Goal: Task Accomplishment & Management: Complete application form

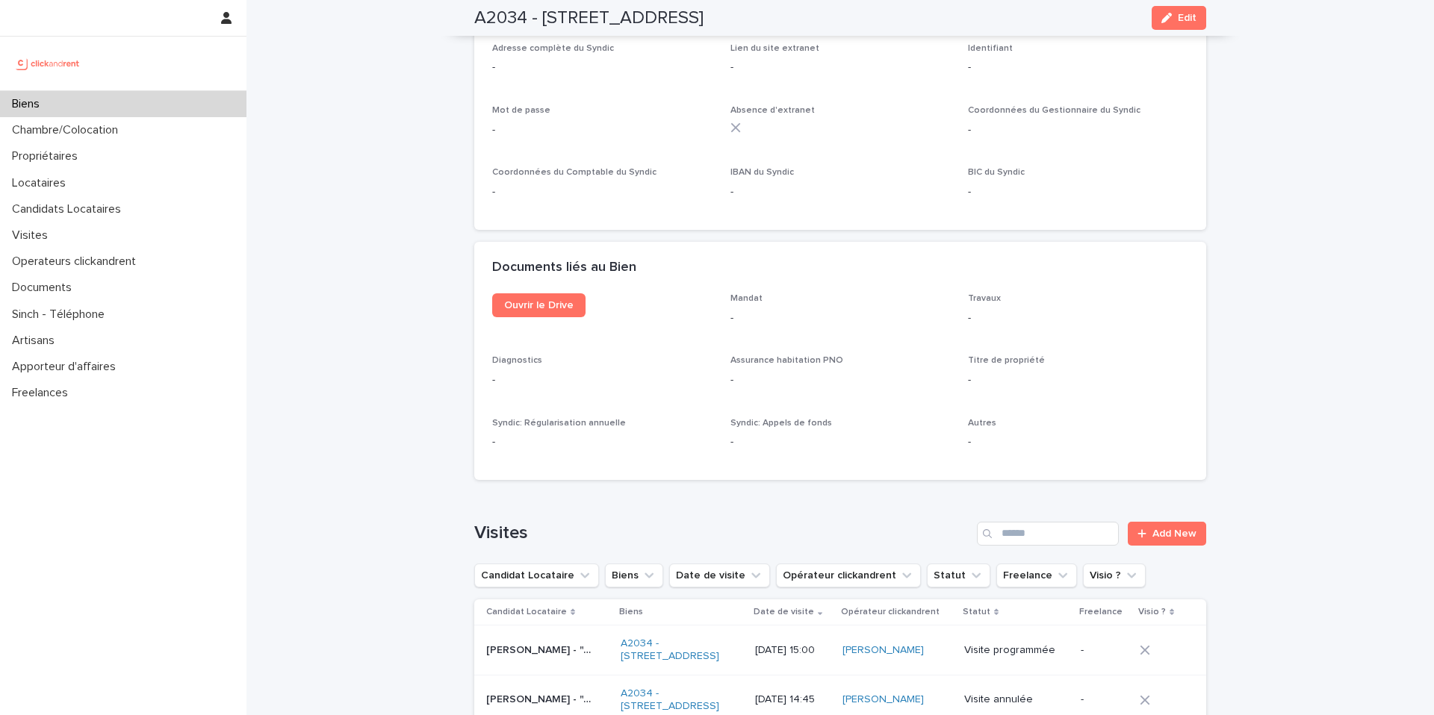
scroll to position [5336, 0]
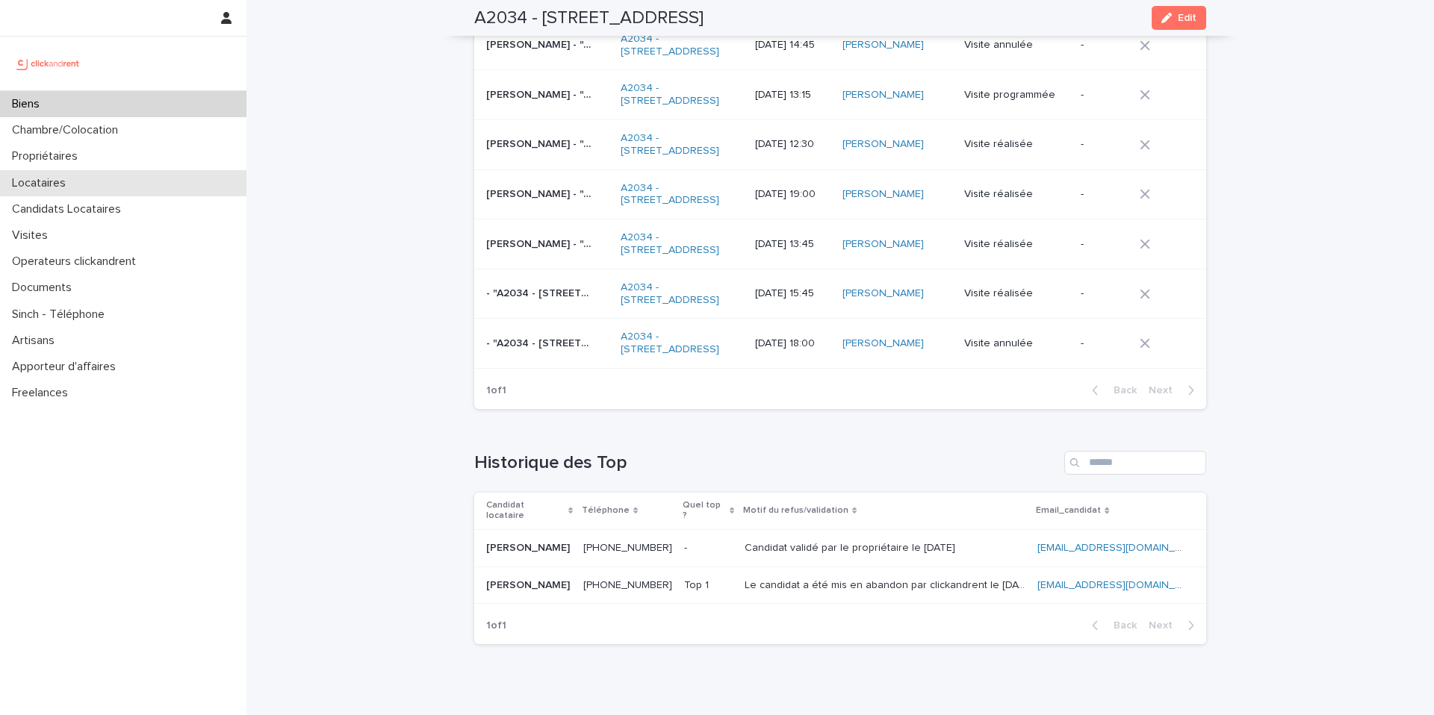
click at [94, 184] on div "Locataires" at bounding box center [123, 183] width 246 height 26
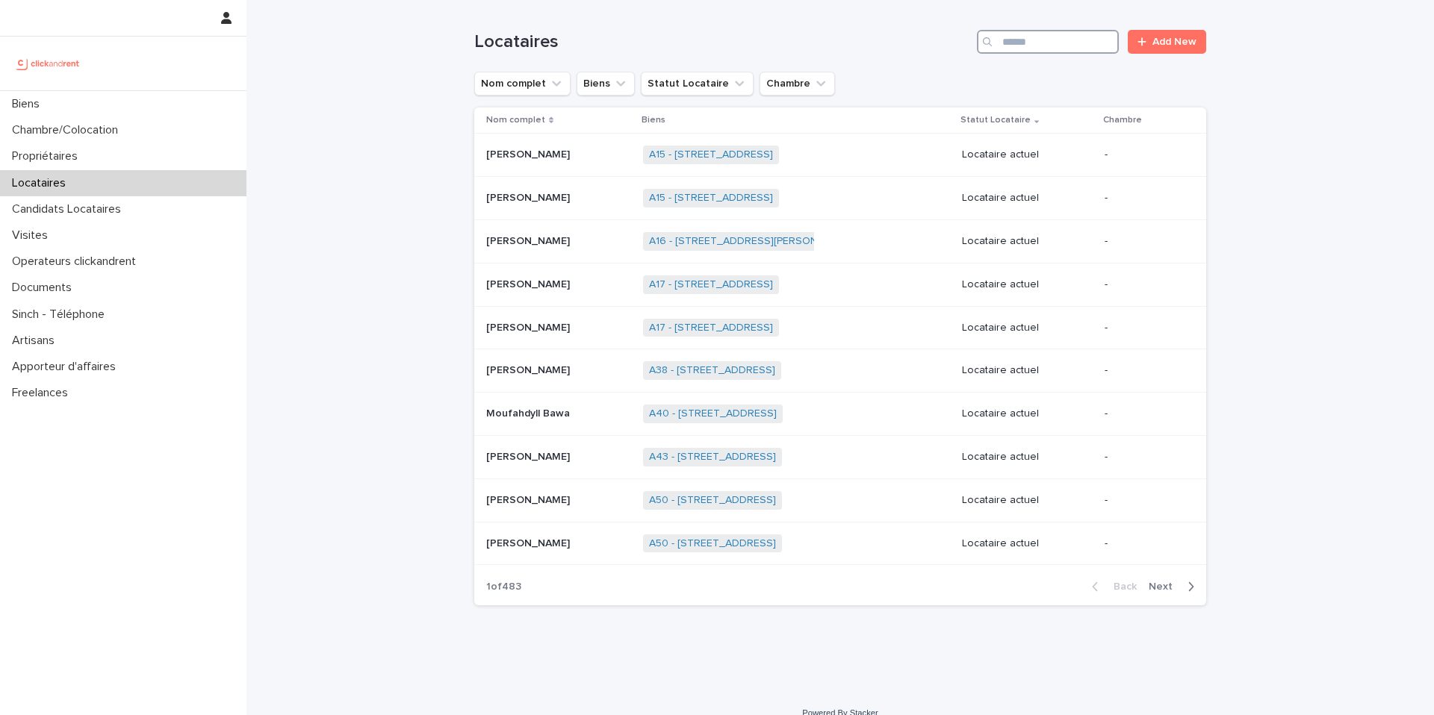
click at [999, 47] on input "Search" at bounding box center [1048, 42] width 142 height 24
paste input "**********"
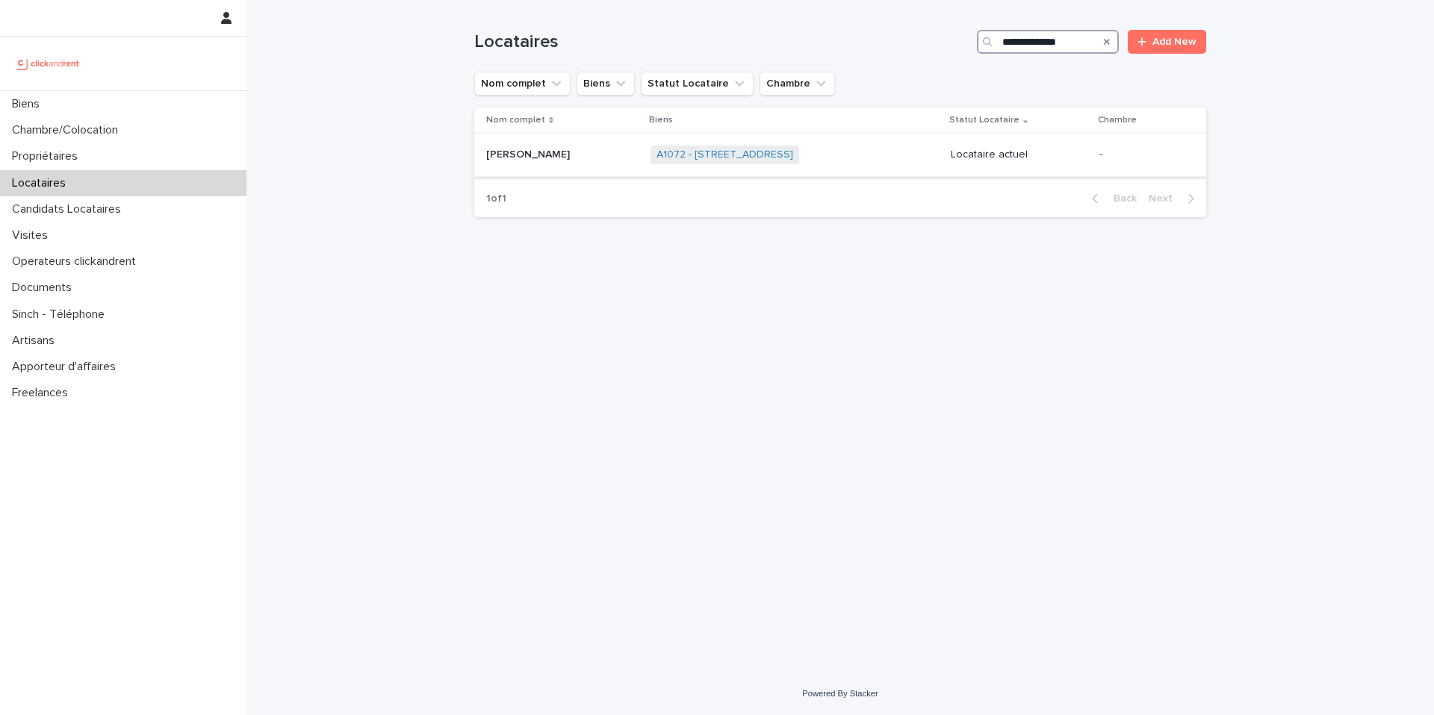
type input "**********"
click at [581, 156] on p at bounding box center [562, 155] width 152 height 13
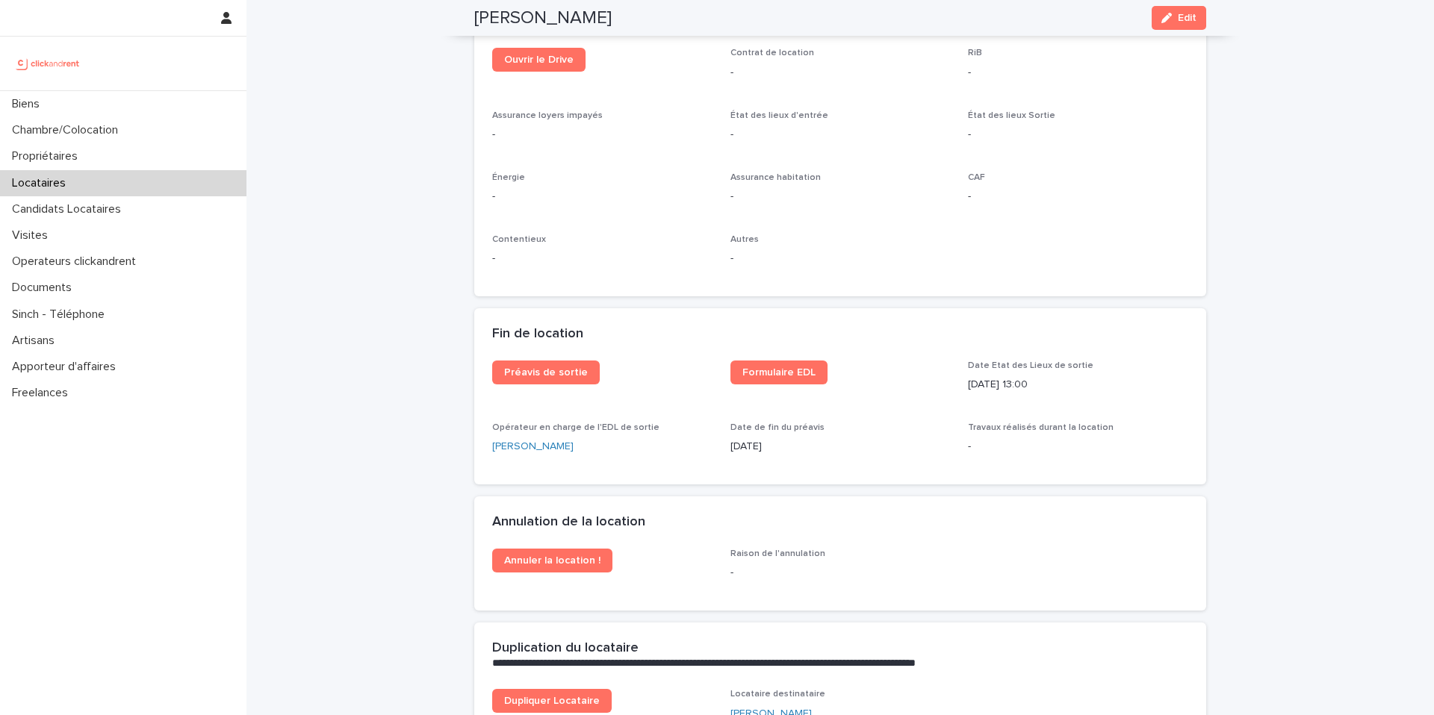
scroll to position [1658, 0]
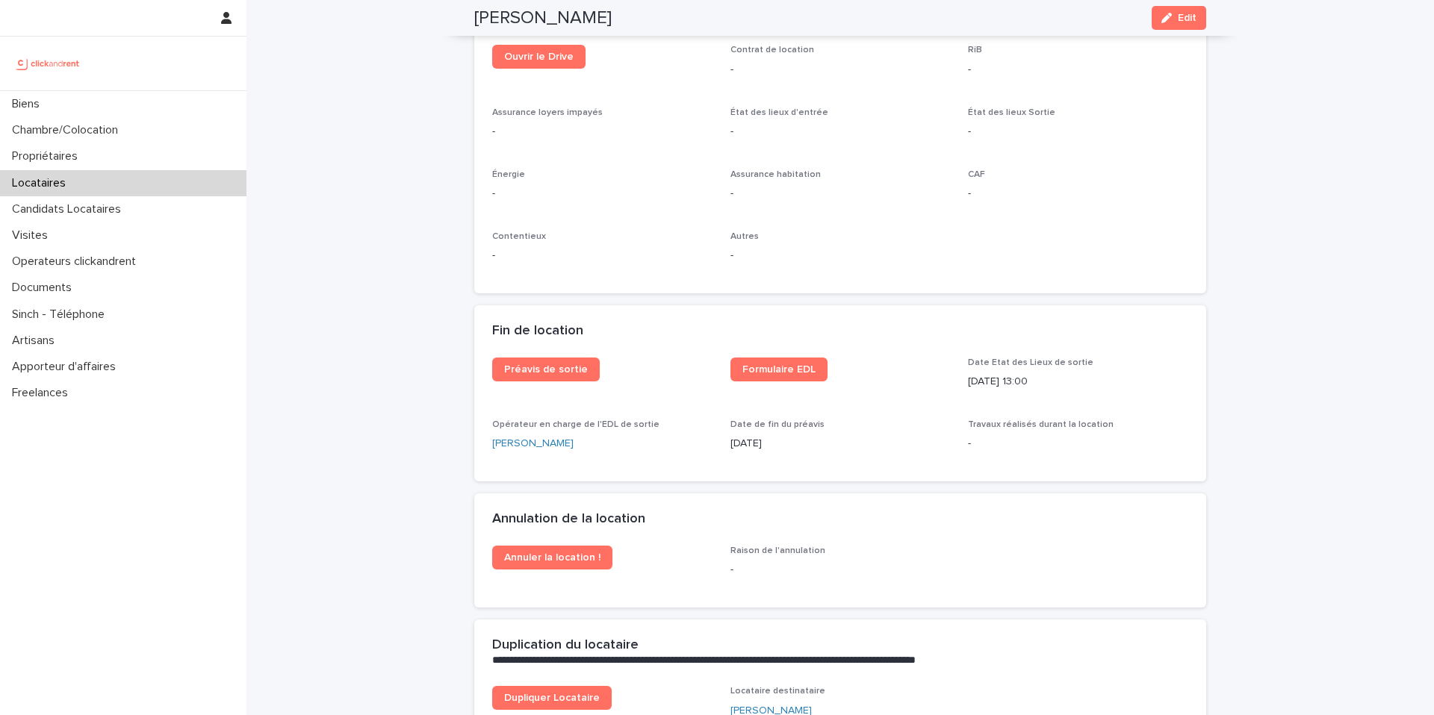
drag, startPoint x: 608, startPoint y: 19, endPoint x: 471, endPoint y: 17, distance: 136.7
click at [474, 17] on div "Méziane Taghri Edit" at bounding box center [840, 18] width 732 height 36
copy h2 "Méziane Taghri"
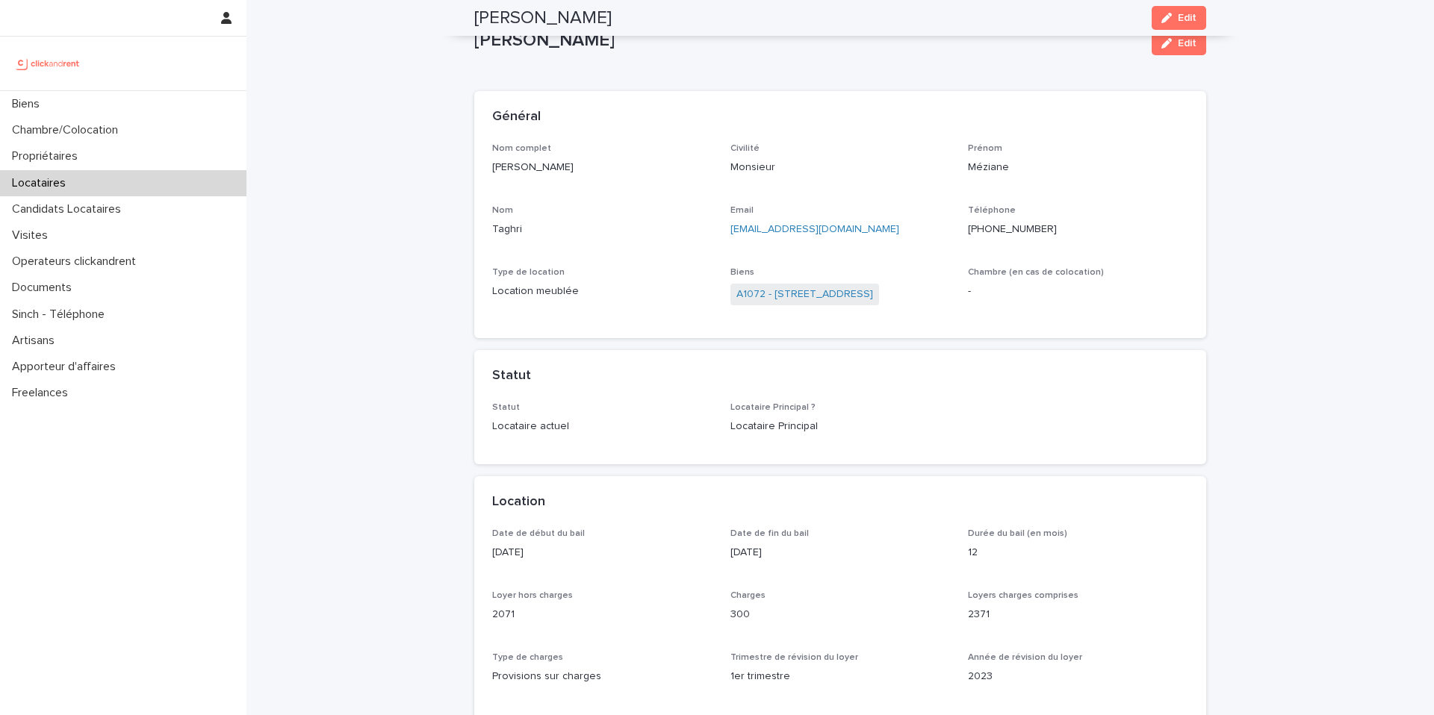
scroll to position [0, 0]
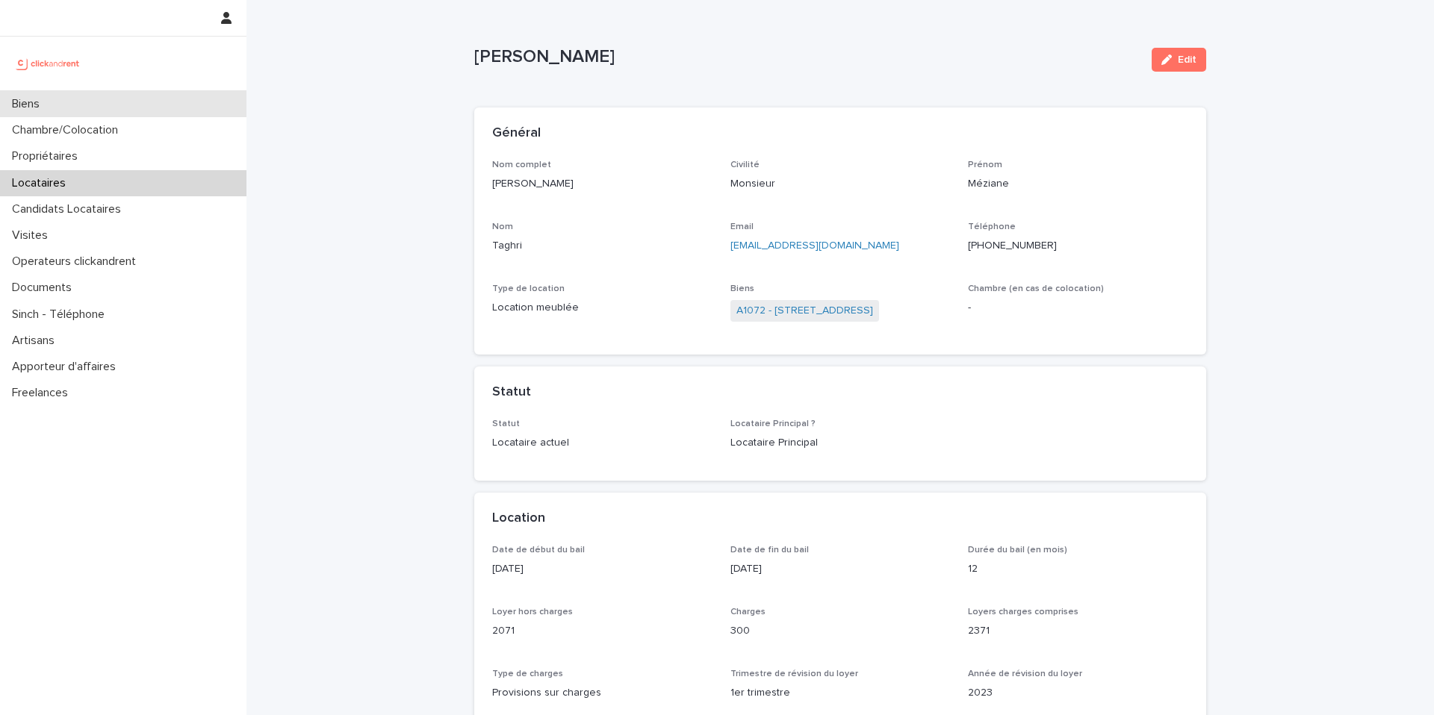
click at [74, 114] on div "Biens" at bounding box center [123, 104] width 246 height 26
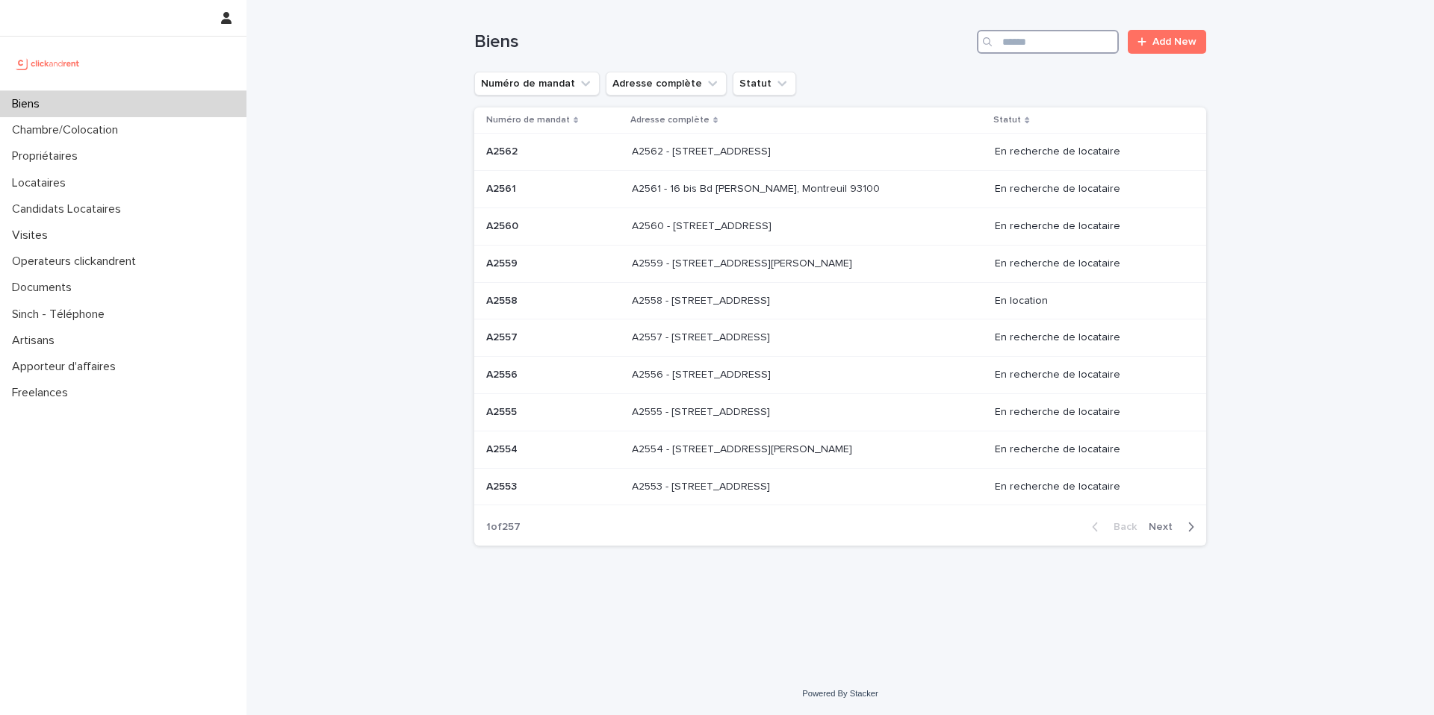
click at [1069, 40] on input "Search" at bounding box center [1048, 42] width 142 height 24
paste input "**********"
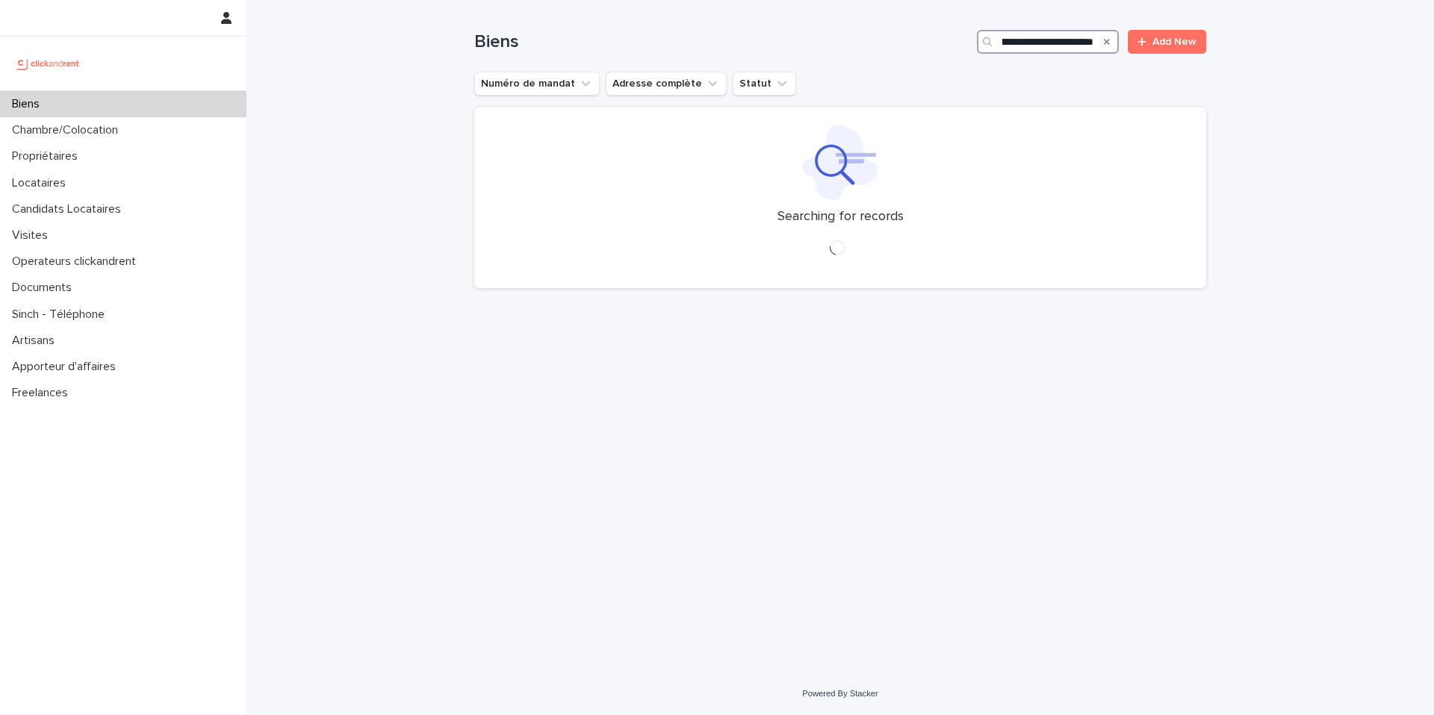
type input "**********"
click at [1110, 42] on div "Search" at bounding box center [1107, 42] width 24 height 24
click at [1110, 43] on div "Search" at bounding box center [1107, 42] width 24 height 24
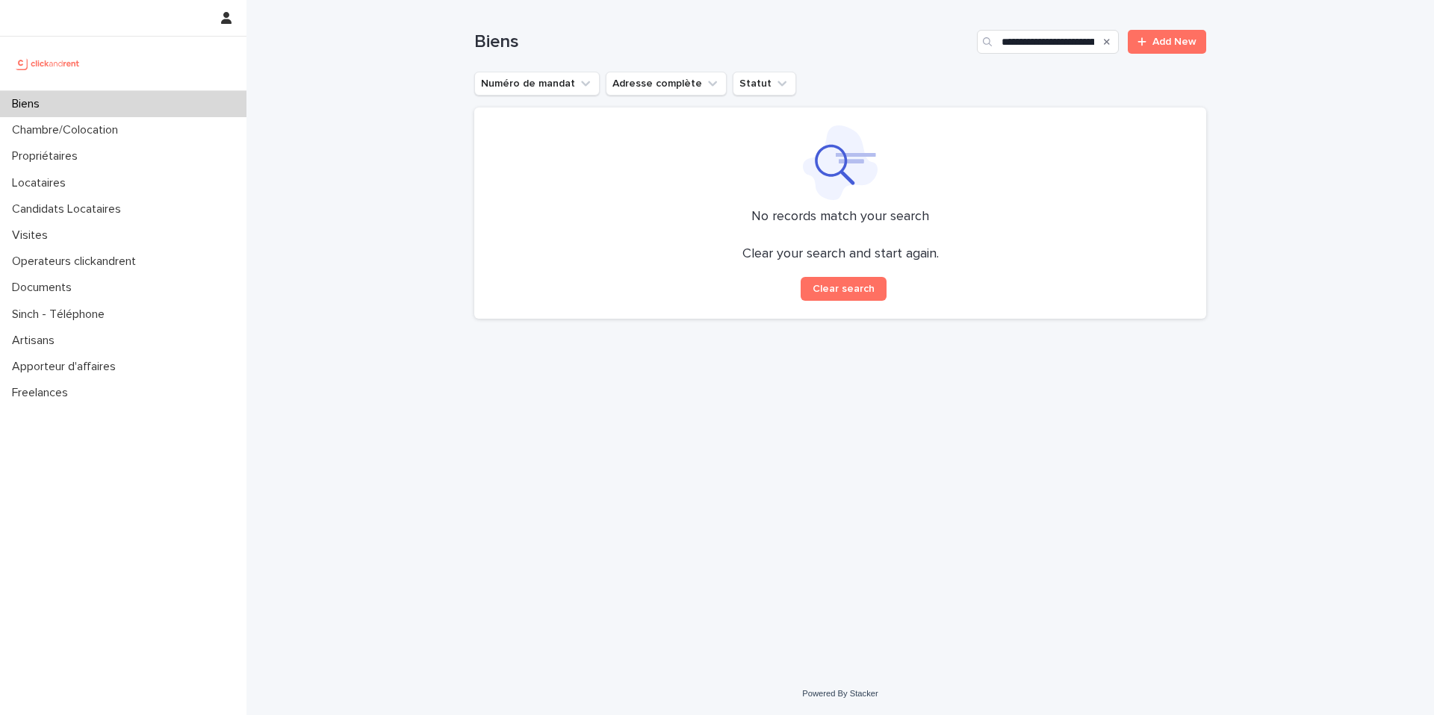
click at [1110, 43] on div "Search" at bounding box center [1107, 42] width 24 height 24
click at [1109, 43] on icon "Search" at bounding box center [1107, 42] width 6 height 6
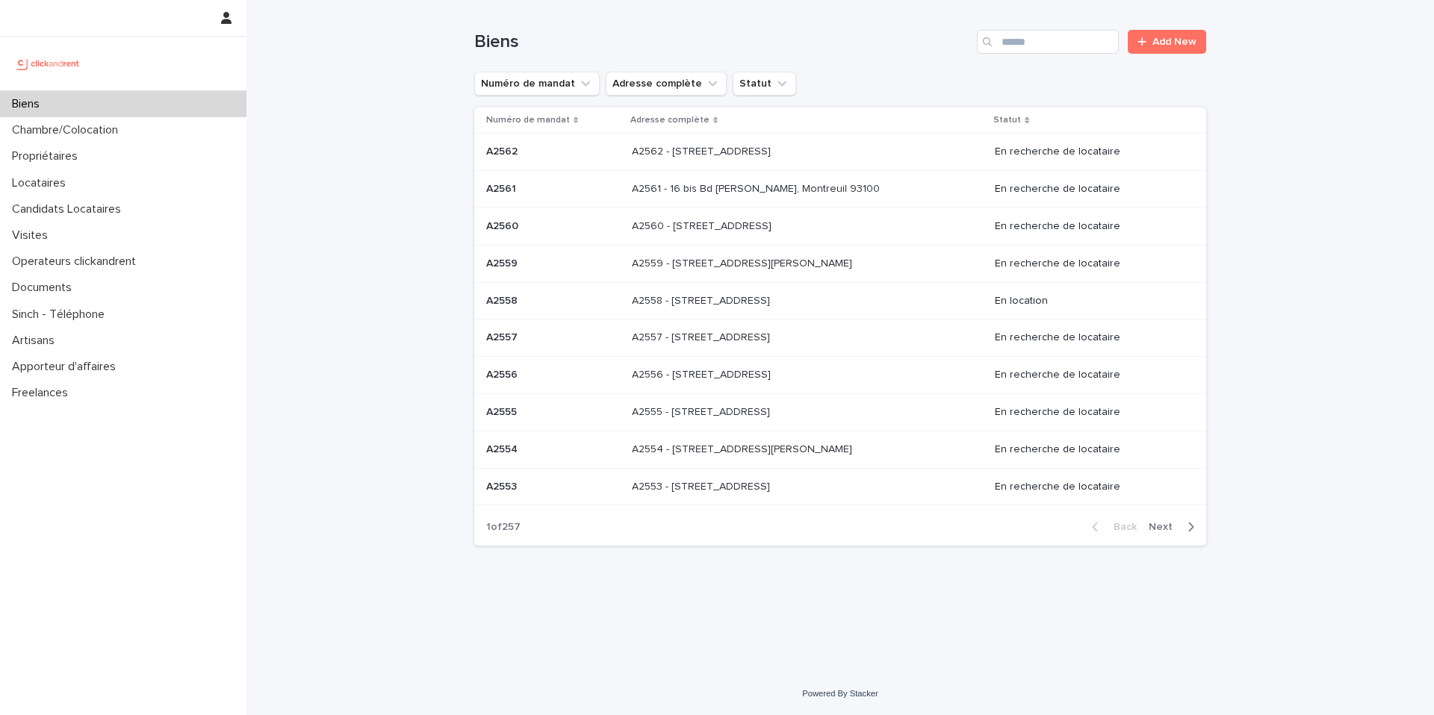
click at [105, 99] on div "Biens" at bounding box center [123, 104] width 246 height 26
click at [1062, 42] on input "Search" at bounding box center [1048, 42] width 142 height 24
paste input "*****"
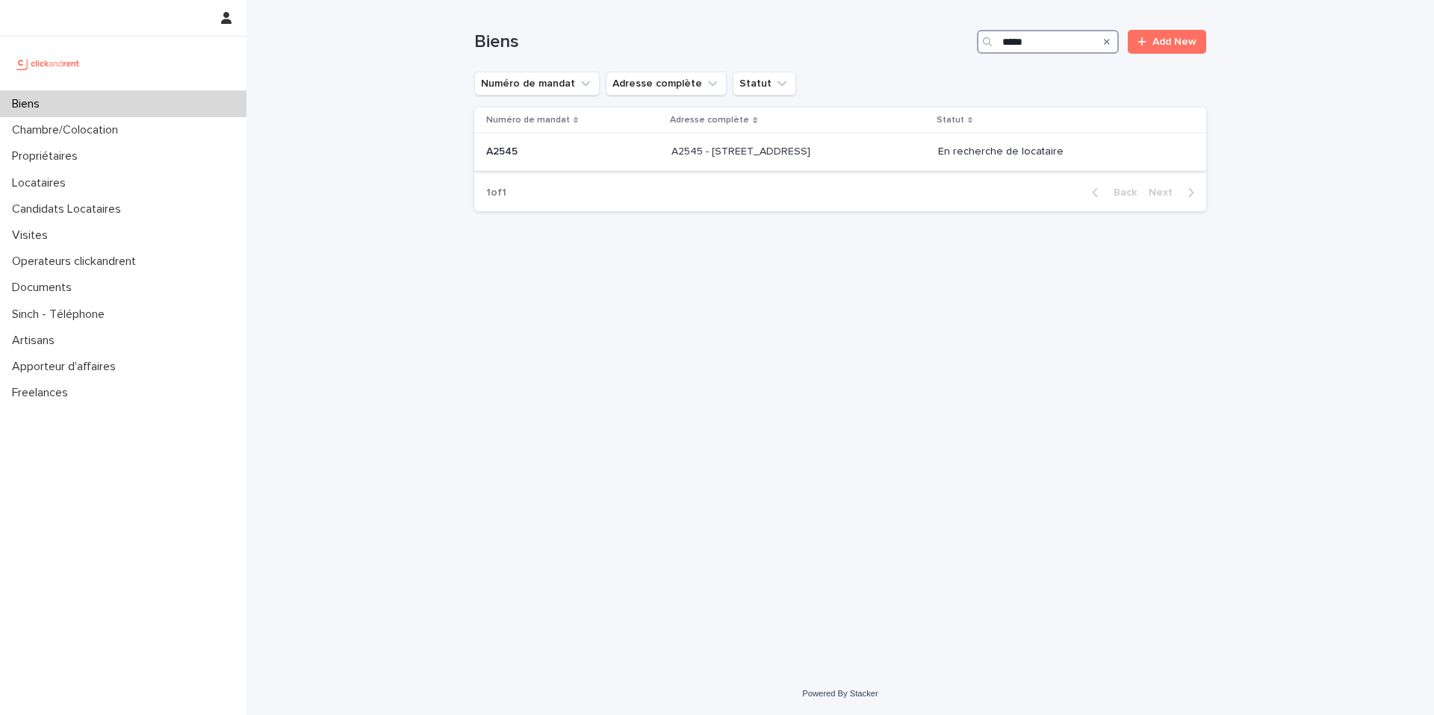
type input "*****"
click at [863, 156] on p at bounding box center [795, 152] width 249 height 13
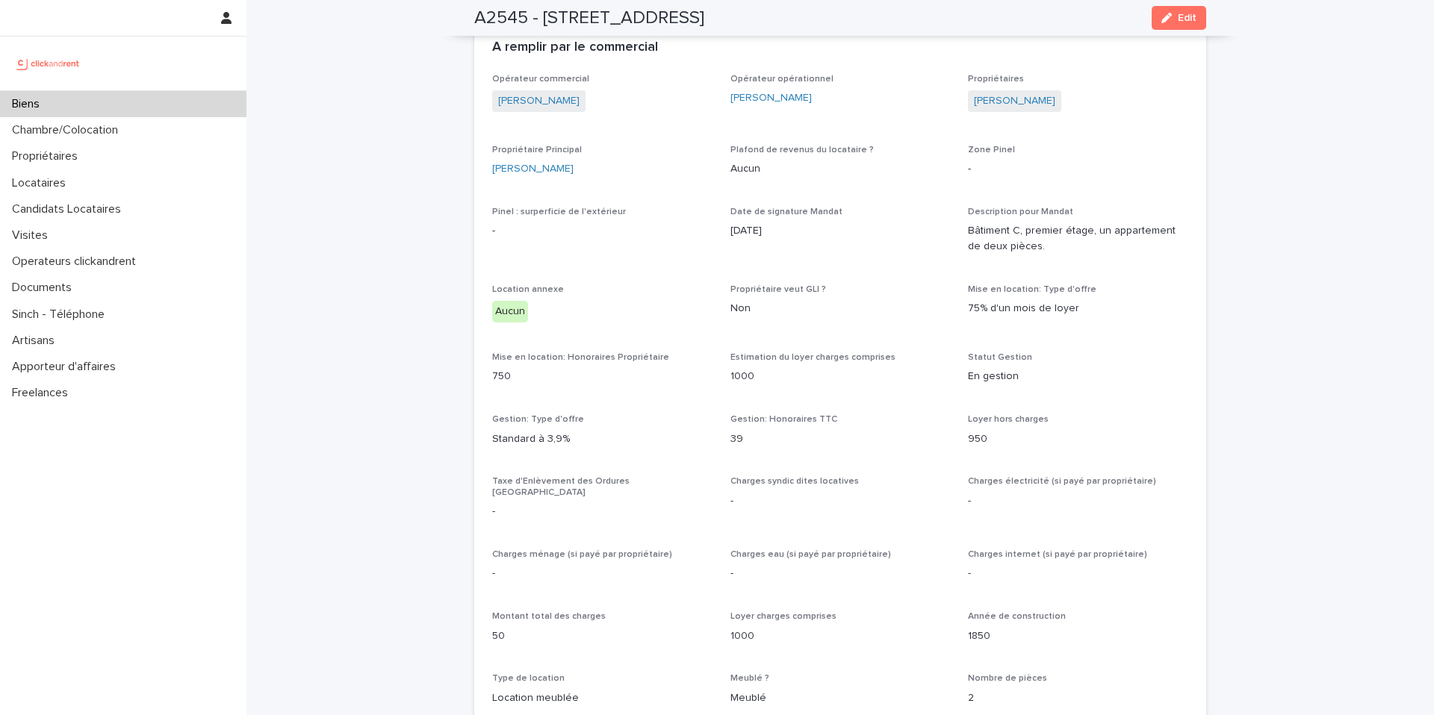
scroll to position [919, 0]
click at [75, 104] on div "Biens" at bounding box center [123, 104] width 246 height 26
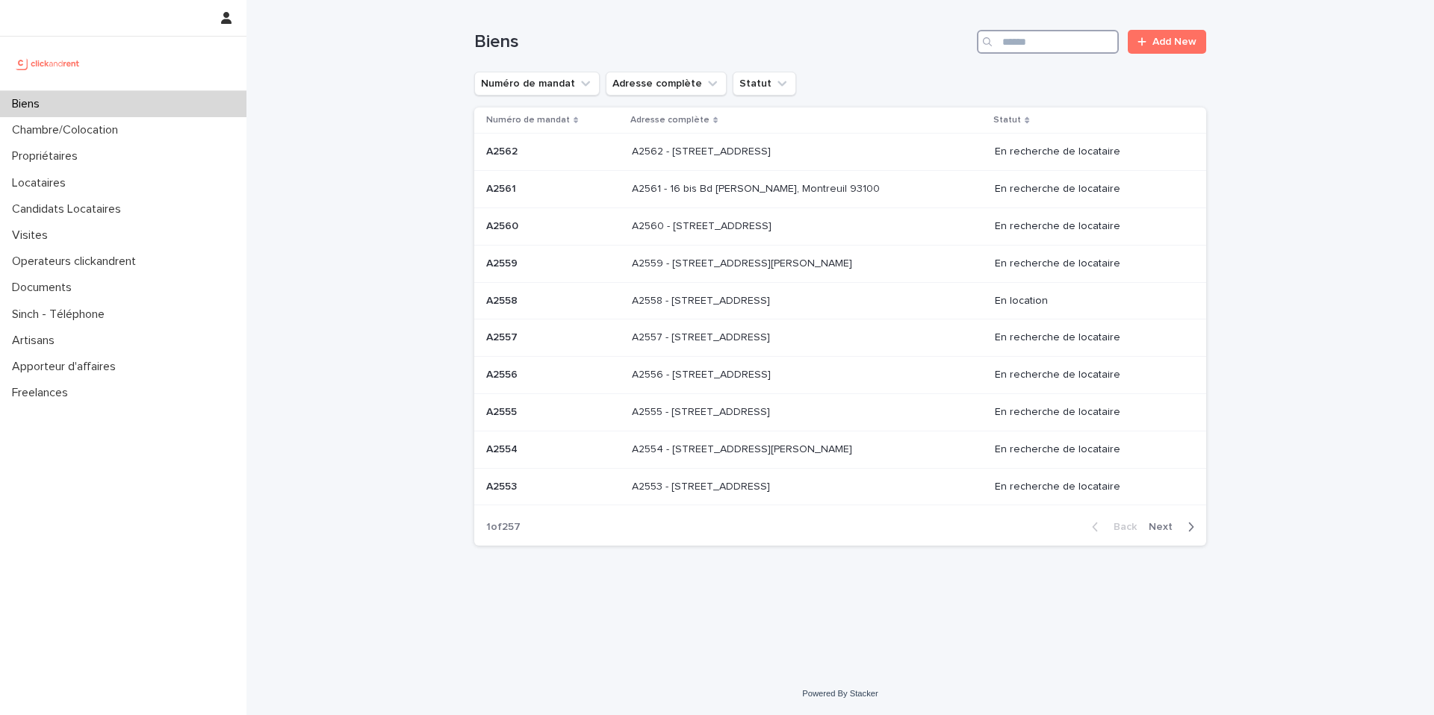
click at [1058, 46] on input "Search" at bounding box center [1048, 42] width 142 height 24
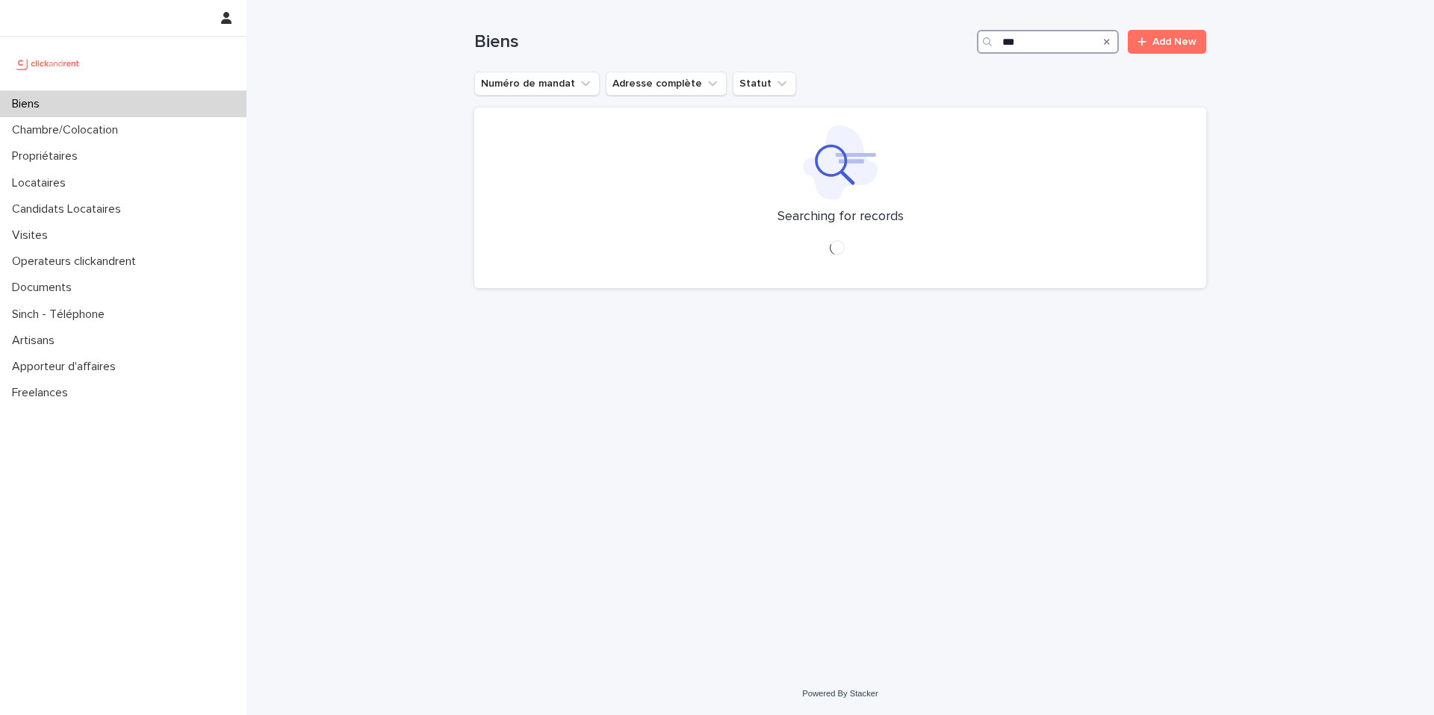
type input "****"
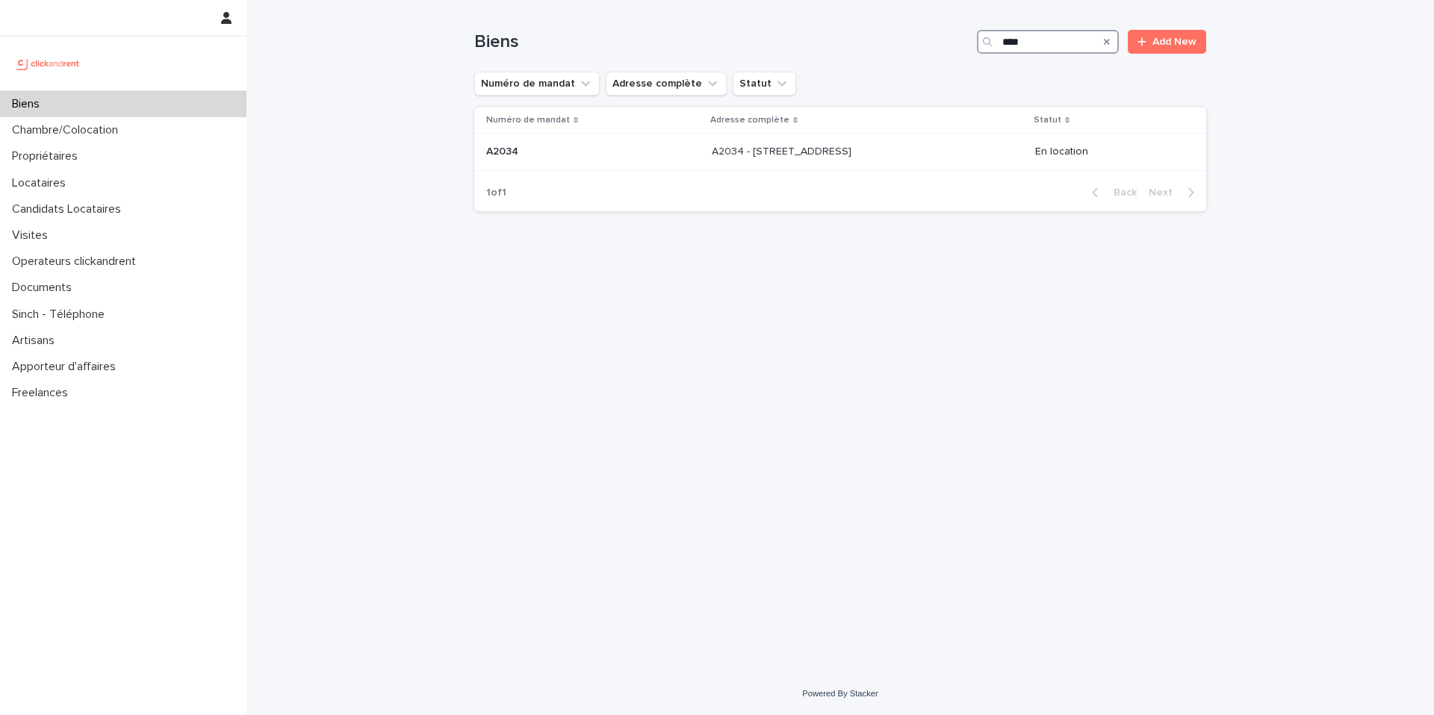
drag, startPoint x: 1036, startPoint y: 40, endPoint x: 995, endPoint y: 39, distance: 41.1
click at [995, 39] on div "****" at bounding box center [1048, 42] width 142 height 24
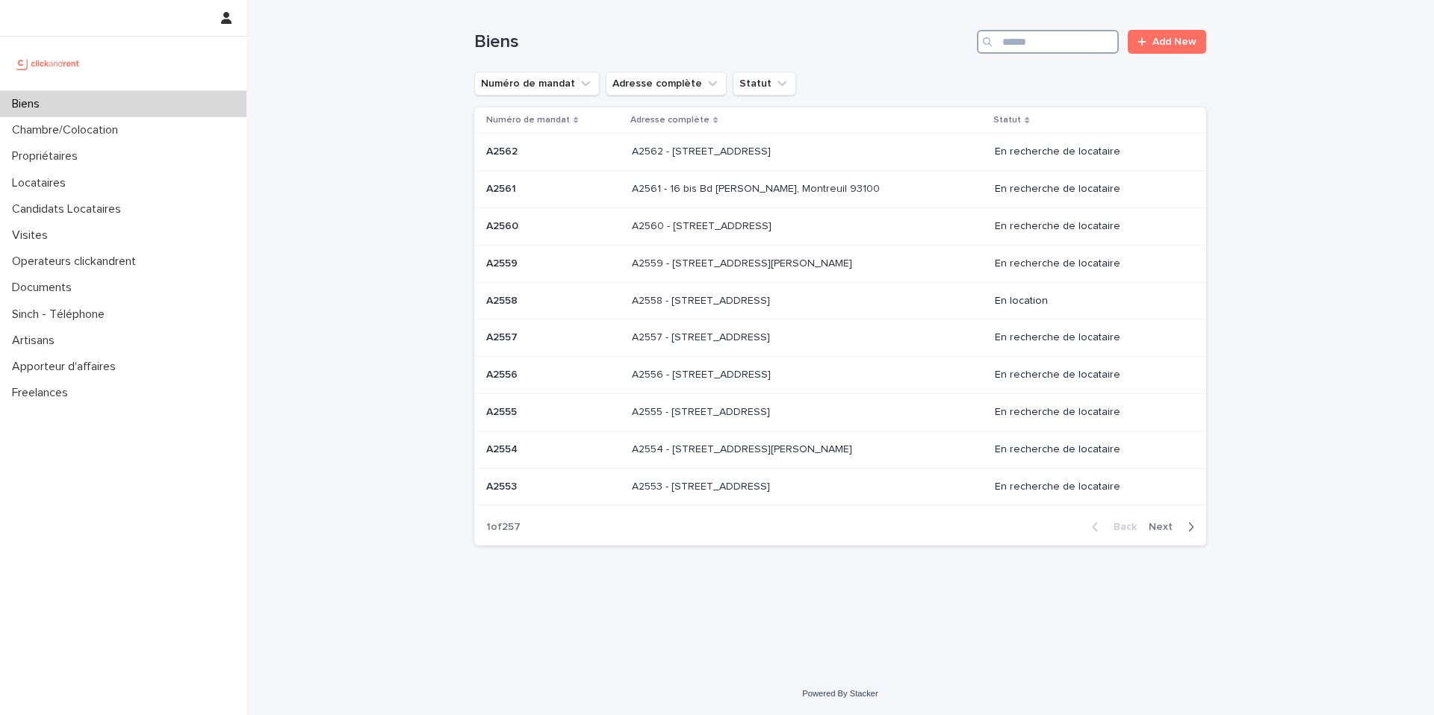
click at [1066, 43] on input "Search" at bounding box center [1048, 42] width 142 height 24
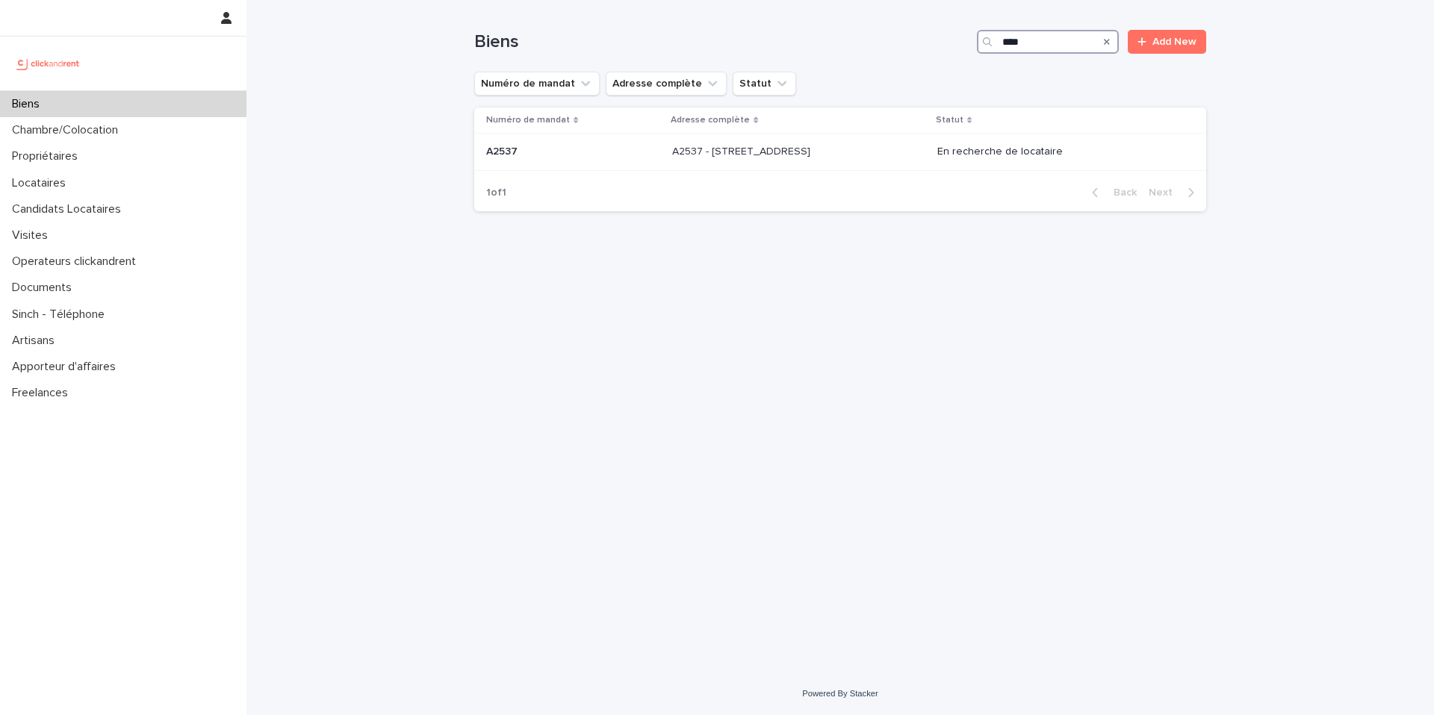
type input "****"
click at [718, 152] on p "A2537 - 142 rue Saint Honoré, Amiens 80000" at bounding box center [742, 151] width 141 height 16
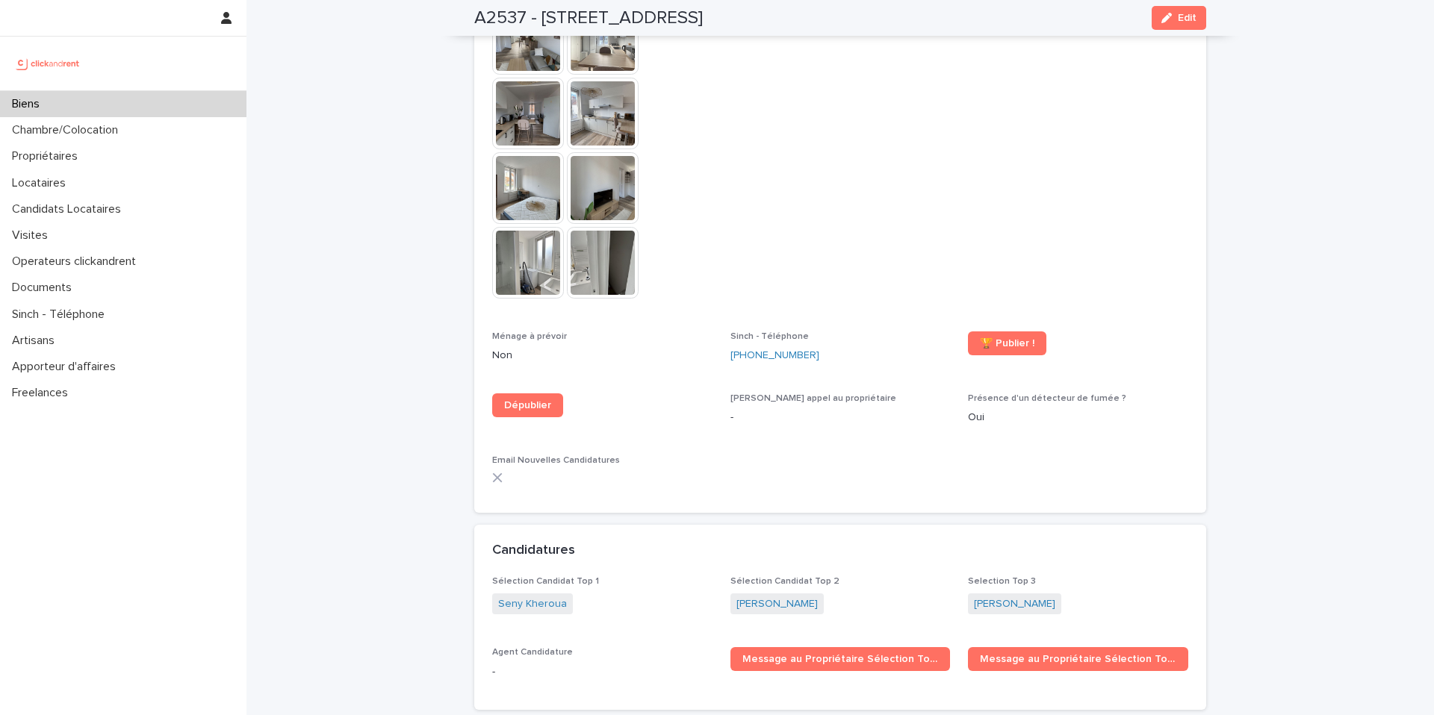
scroll to position [4306, 0]
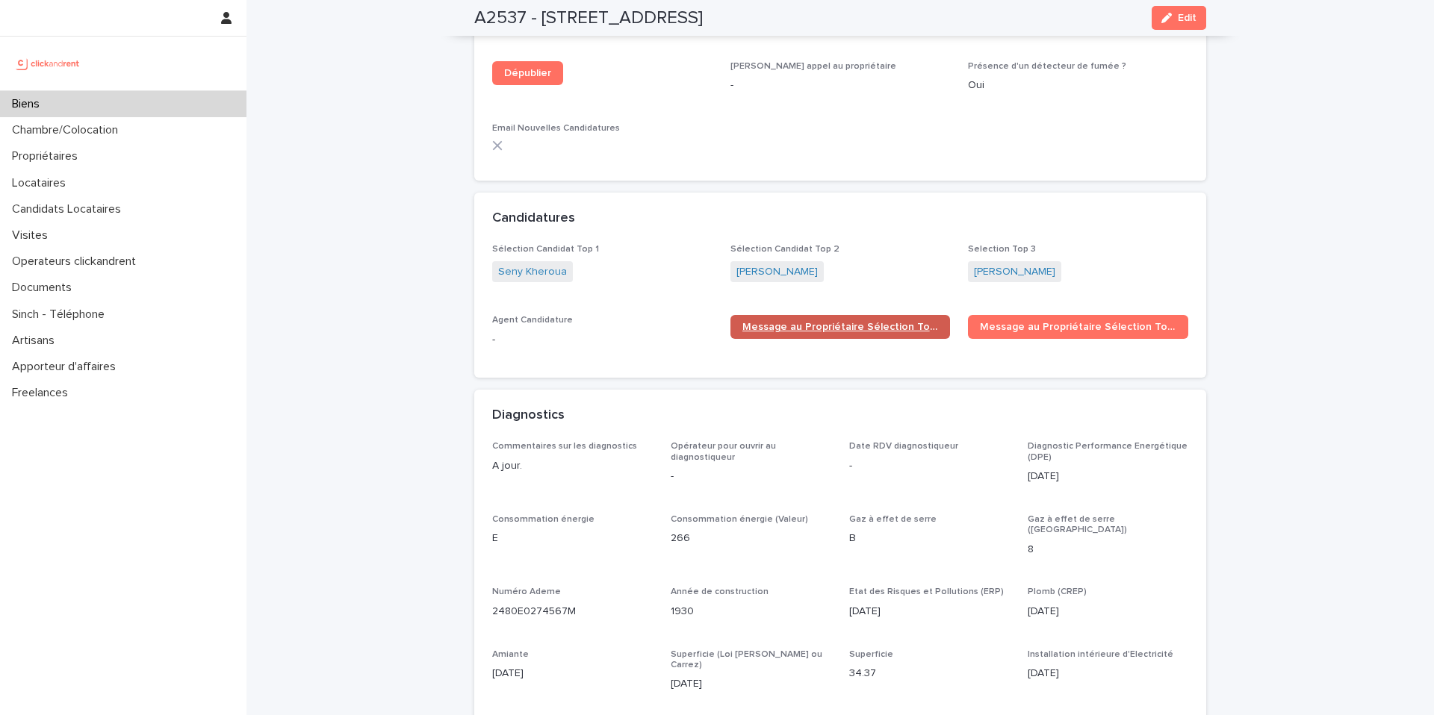
click at [824, 322] on span "Message au Propriétaire Sélection Top 1" at bounding box center [840, 327] width 196 height 10
click at [1019, 315] on link "Message au Propriétaire Sélection Top 2" at bounding box center [1078, 327] width 220 height 24
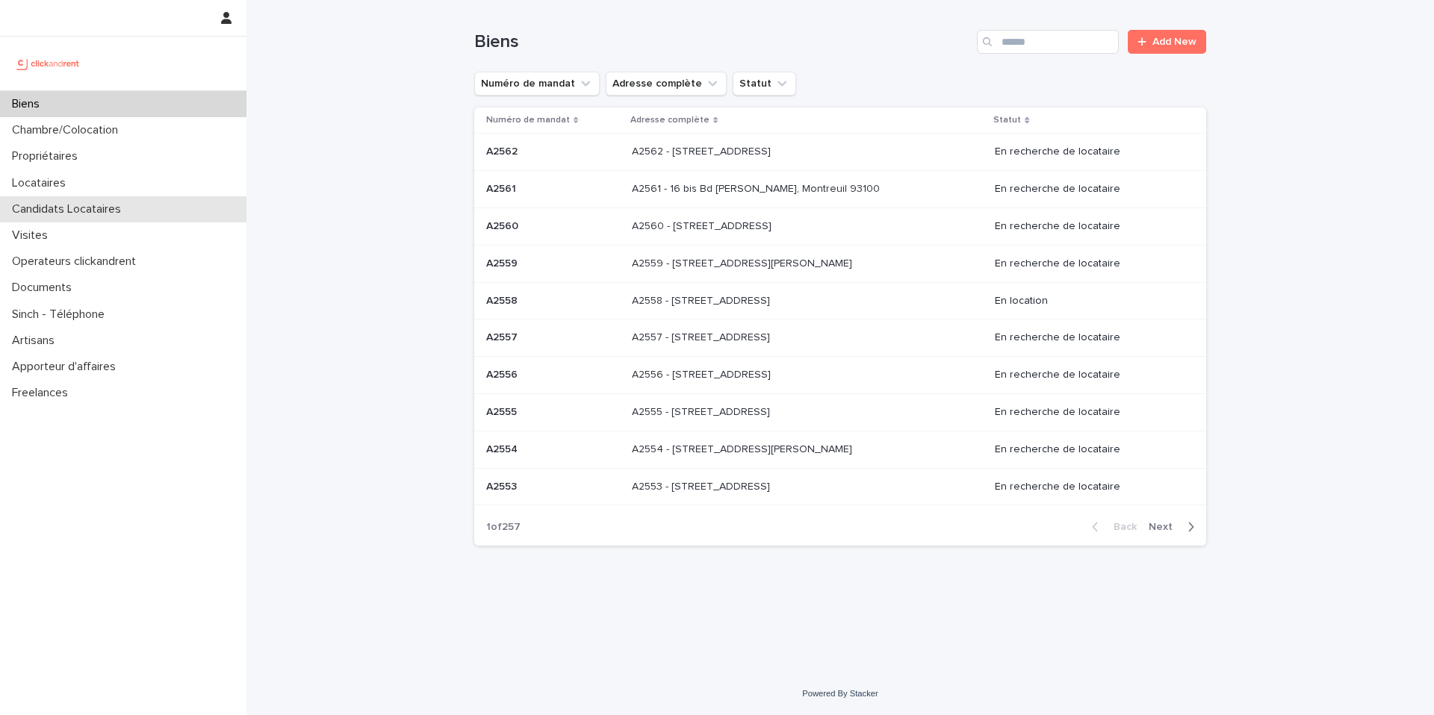
click at [105, 213] on p "Candidats Locataires" at bounding box center [69, 209] width 127 height 14
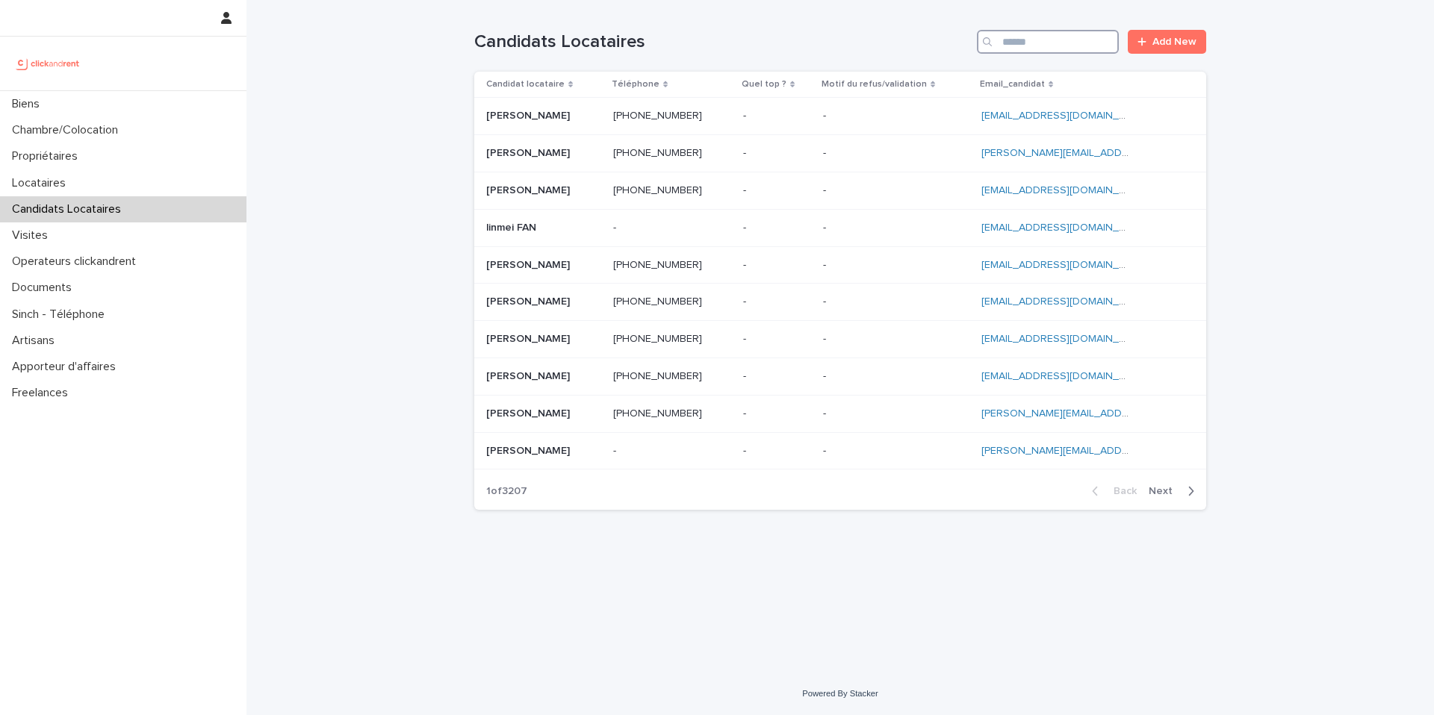
click at [1084, 47] on input "Search" at bounding box center [1048, 42] width 142 height 24
paste input "**********"
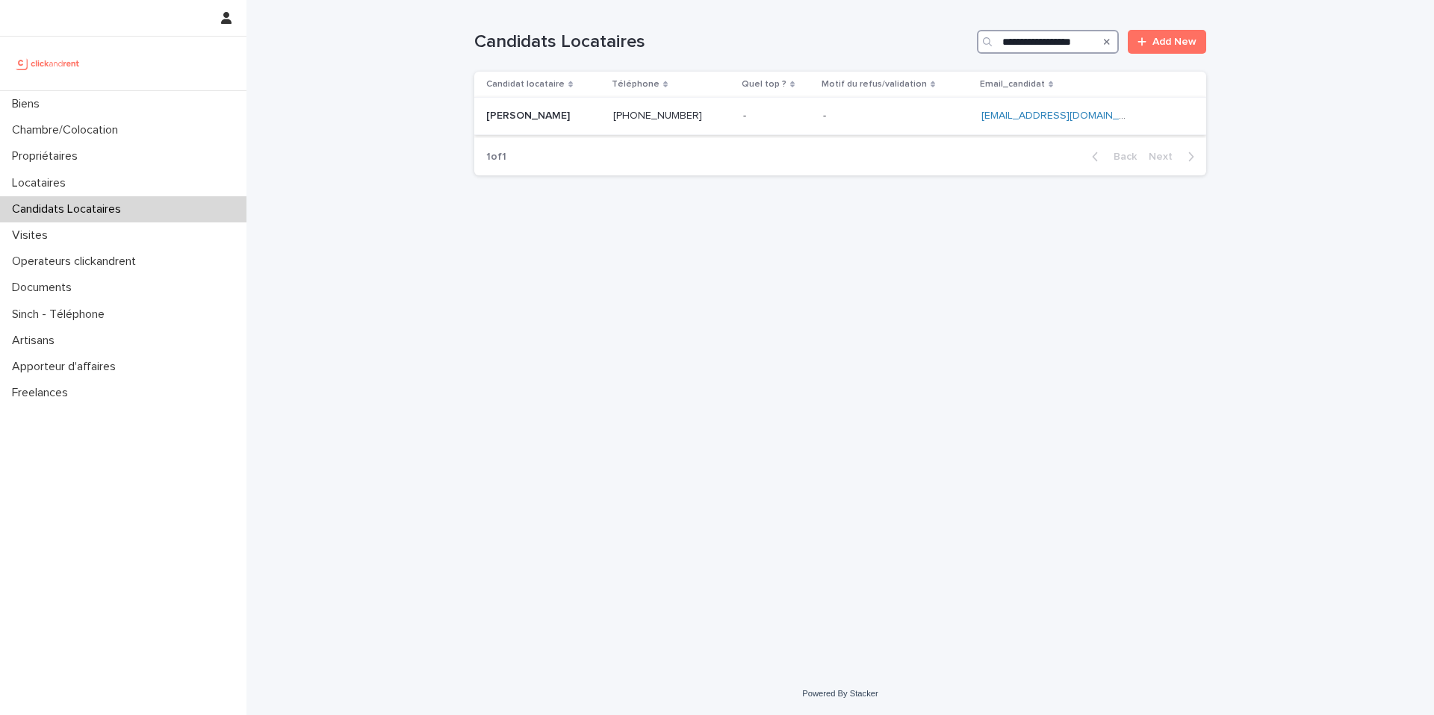
type input "**********"
click at [586, 111] on p at bounding box center [543, 116] width 115 height 13
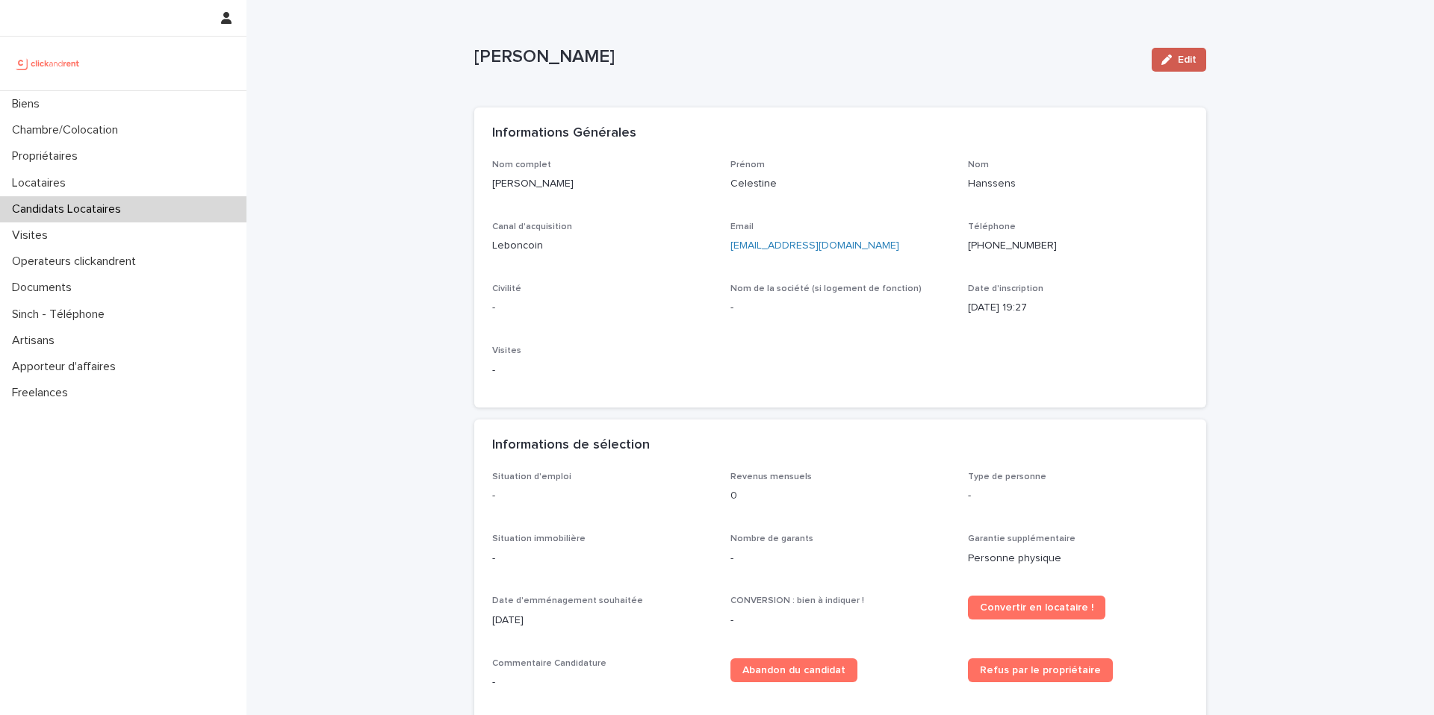
click at [1186, 66] on button "Edit" at bounding box center [1179, 60] width 55 height 24
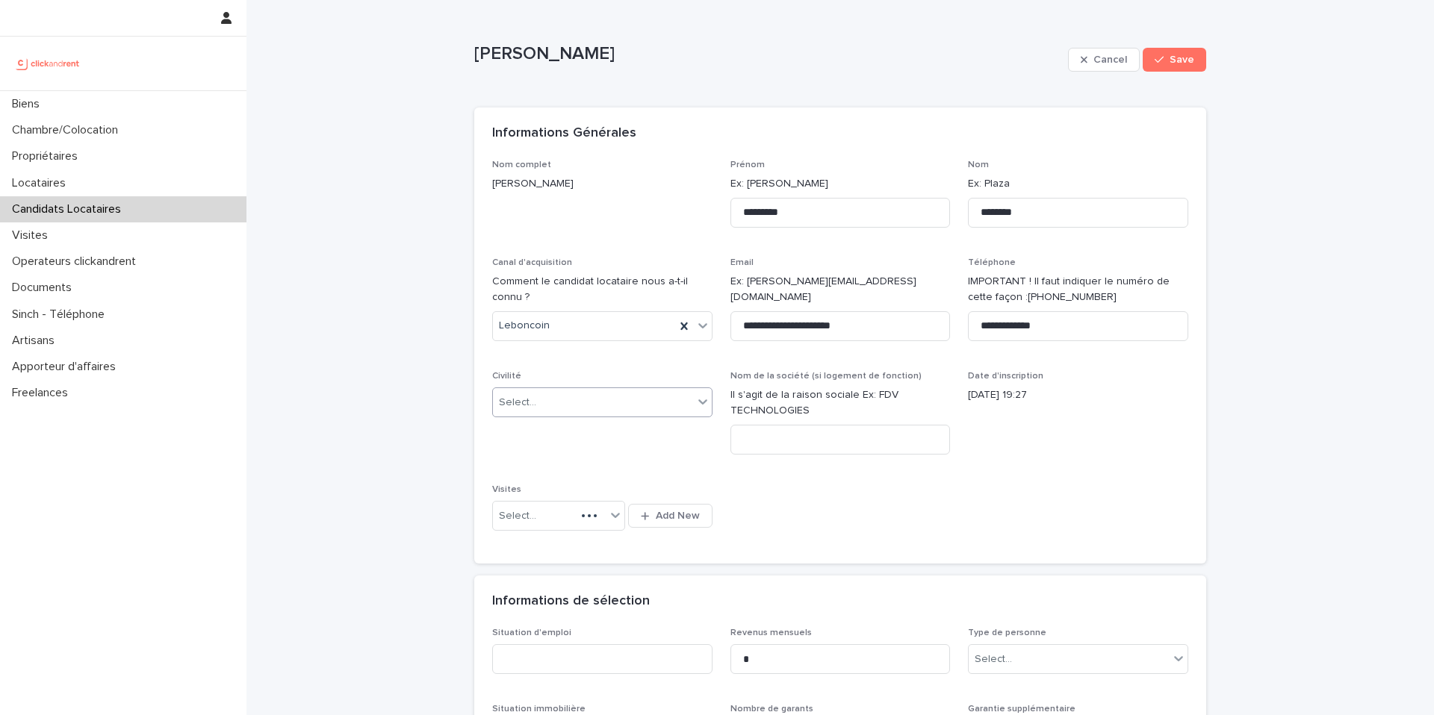
click at [521, 406] on div "Select..." at bounding box center [517, 403] width 37 height 16
click at [534, 436] on div "Madame" at bounding box center [597, 431] width 219 height 26
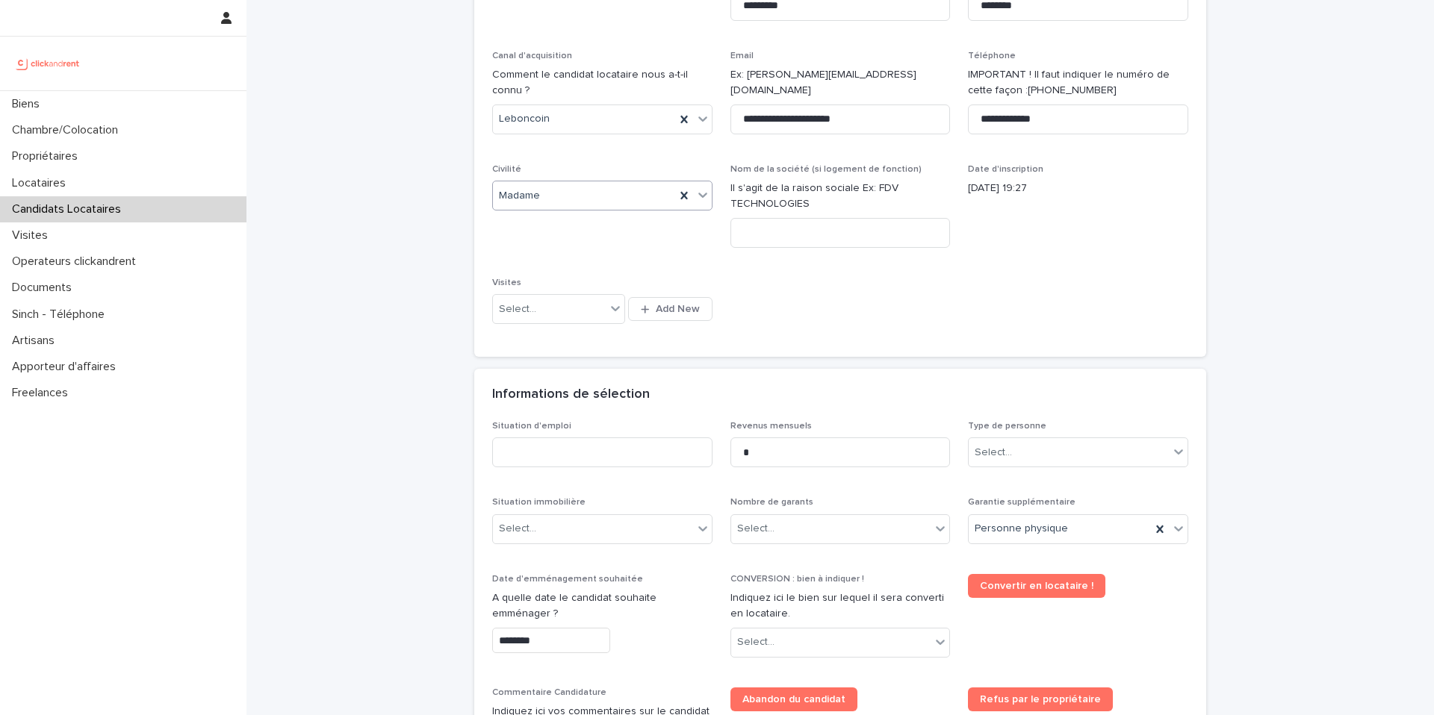
scroll to position [261, 0]
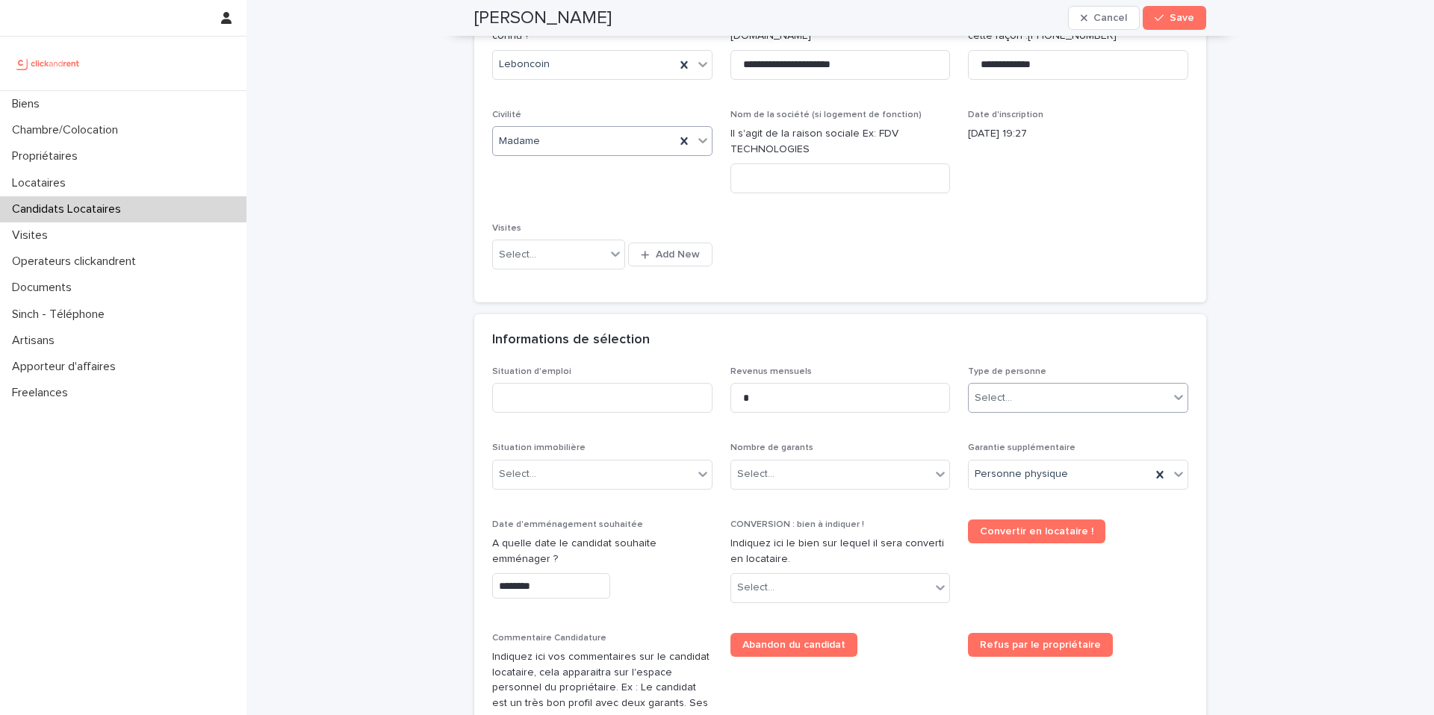
click at [1047, 410] on div "Select..." at bounding box center [1069, 398] width 200 height 25
click at [1026, 433] on div "Particulier" at bounding box center [1072, 427] width 219 height 26
click at [555, 394] on input at bounding box center [602, 398] width 220 height 30
click at [781, 391] on input "*" at bounding box center [840, 398] width 220 height 30
click at [648, 397] on input "**********" at bounding box center [602, 398] width 220 height 30
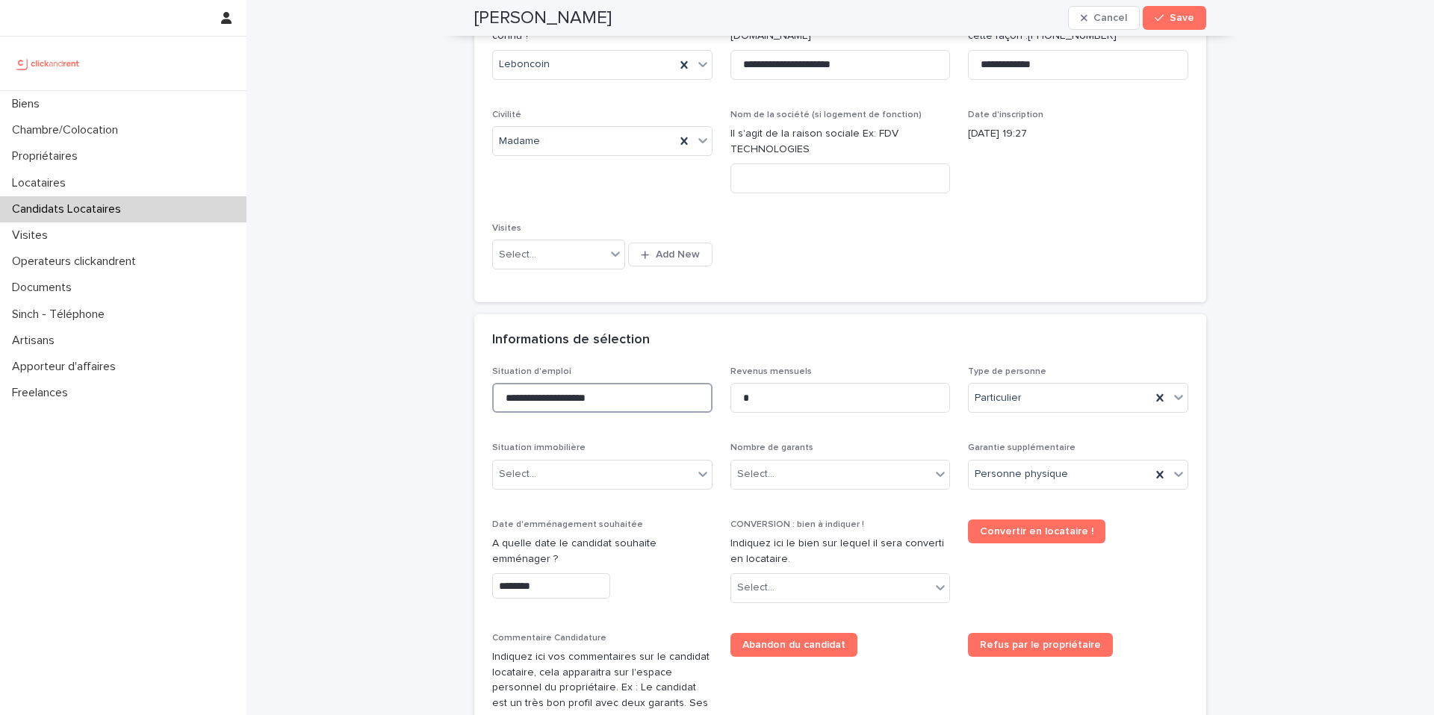
click at [648, 397] on input "**********" at bounding box center [602, 398] width 220 height 30
type input "*********"
click at [806, 470] on div "Select..." at bounding box center [831, 474] width 200 height 25
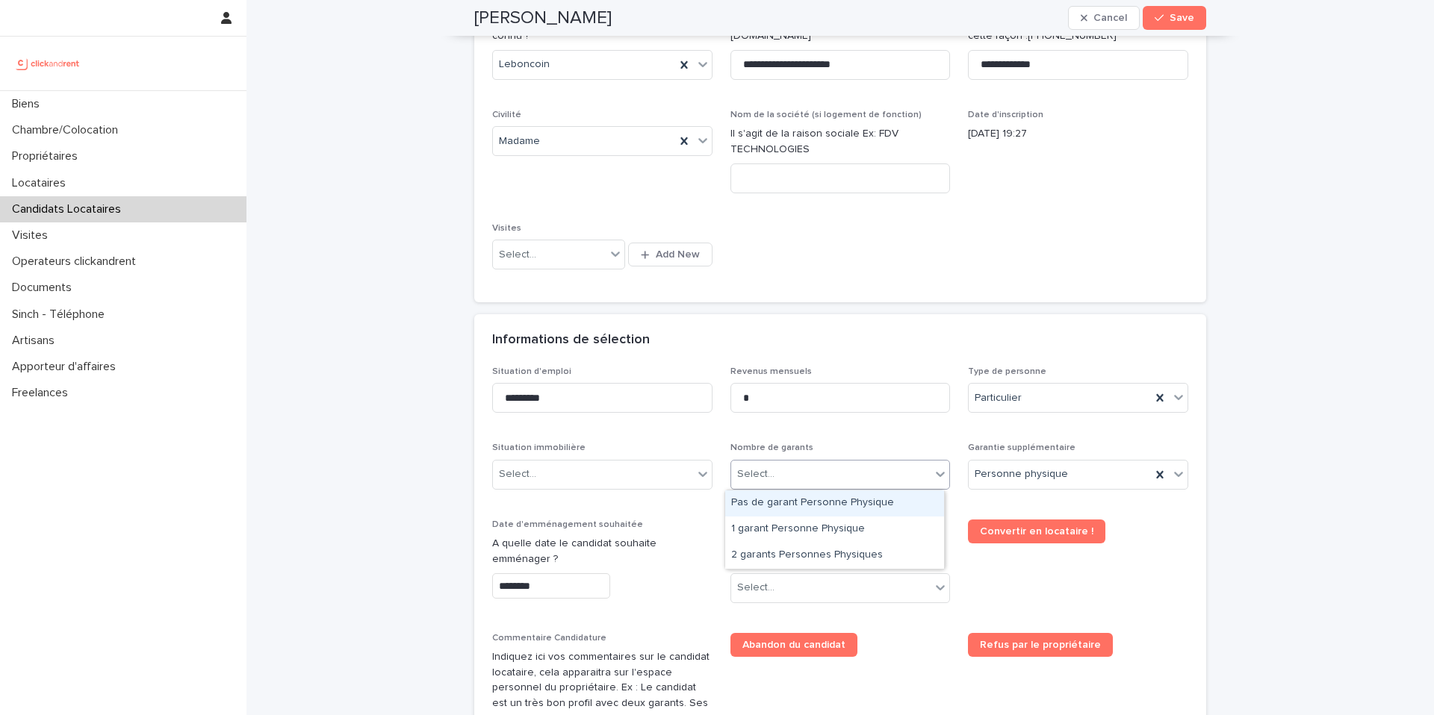
click at [798, 508] on div "Pas de garant Personne Physique" at bounding box center [834, 504] width 219 height 26
click at [772, 481] on span "Pas de garant Personne Physique" at bounding box center [818, 475] width 163 height 16
click at [853, 439] on div "Situation d'emploi ********* Revenus mensuels * Type de personne Particulier Si…" at bounding box center [840, 612] width 696 height 490
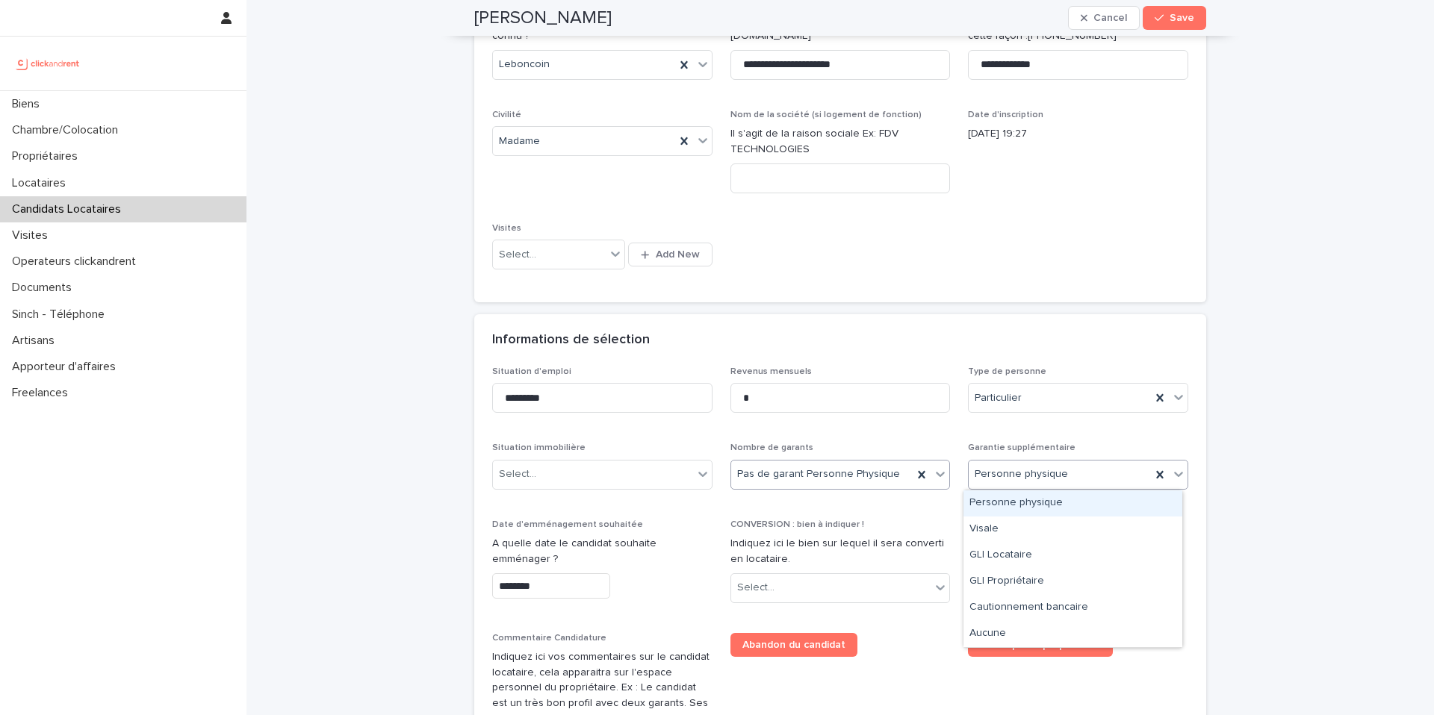
click at [1023, 482] on div "Personne physique" at bounding box center [1060, 474] width 182 height 25
click at [913, 448] on p "Nombre de garants" at bounding box center [840, 448] width 220 height 10
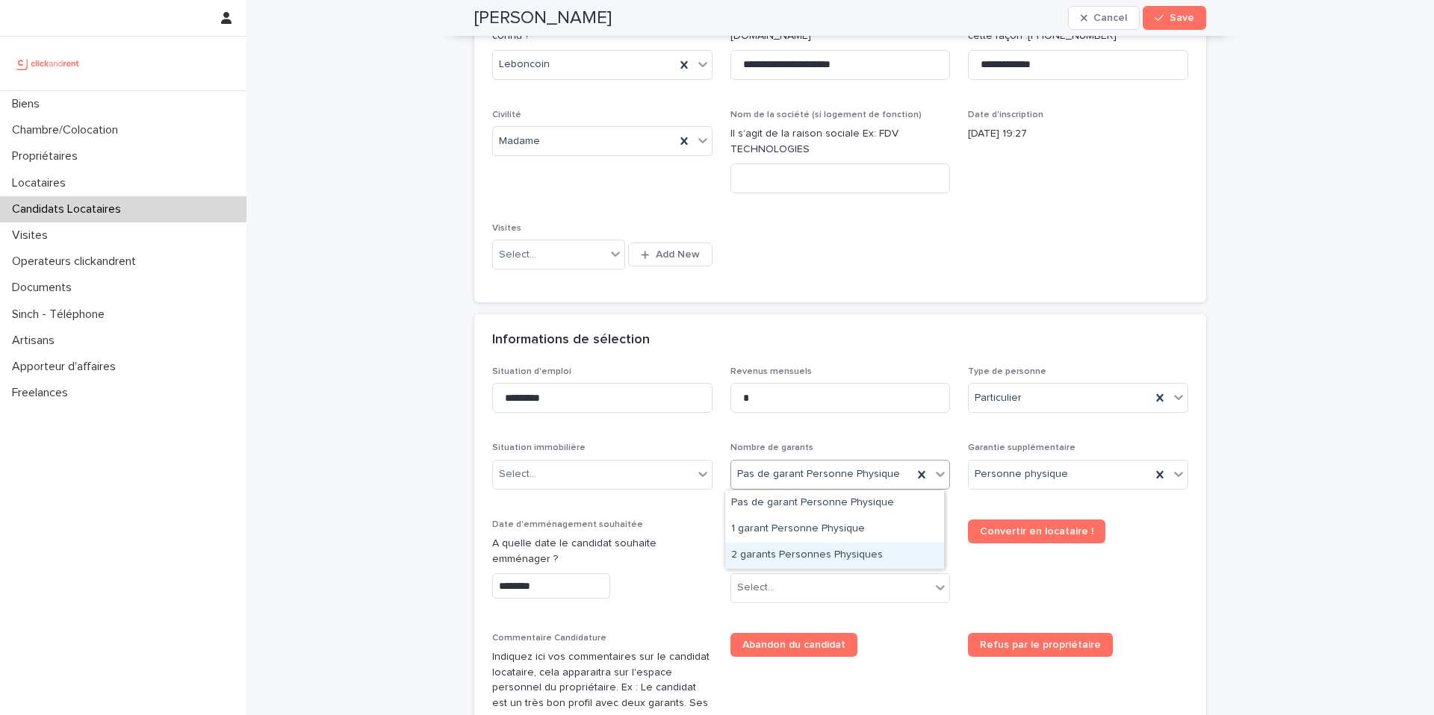
click at [798, 559] on div "2 garants Personnes Physiques" at bounding box center [834, 556] width 219 height 26
click at [610, 473] on div "Select..." at bounding box center [593, 474] width 200 height 25
click at [542, 482] on div "Select..." at bounding box center [593, 474] width 200 height 25
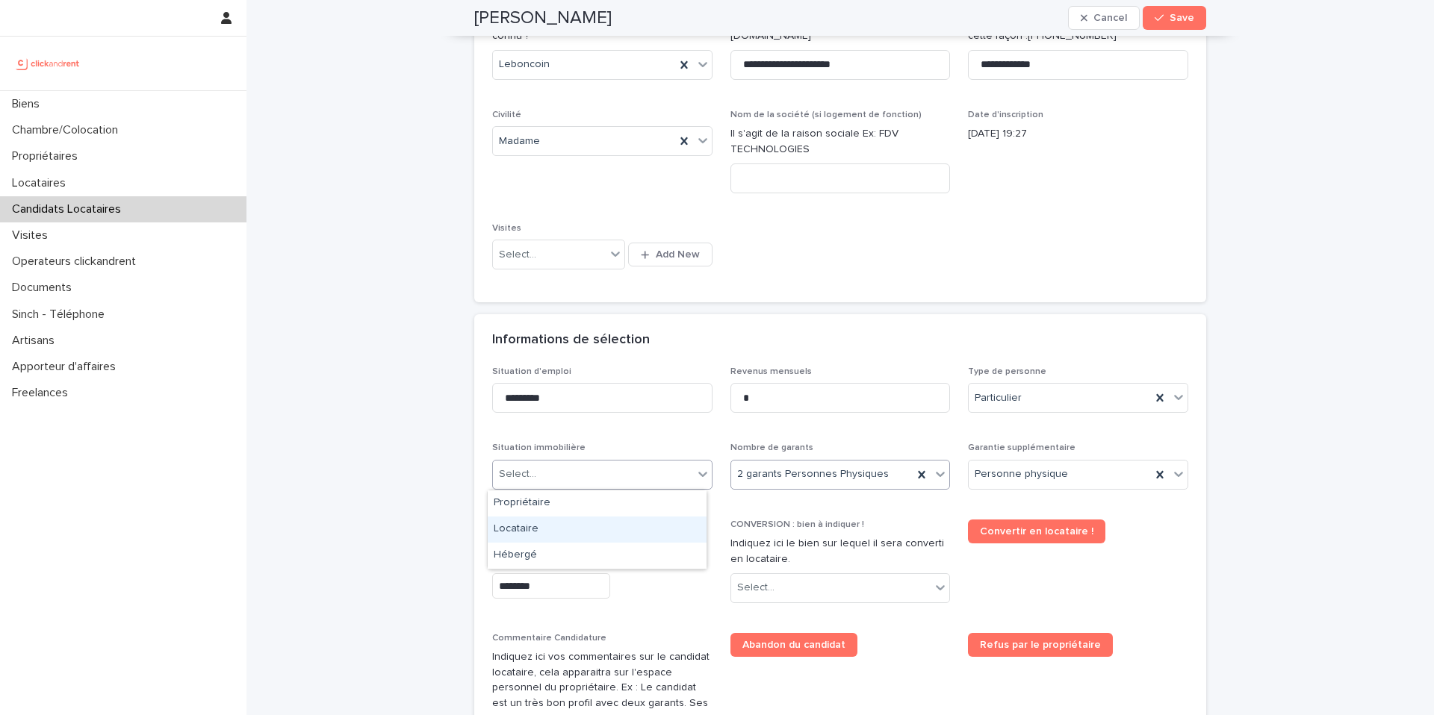
click at [571, 529] on div "Locataire" at bounding box center [597, 530] width 219 height 26
click at [576, 581] on input "********" at bounding box center [551, 587] width 118 height 26
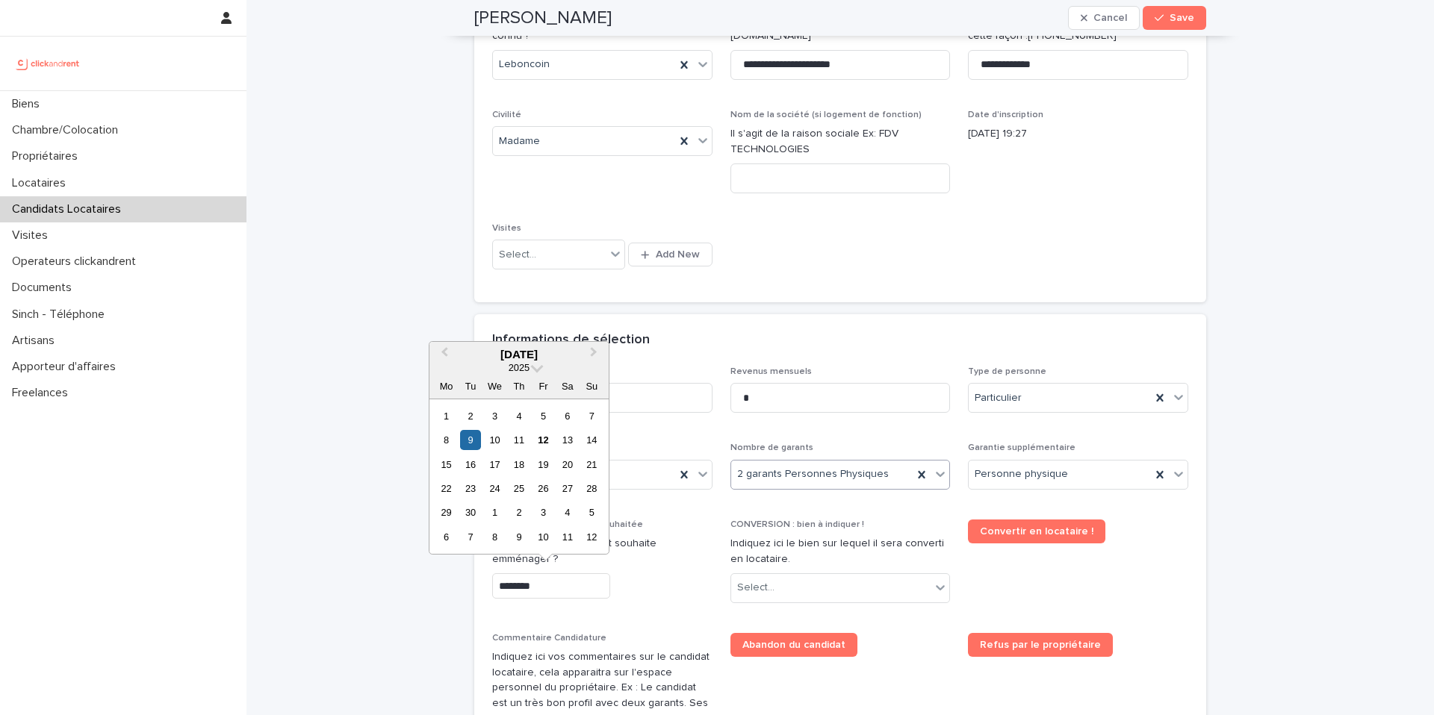
click at [446, 463] on div "15" at bounding box center [446, 465] width 20 height 20
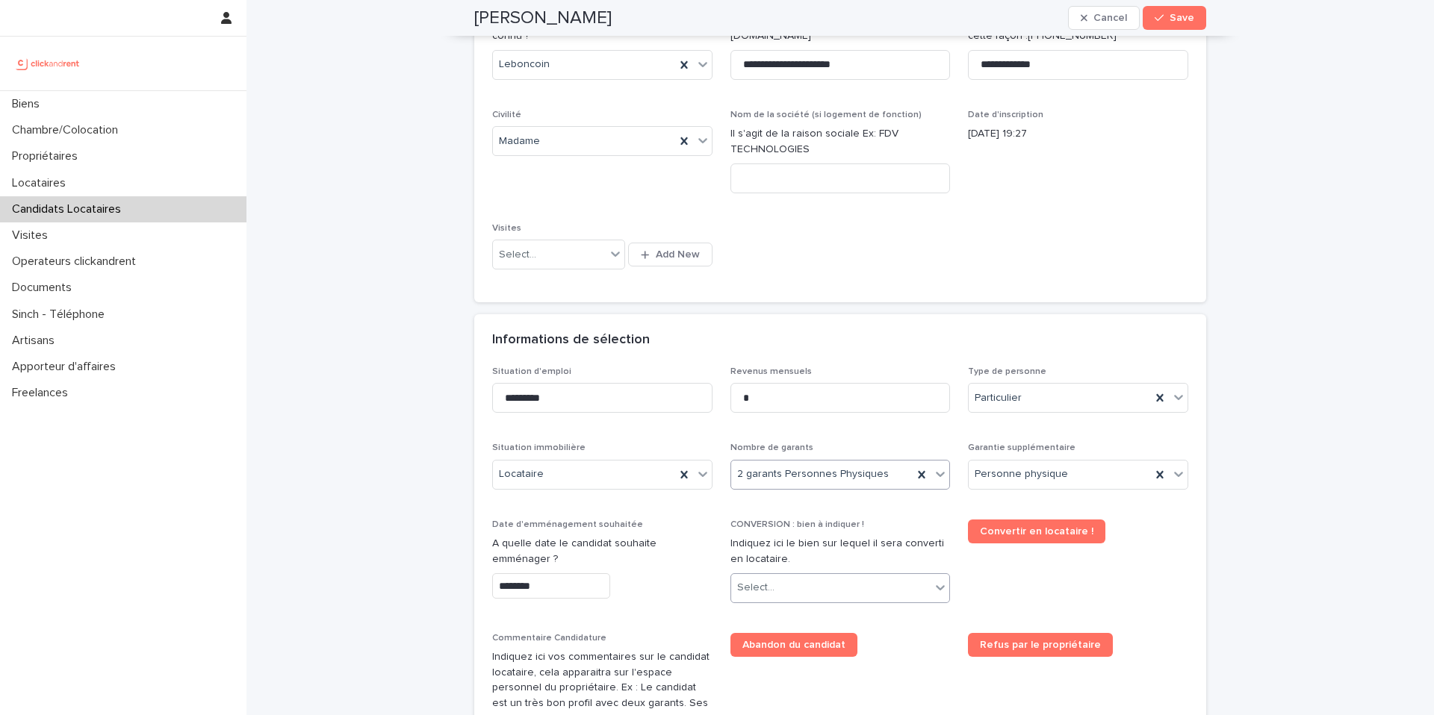
type input "*********"
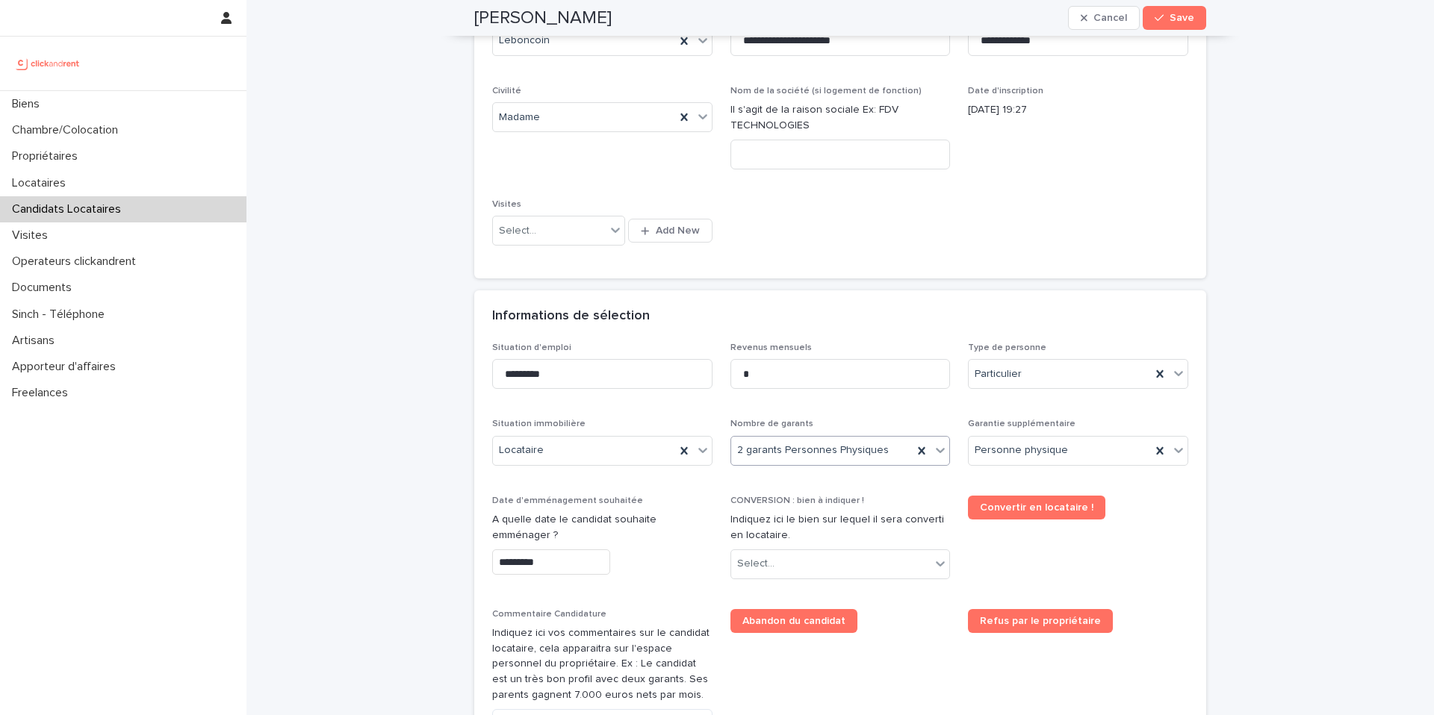
scroll to position [388, 0]
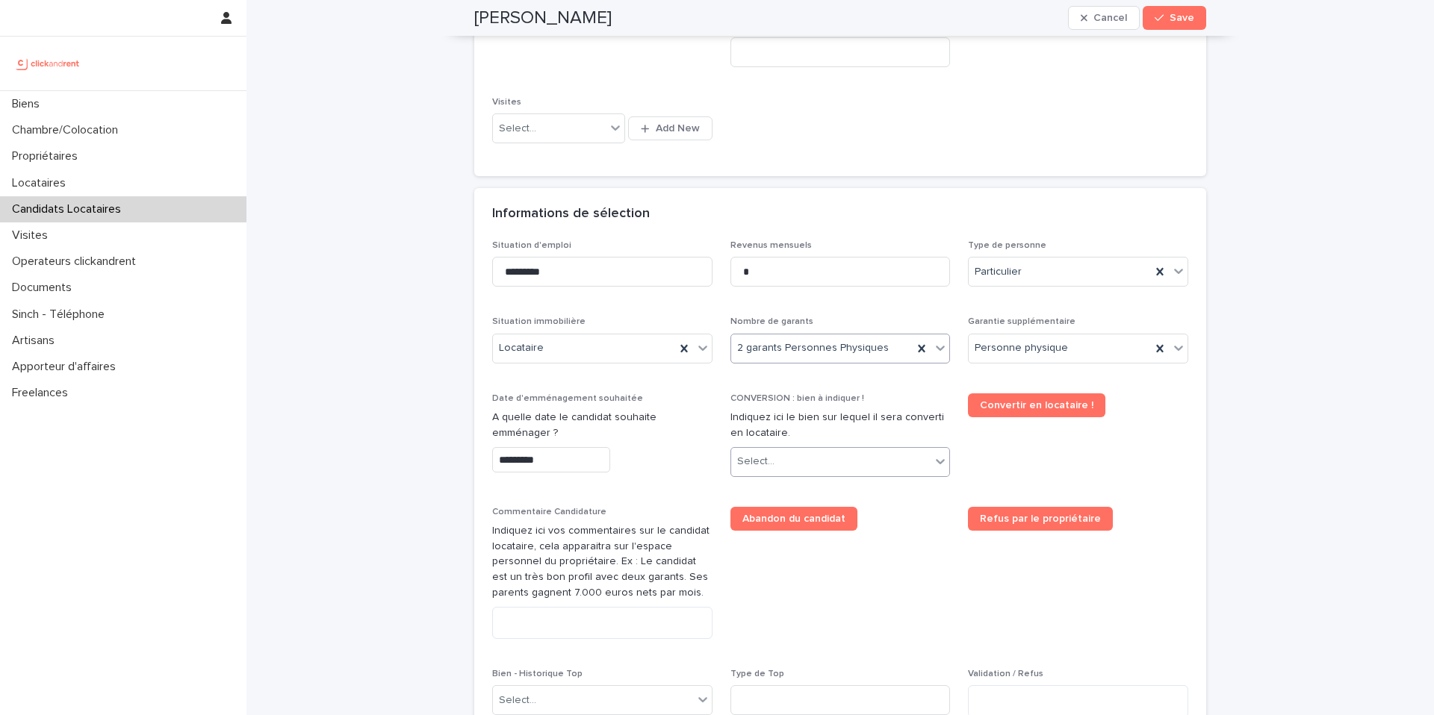
click at [780, 463] on div "Select..." at bounding box center [831, 462] width 200 height 25
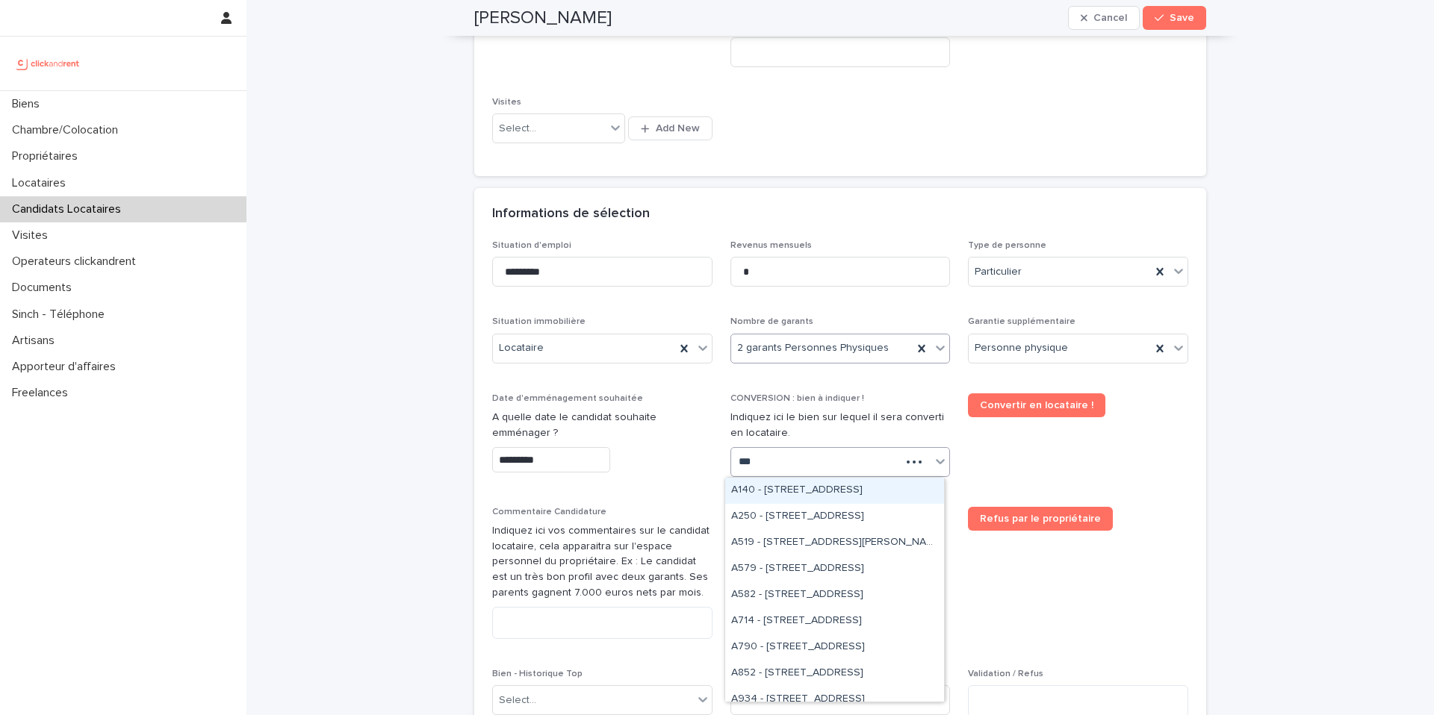
type input "****"
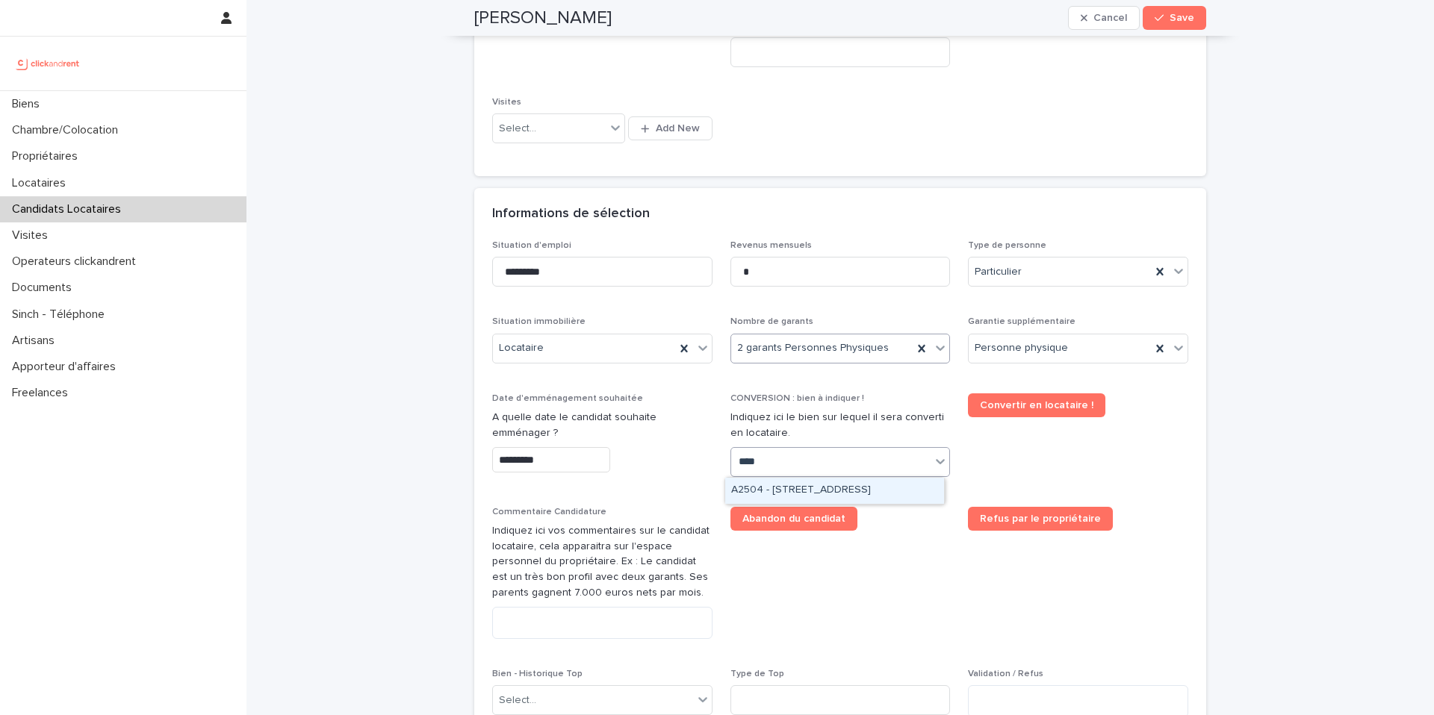
click at [781, 494] on div "A2504 - [STREET_ADDRESS]" at bounding box center [834, 491] width 219 height 26
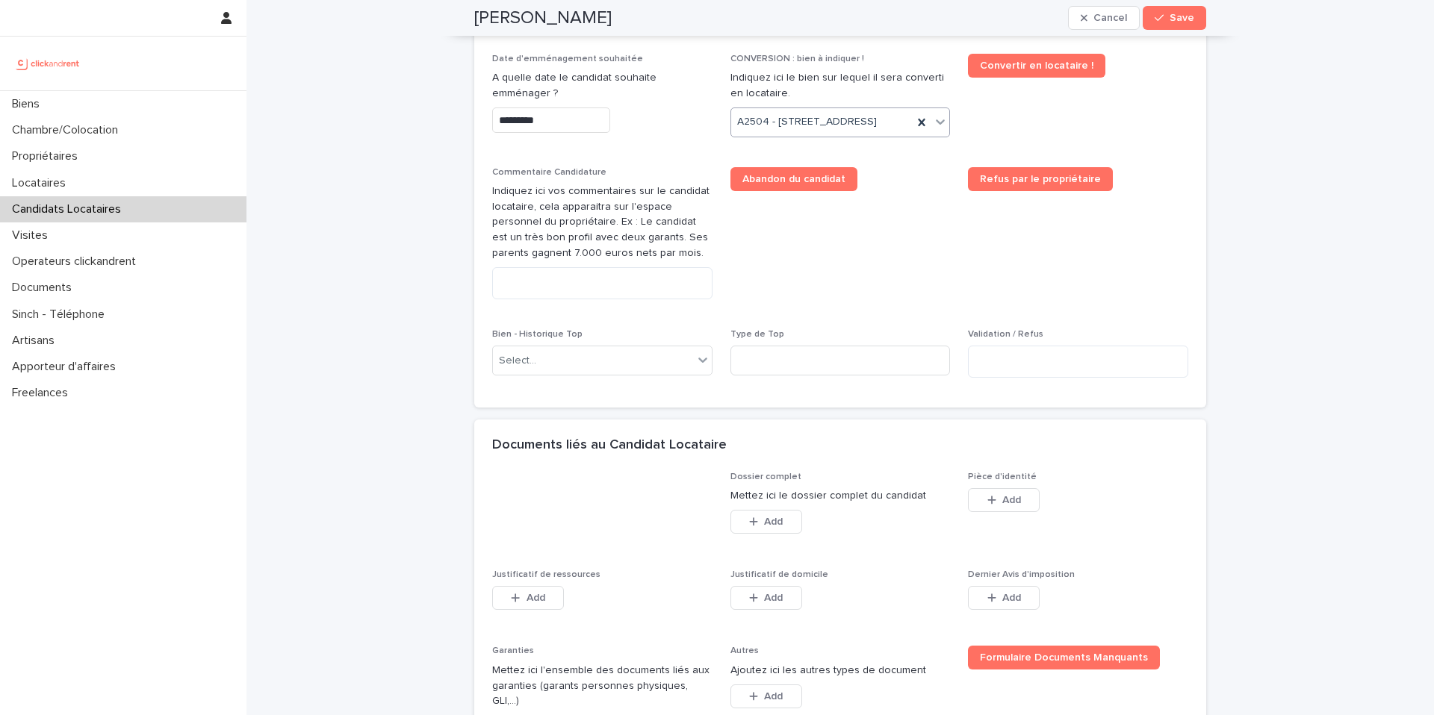
scroll to position [728, 0]
click at [1002, 505] on span "Add" at bounding box center [1011, 499] width 19 height 10
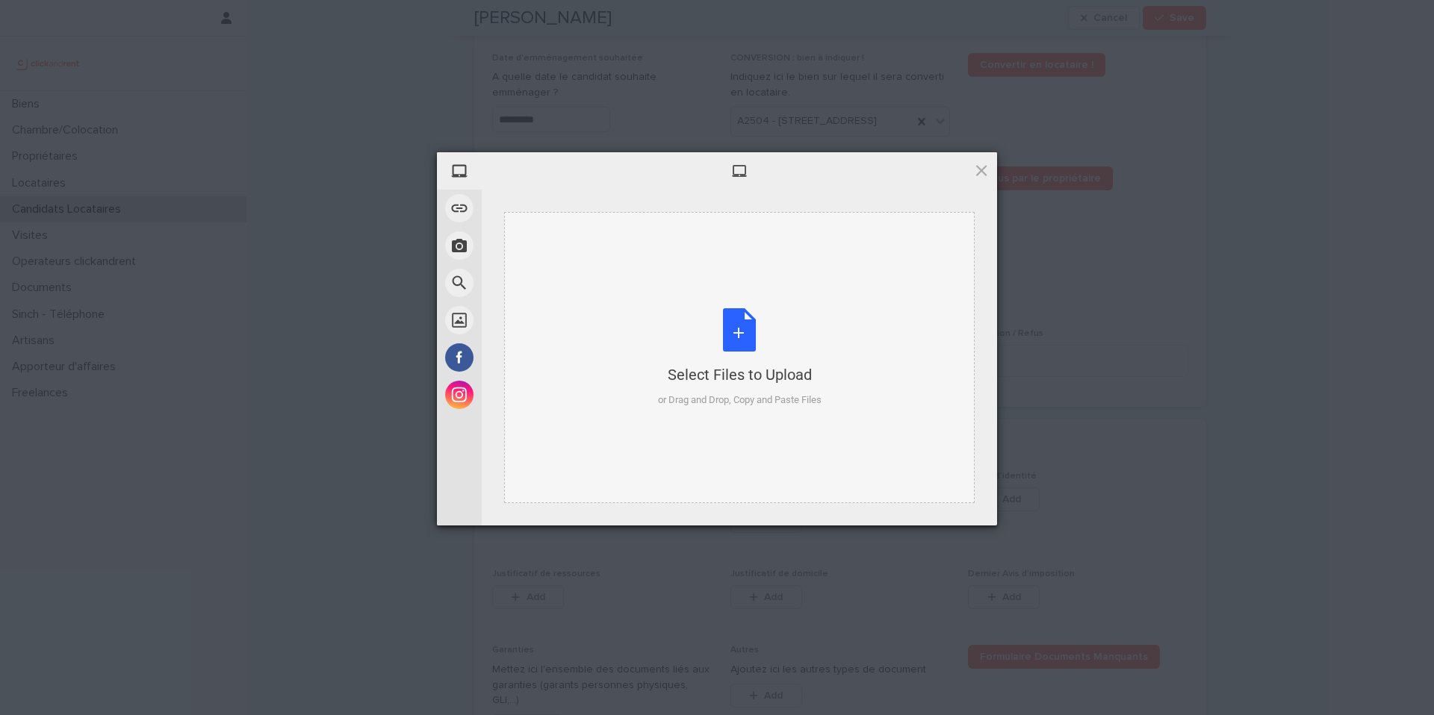
click at [792, 372] on div "Select Files to Upload" at bounding box center [740, 374] width 164 height 21
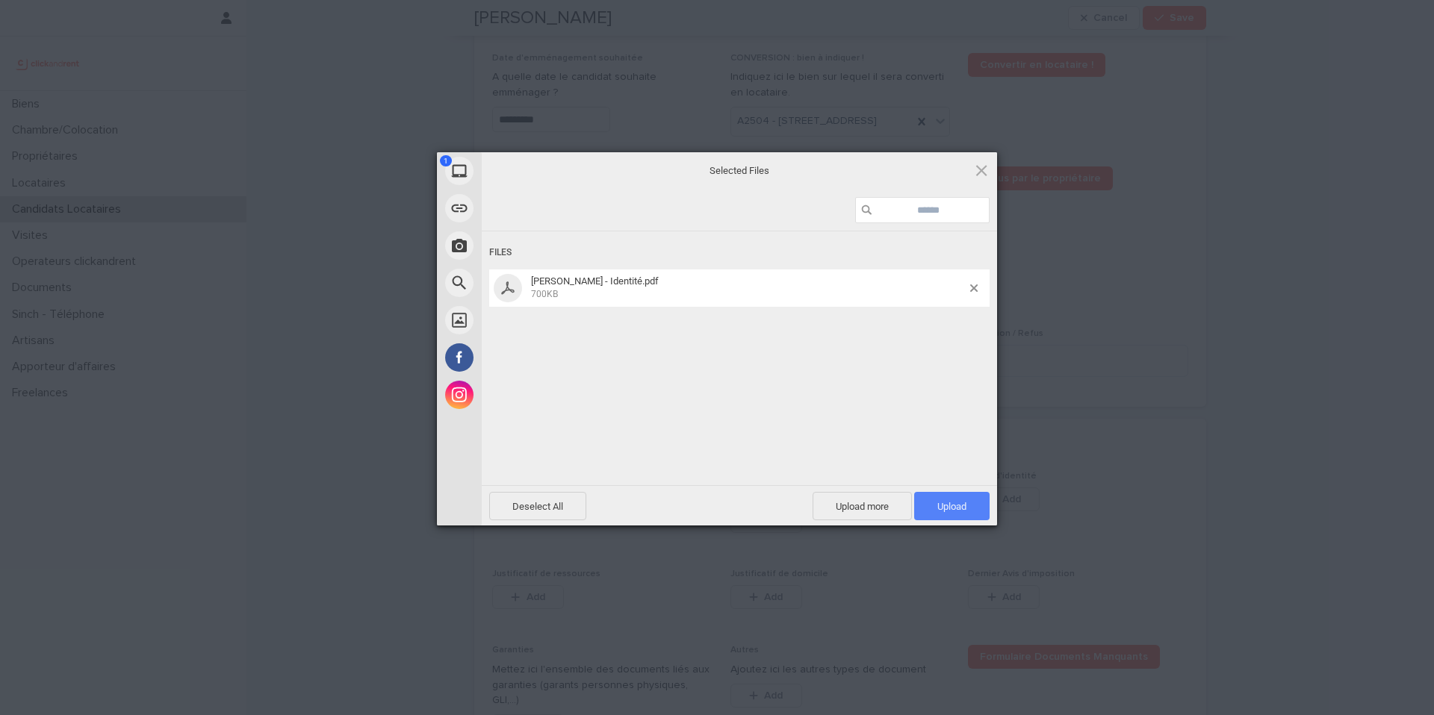
click at [955, 509] on span "Upload 1" at bounding box center [951, 506] width 29 height 11
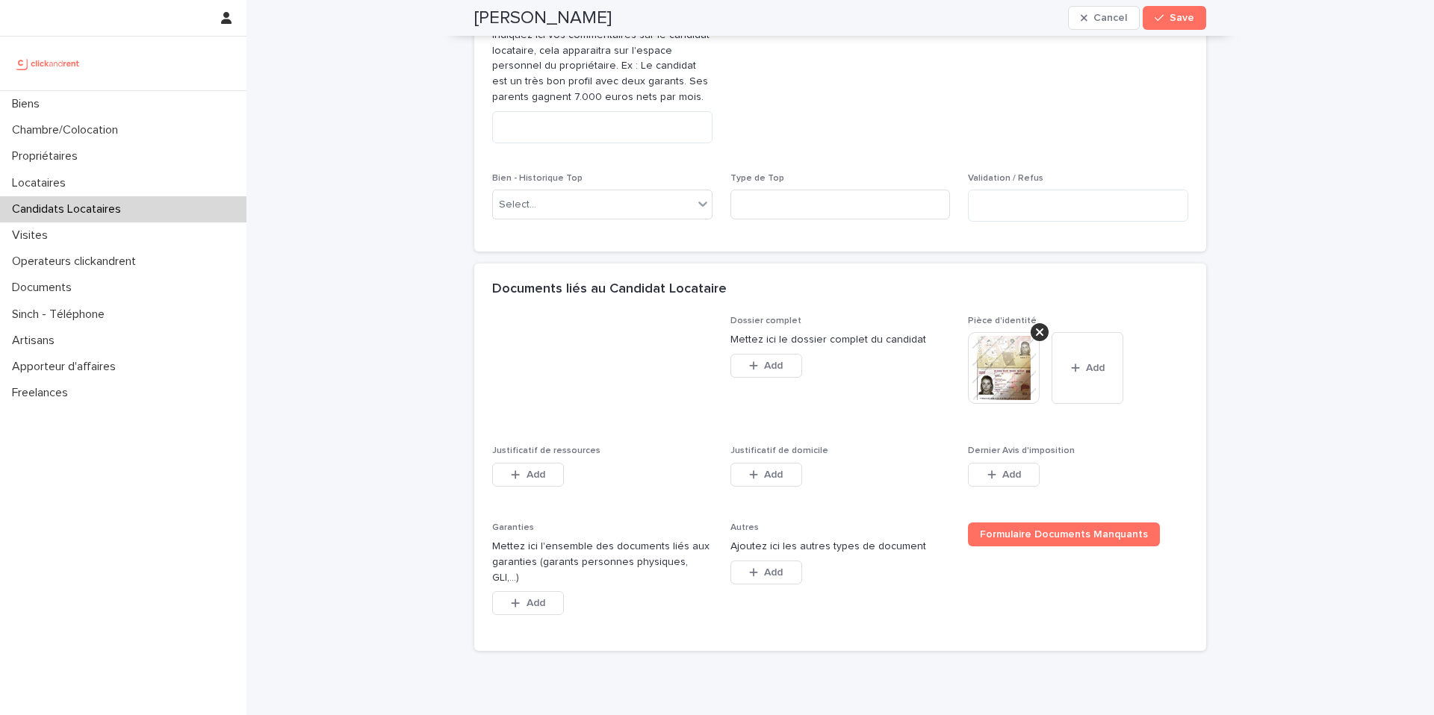
scroll to position [889, 0]
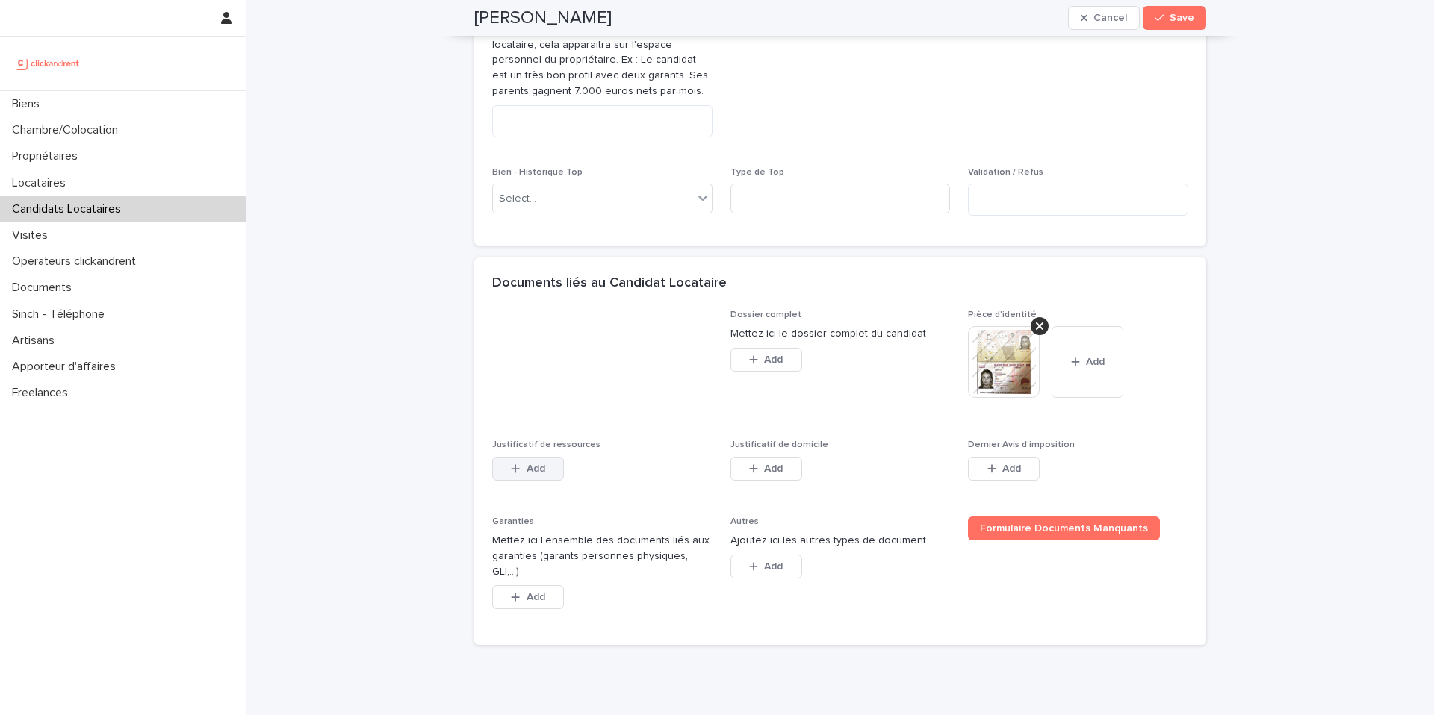
click at [511, 474] on icon "button" at bounding box center [515, 469] width 9 height 10
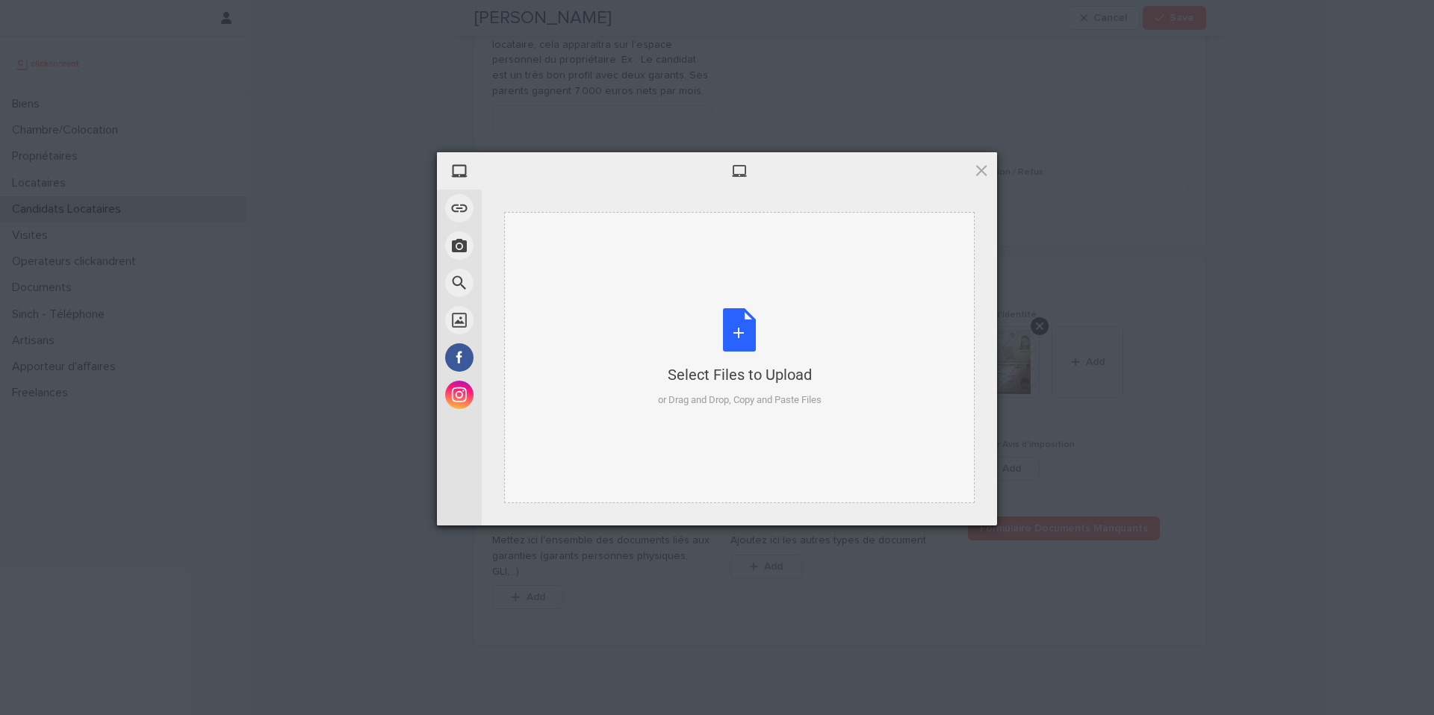
click at [727, 388] on div "Select Files to Upload or Drag and Drop, Copy and Paste Files" at bounding box center [740, 357] width 164 height 99
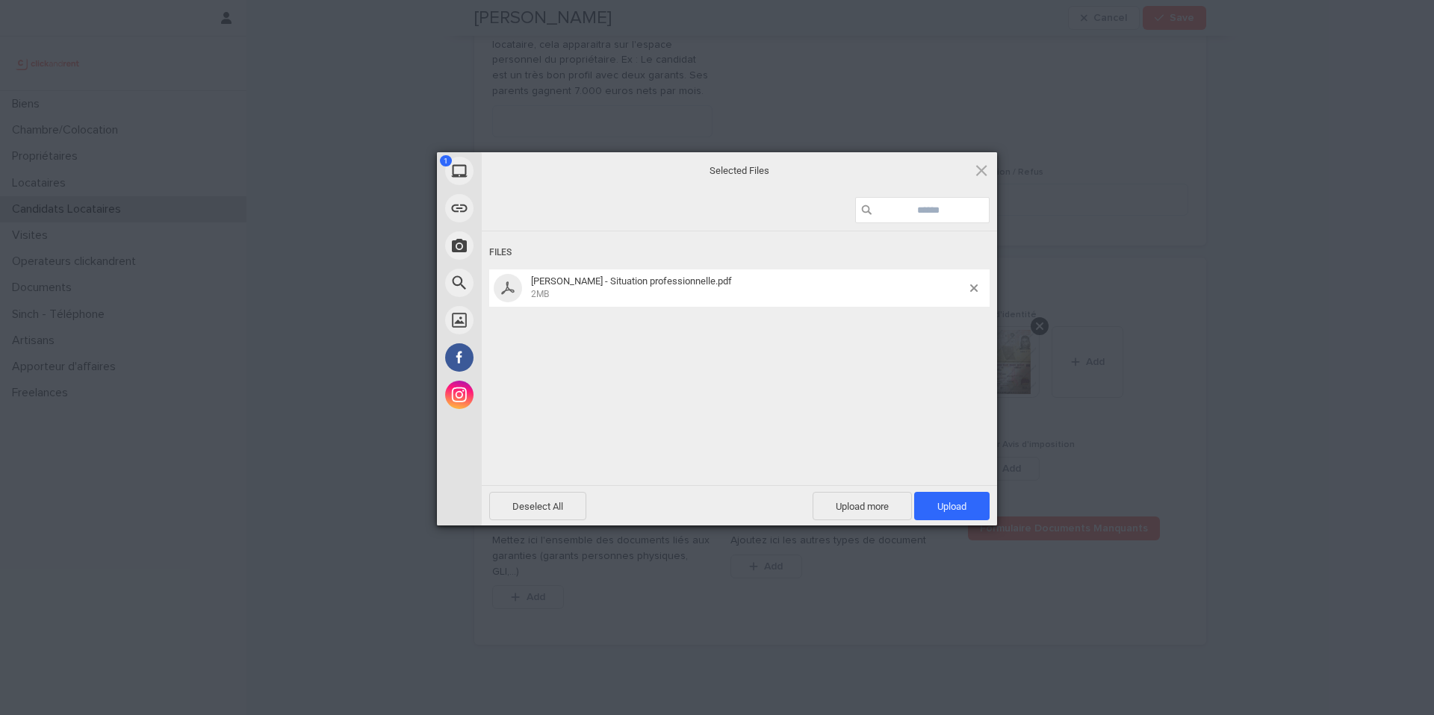
click at [960, 510] on span "Upload 1" at bounding box center [951, 506] width 29 height 11
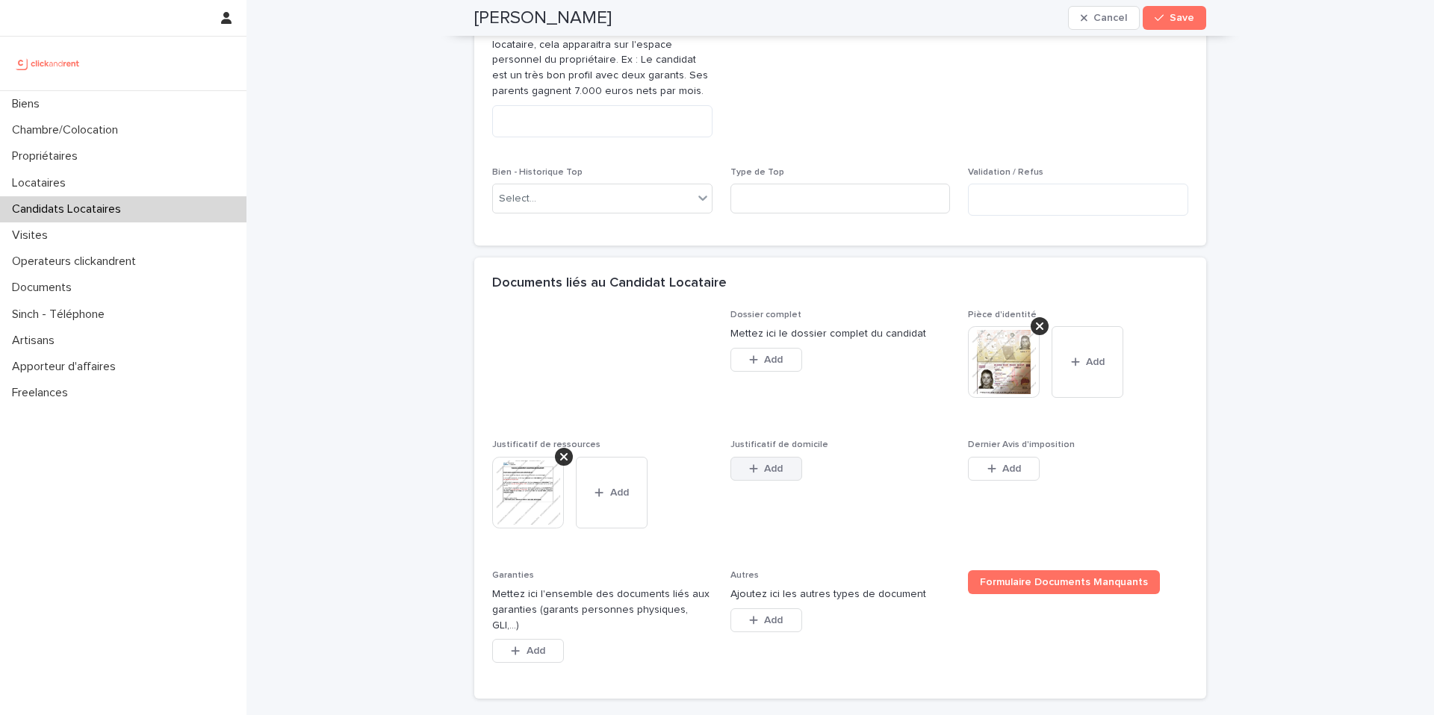
click at [748, 481] on button "Add" at bounding box center [766, 469] width 72 height 24
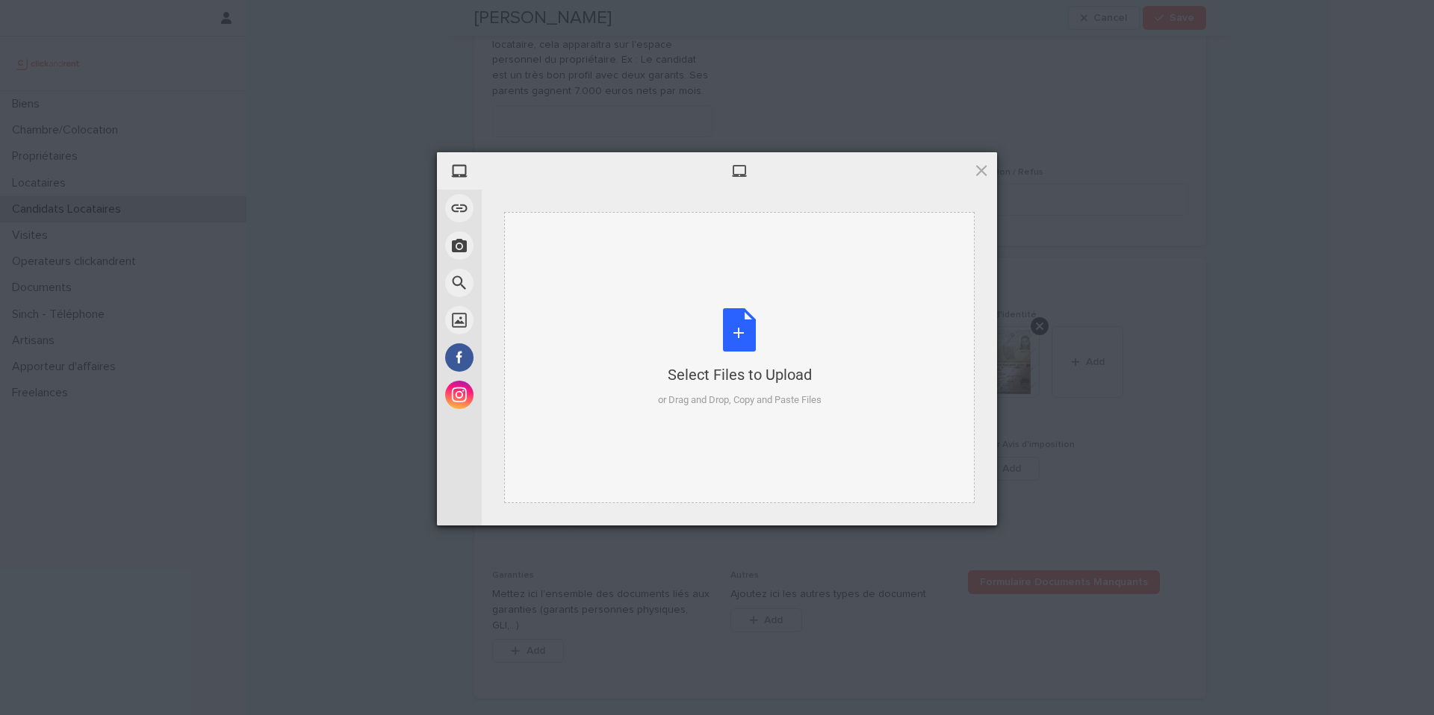
click at [717, 324] on div "Select Files to Upload or Drag and Drop, Copy and Paste Files" at bounding box center [740, 357] width 164 height 99
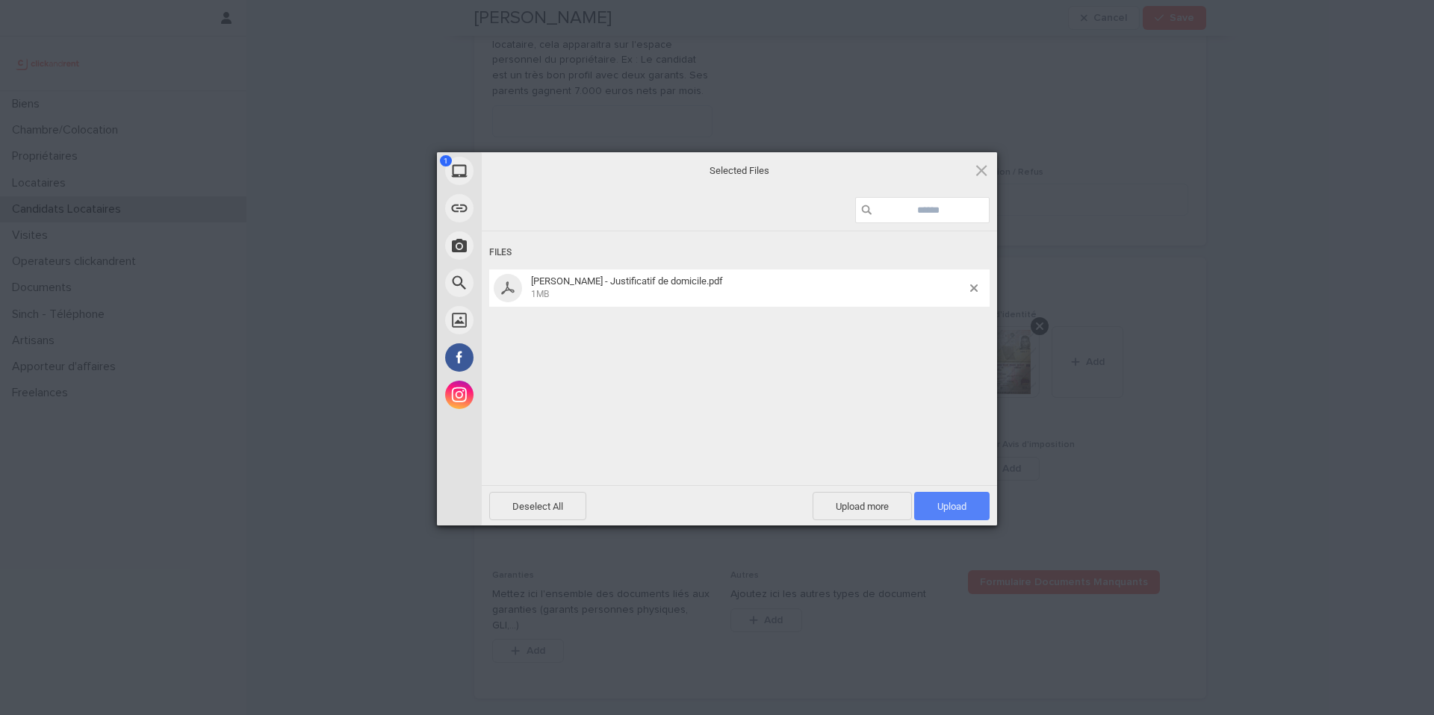
click at [966, 504] on span "Upload 1" at bounding box center [951, 506] width 75 height 28
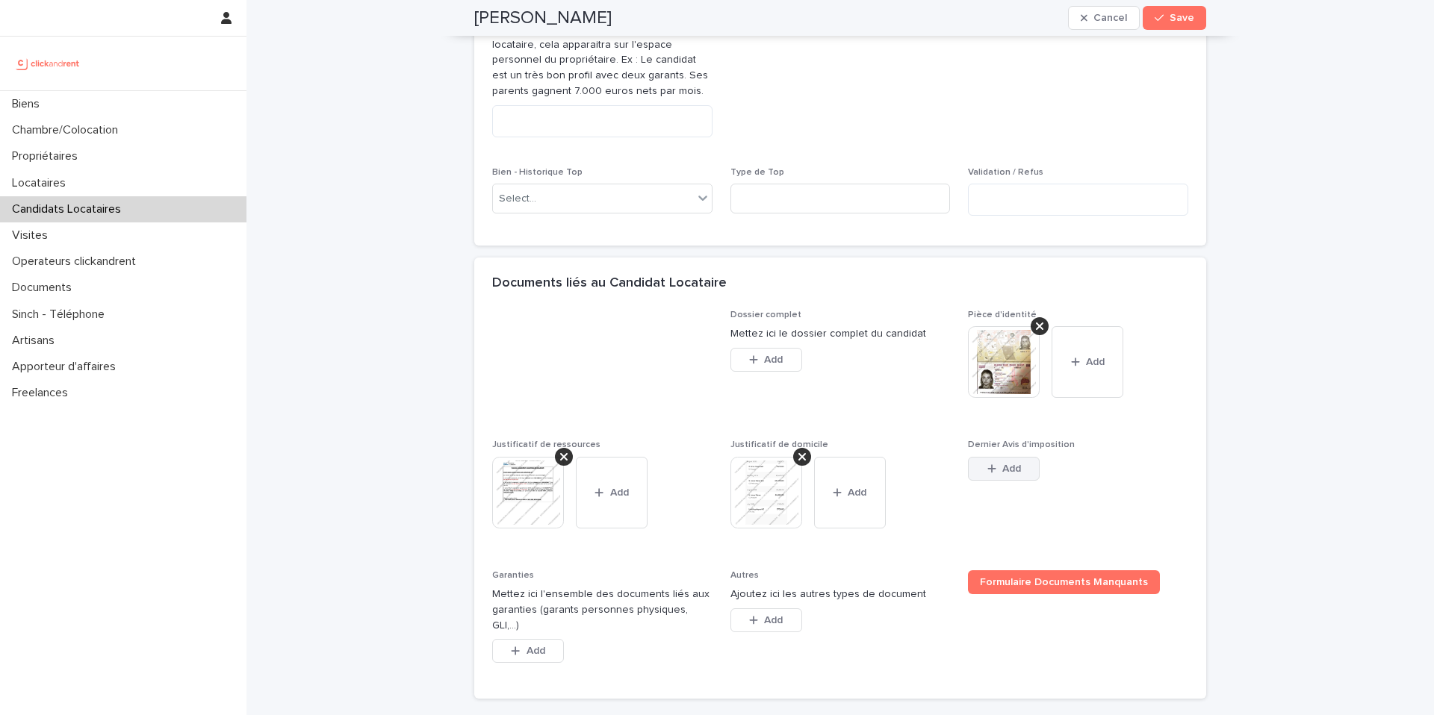
click at [1018, 481] on button "Add" at bounding box center [1004, 469] width 72 height 24
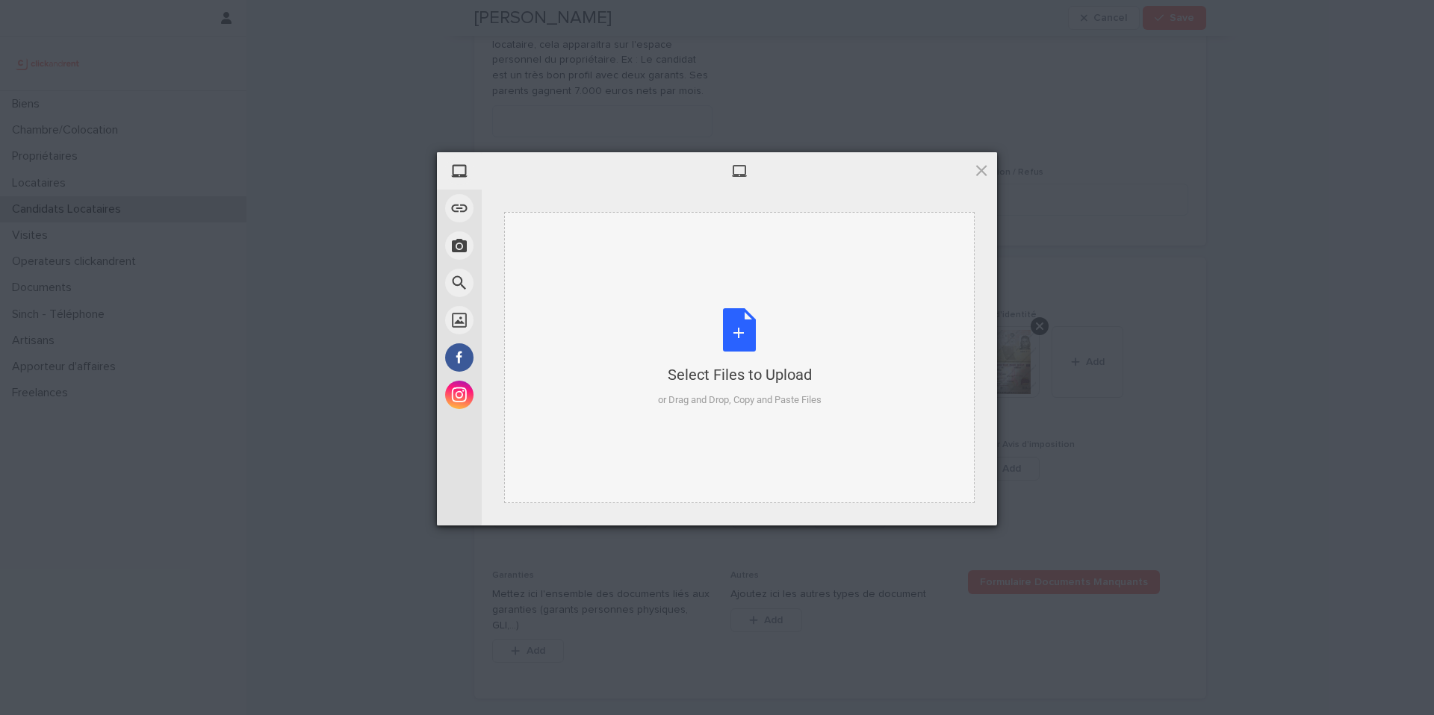
click at [782, 405] on div "or Drag and Drop, Copy and Paste Files" at bounding box center [740, 400] width 164 height 15
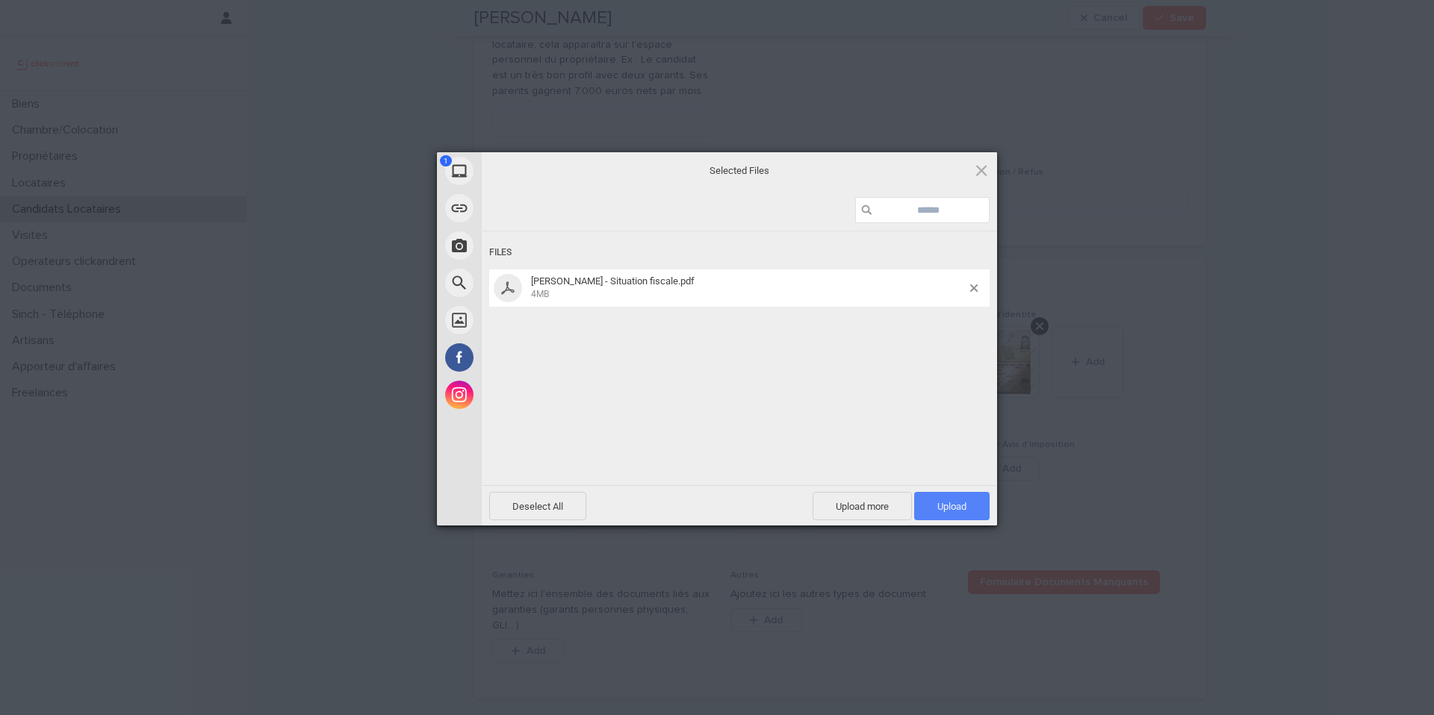
click at [972, 503] on span "Upload 1" at bounding box center [951, 506] width 75 height 28
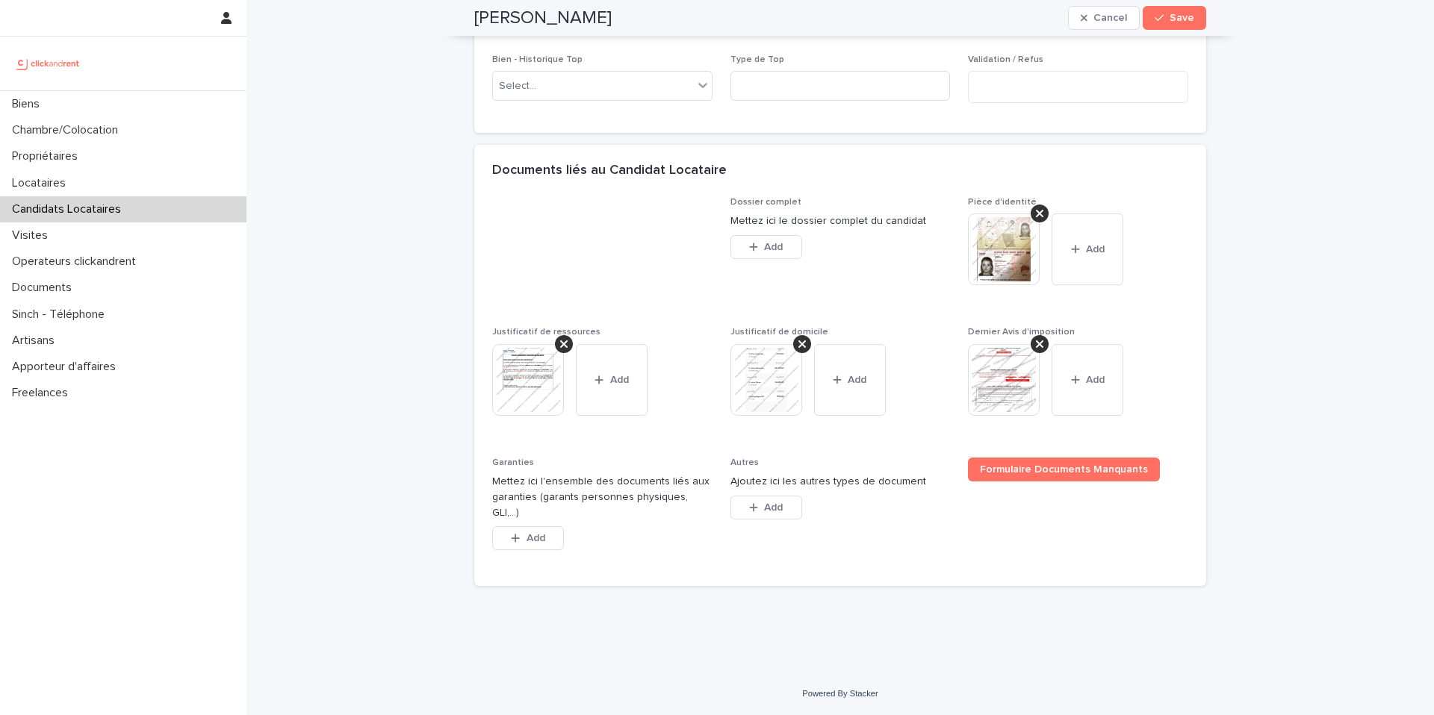
scroll to position [1014, 0]
click at [518, 542] on div "button" at bounding box center [518, 538] width 15 height 10
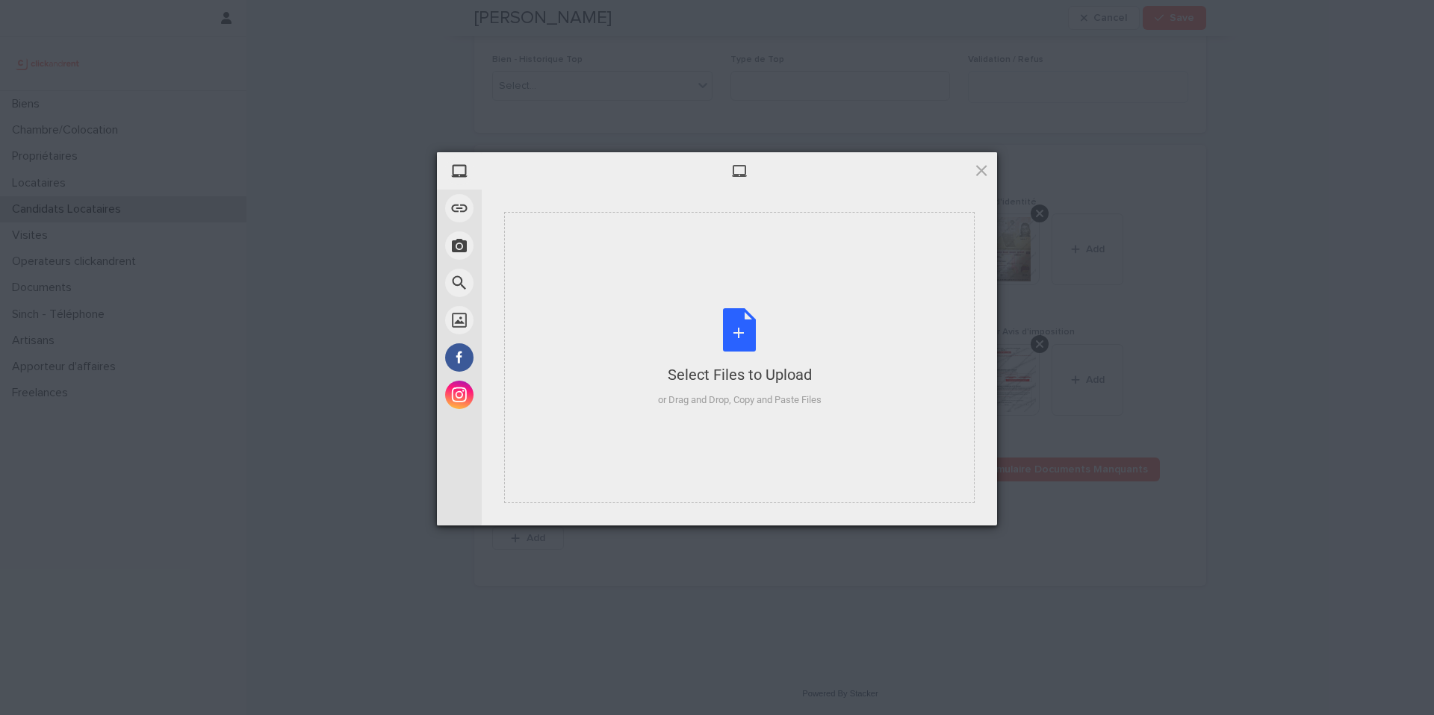
click at [705, 334] on div "Select Files to Upload or Drag and Drop, Copy and Paste Files" at bounding box center [740, 357] width 164 height 99
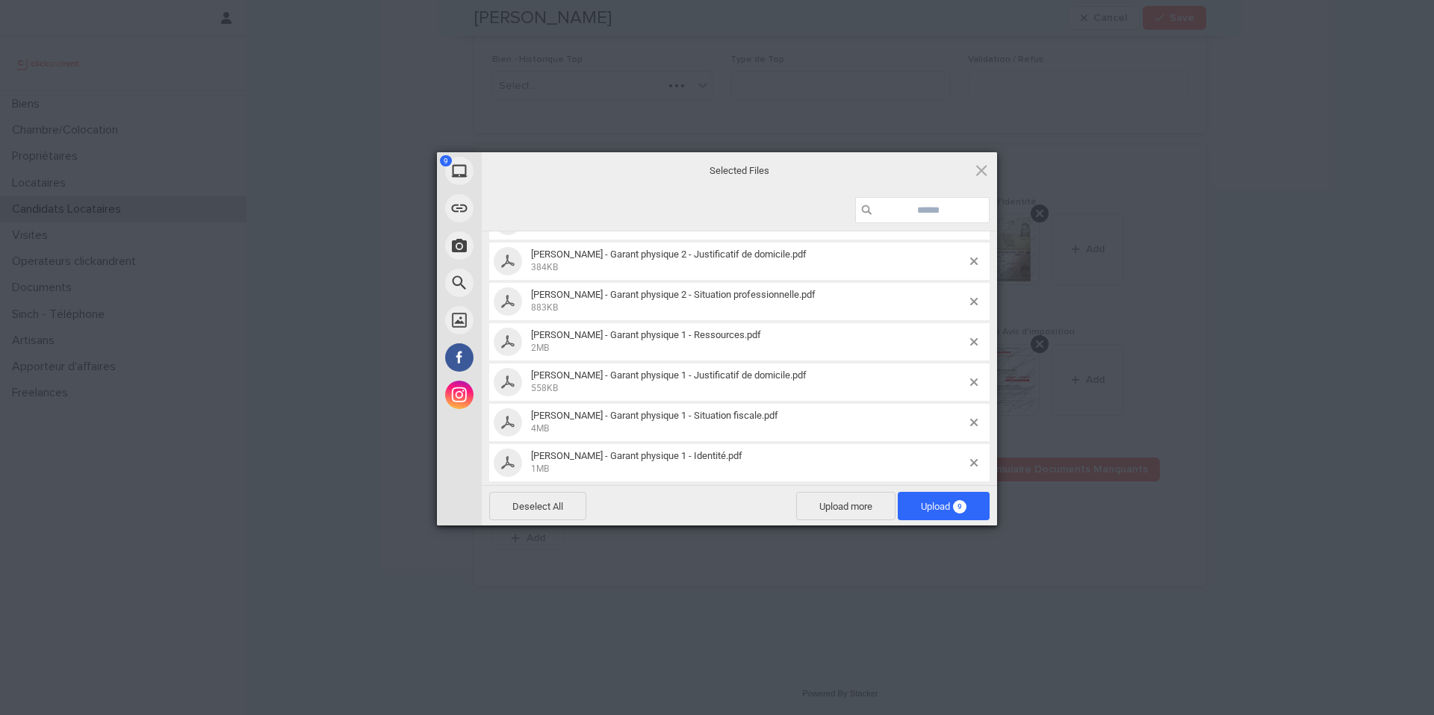
scroll to position [158, 0]
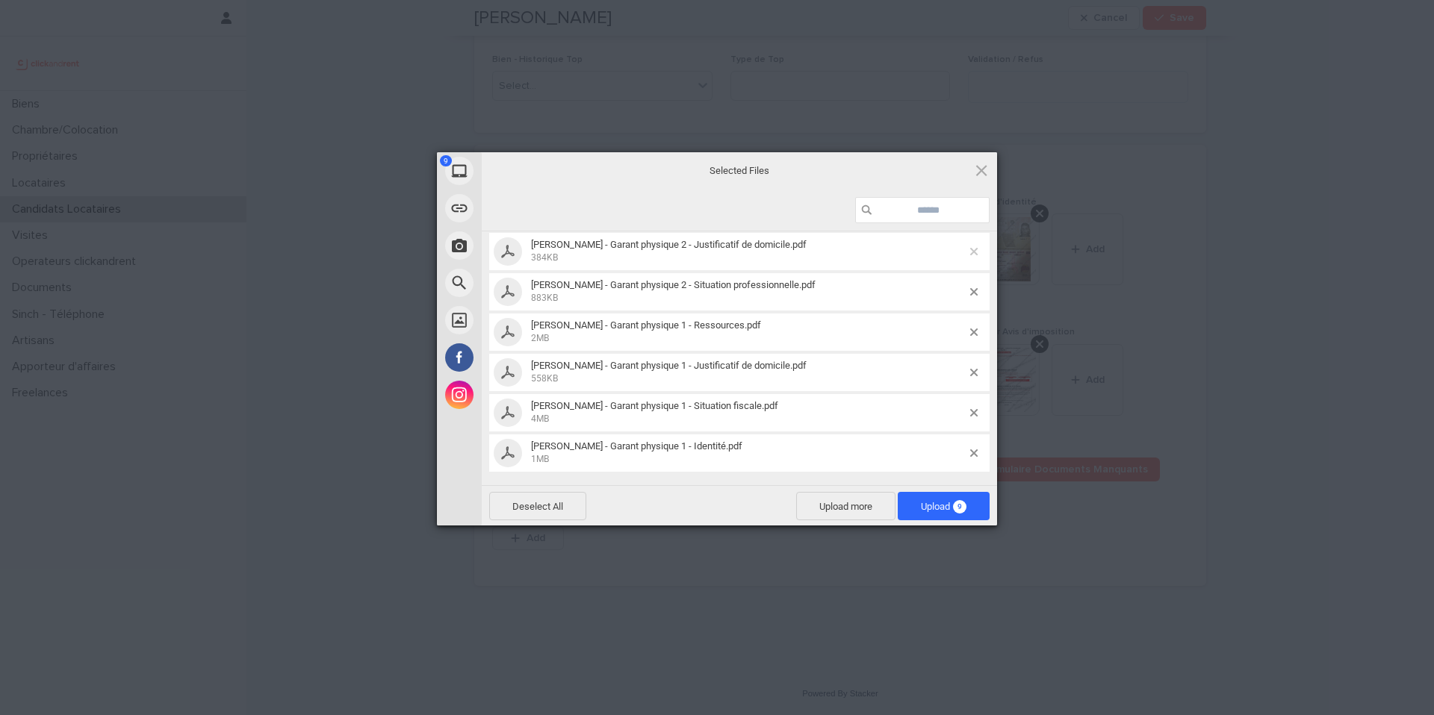
click at [970, 248] on span at bounding box center [973, 251] width 7 height 7
click at [970, 252] on span at bounding box center [973, 251] width 7 height 7
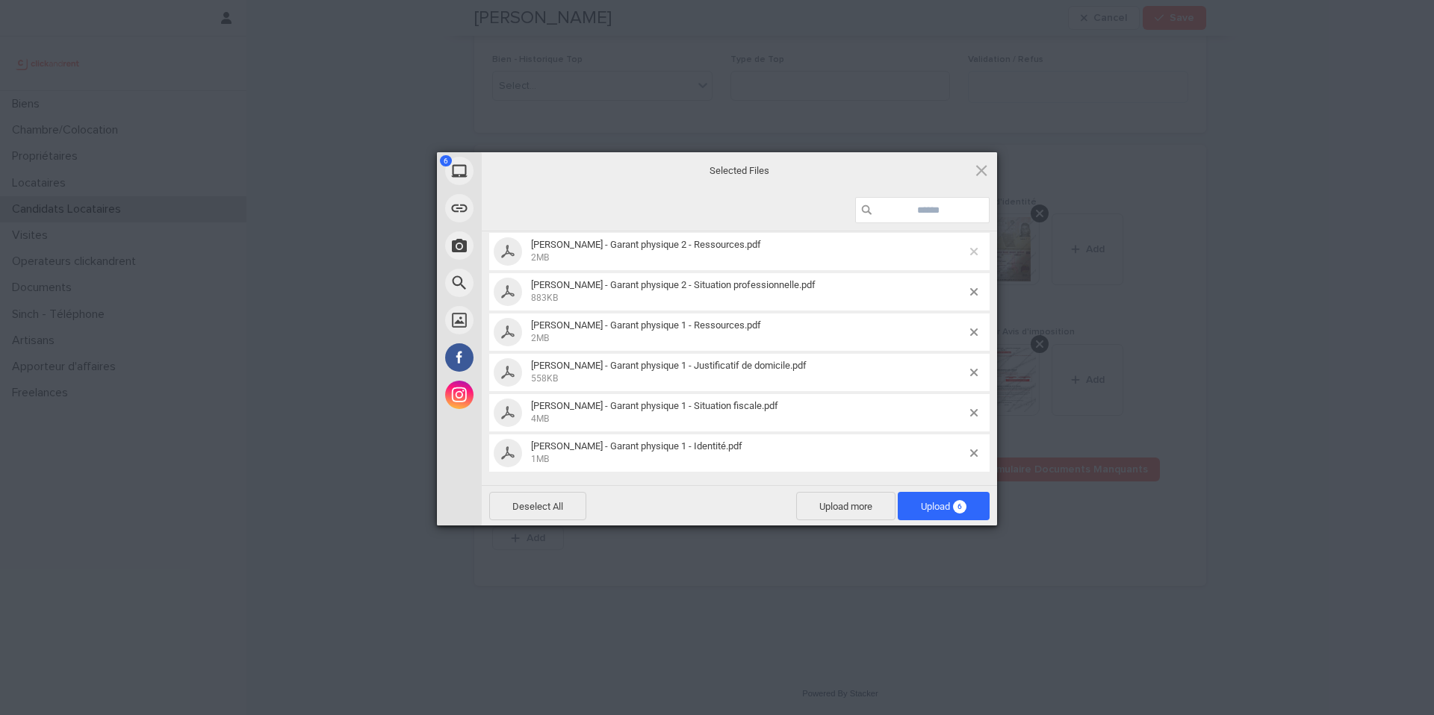
scroll to position [0, 0]
click at [962, 252] on div "Files" at bounding box center [739, 253] width 500 height 28
click at [979, 283] on div "[PERSON_NAME] - Garant physique 2 - Situation professionnelle.pdf 883KB" at bounding box center [739, 288] width 500 height 37
click at [971, 285] on span at bounding box center [973, 288] width 7 height 7
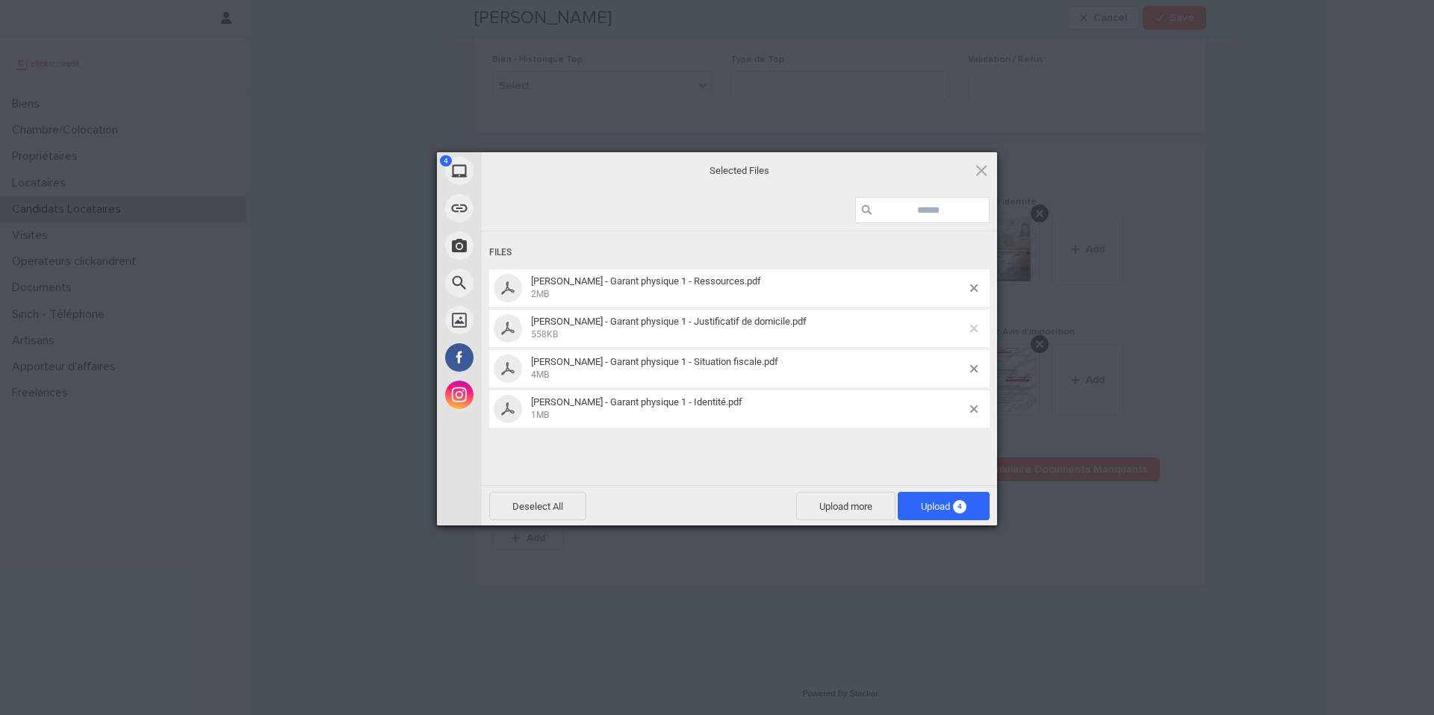
click at [975, 329] on span at bounding box center [973, 328] width 7 height 7
click at [974, 363] on div "[PERSON_NAME] - Garant physique 1 - Identité.pdf 1MB" at bounding box center [739, 368] width 500 height 37
click at [974, 365] on span at bounding box center [973, 368] width 7 height 7
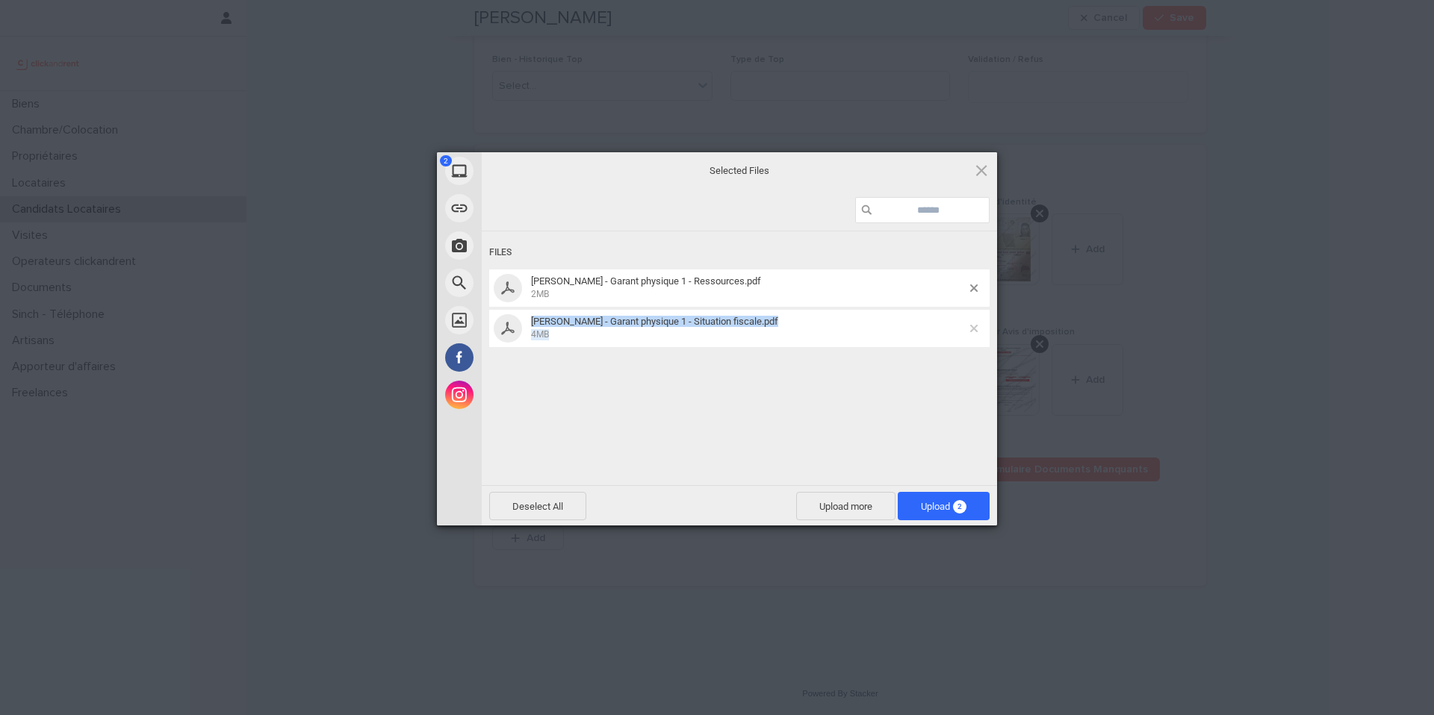
click at [972, 326] on div "[PERSON_NAME] - Garant physique 1 - Situation fiscale.pdf 4MB" at bounding box center [739, 328] width 500 height 37
click at [975, 279] on div "[PERSON_NAME] - Garant physique 1 - Ressources.pdf 2MB" at bounding box center [739, 288] width 500 height 37
click at [975, 286] on span at bounding box center [973, 288] width 7 height 7
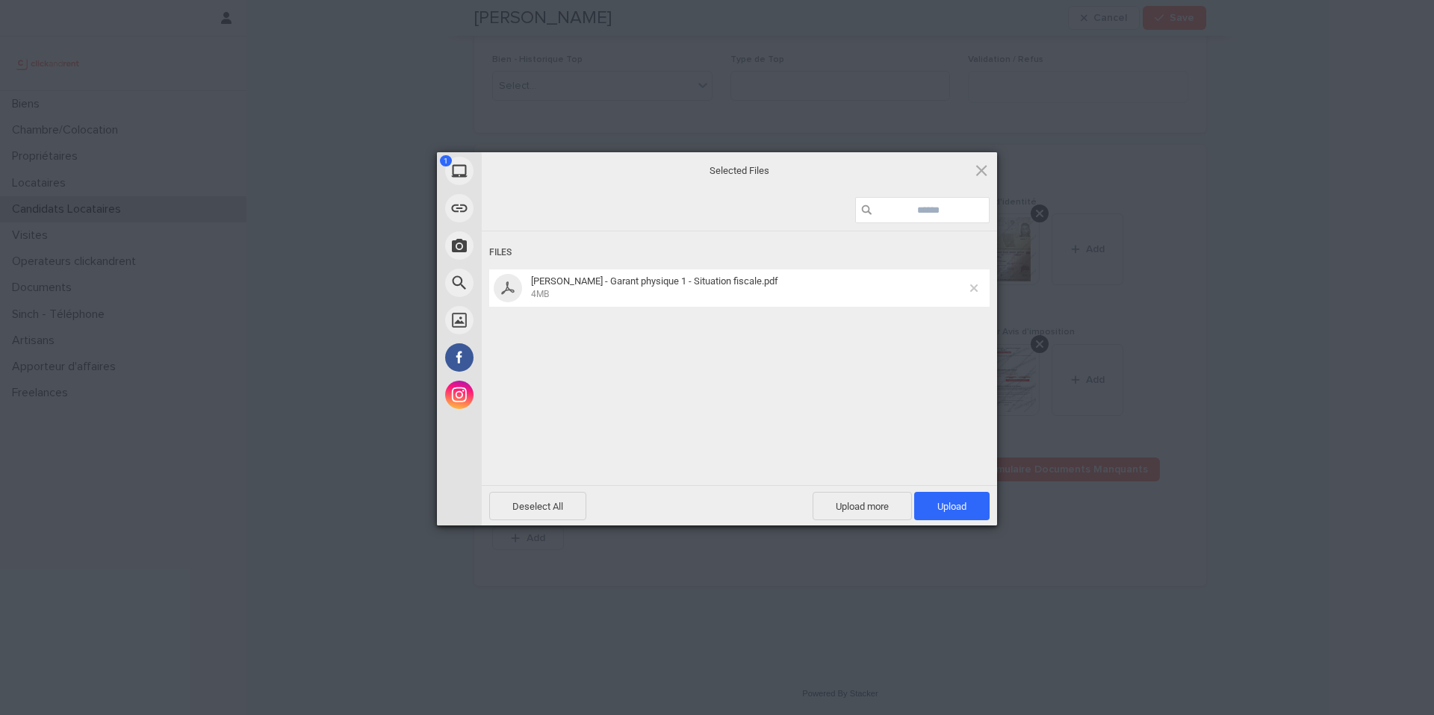
click at [974, 288] on span at bounding box center [973, 288] width 7 height 7
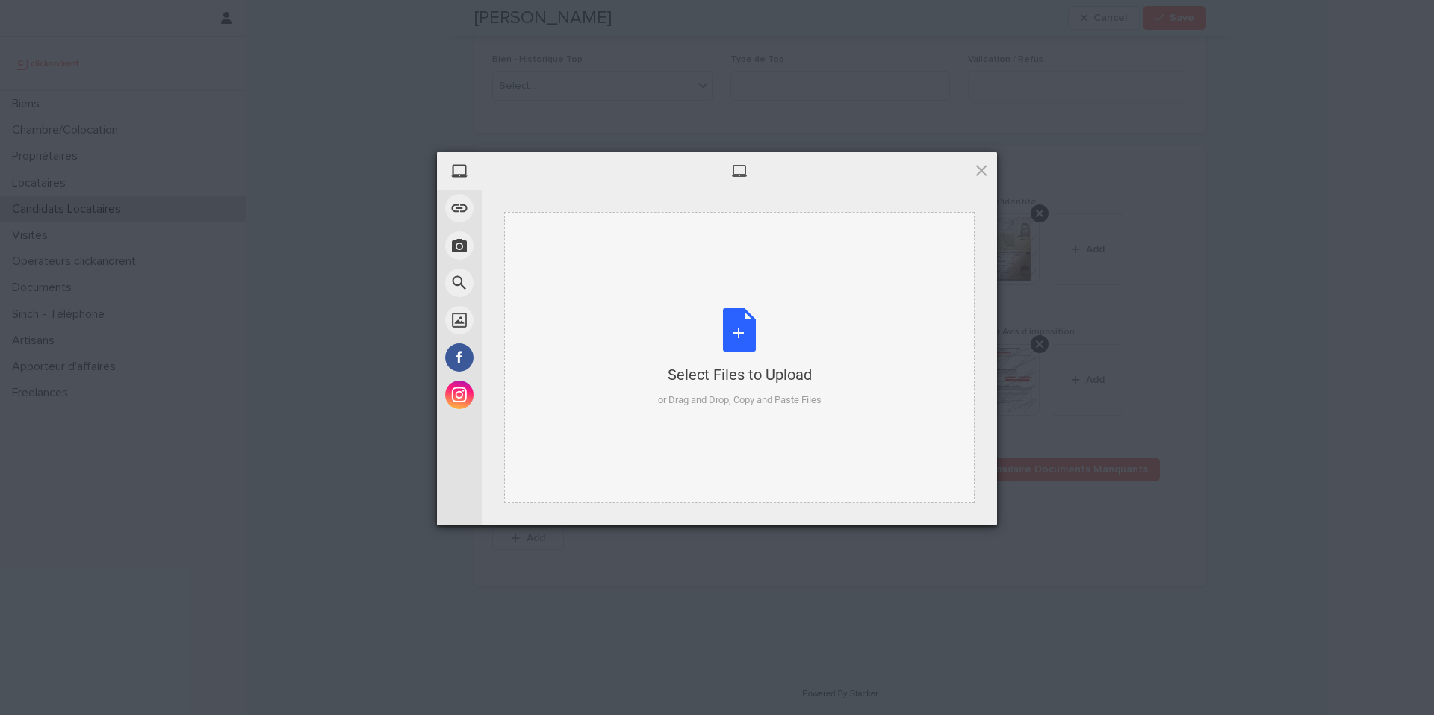
click at [727, 384] on div "Select Files to Upload" at bounding box center [740, 374] width 164 height 21
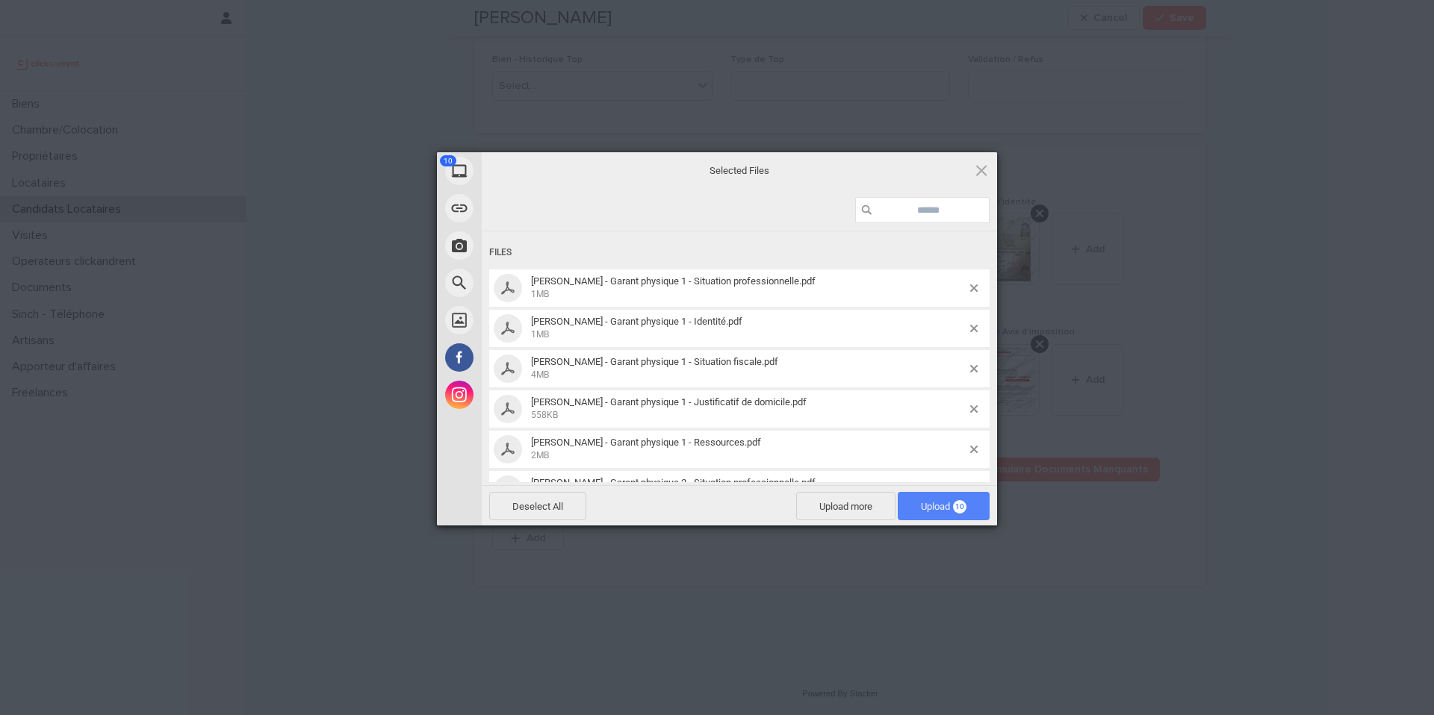
click at [954, 508] on span "10" at bounding box center [959, 506] width 13 height 13
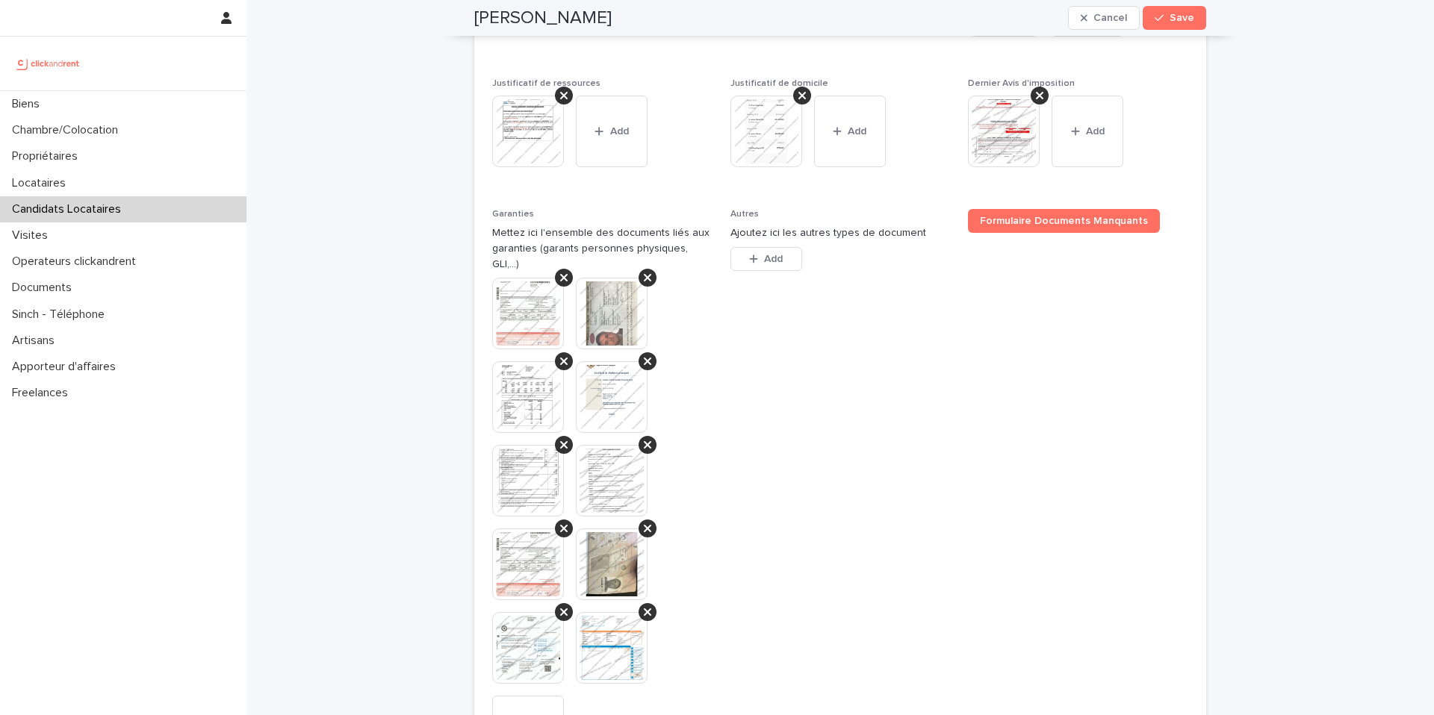
scroll to position [1480, 0]
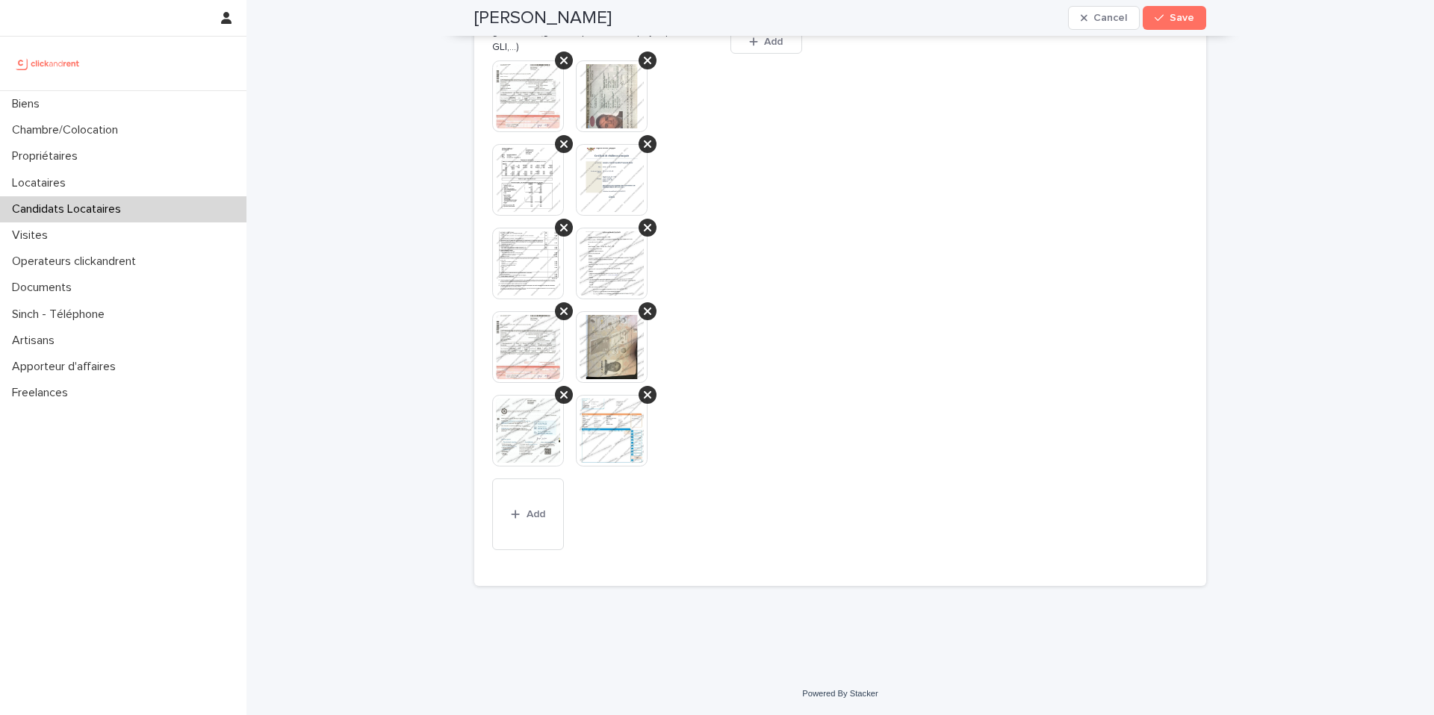
drag, startPoint x: 723, startPoint y: 473, endPoint x: 415, endPoint y: 170, distance: 431.4
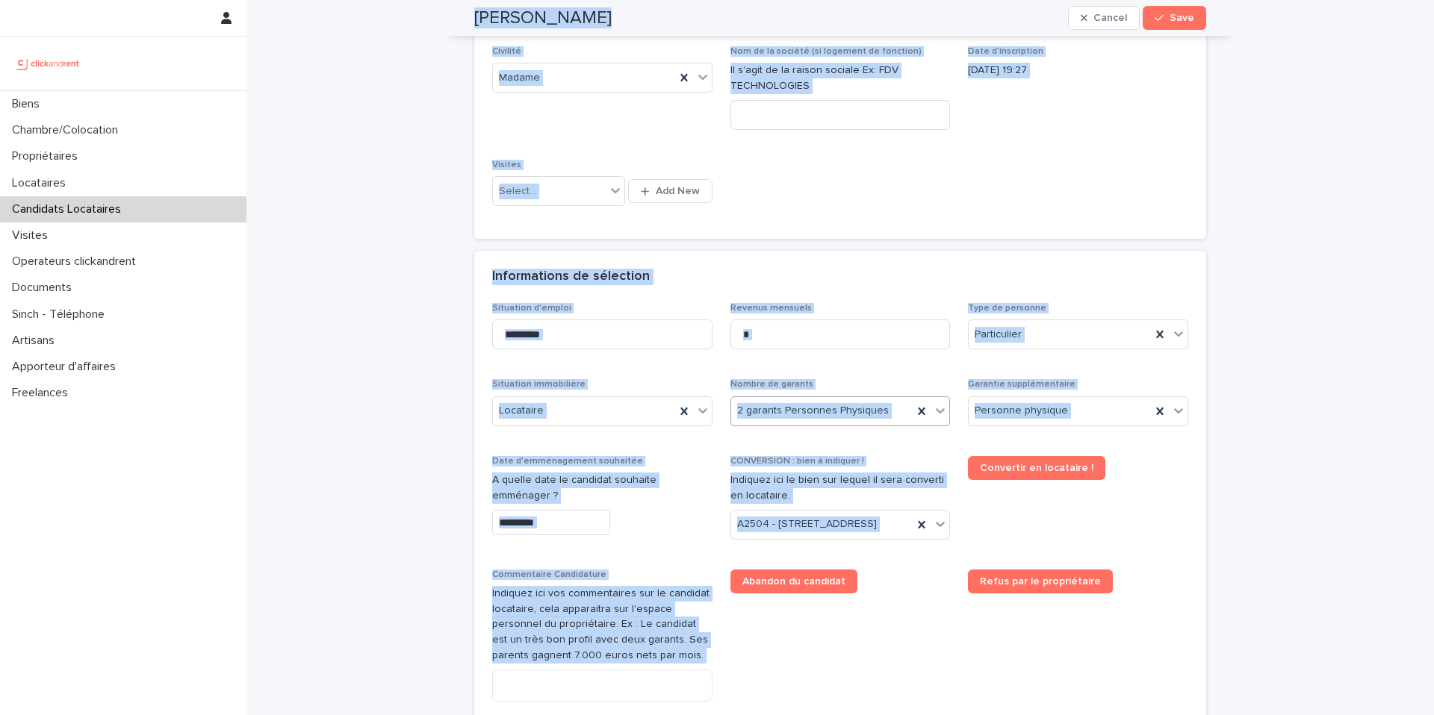
scroll to position [198, 0]
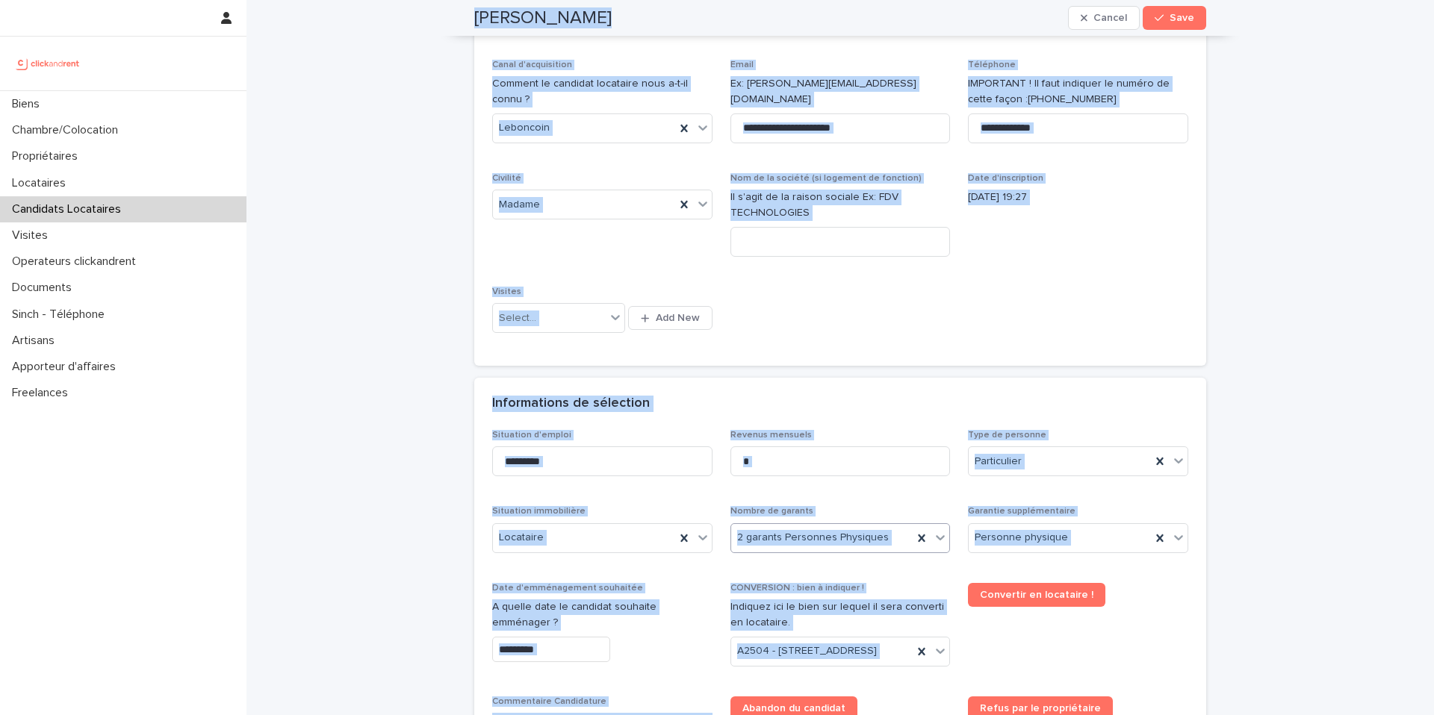
drag, startPoint x: 709, startPoint y: 462, endPoint x: 460, endPoint y: 18, distance: 509.2
click at [754, 319] on div "**********" at bounding box center [840, 155] width 696 height 387
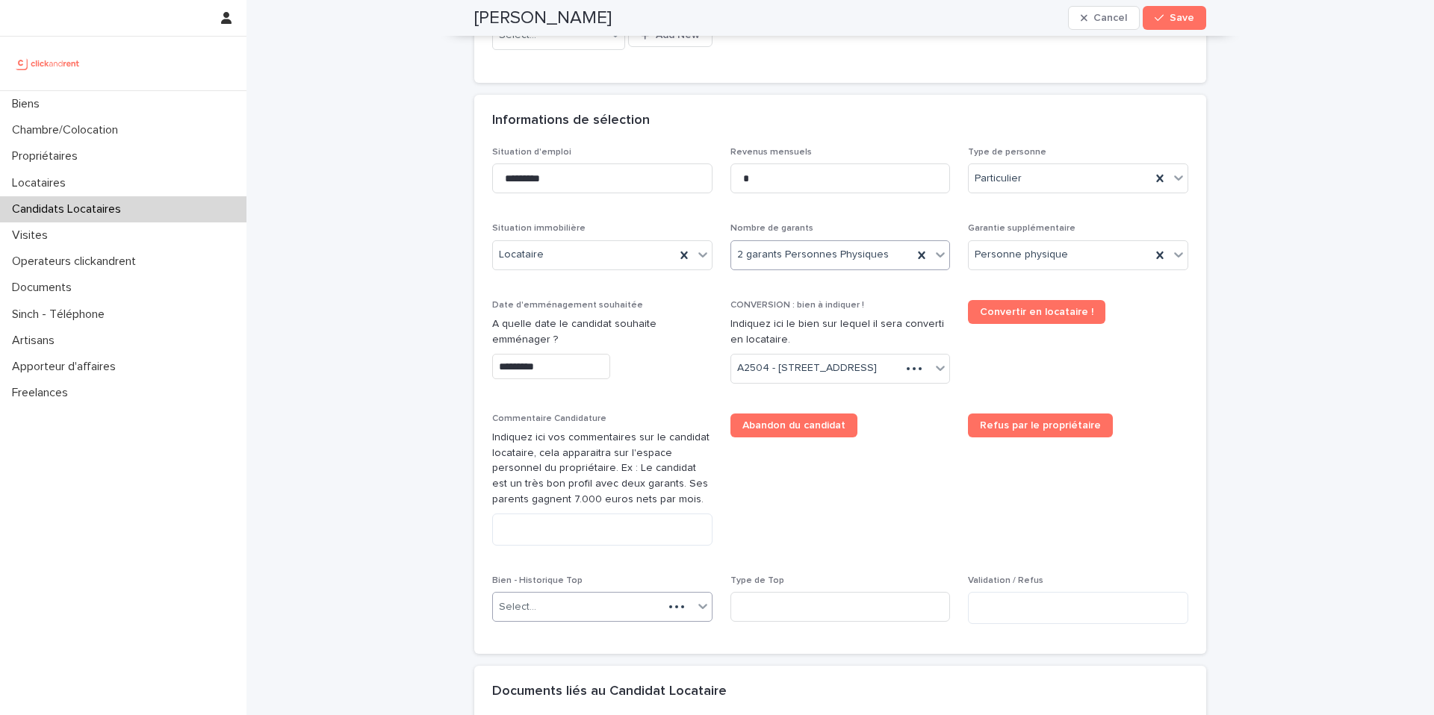
scroll to position [668, 0]
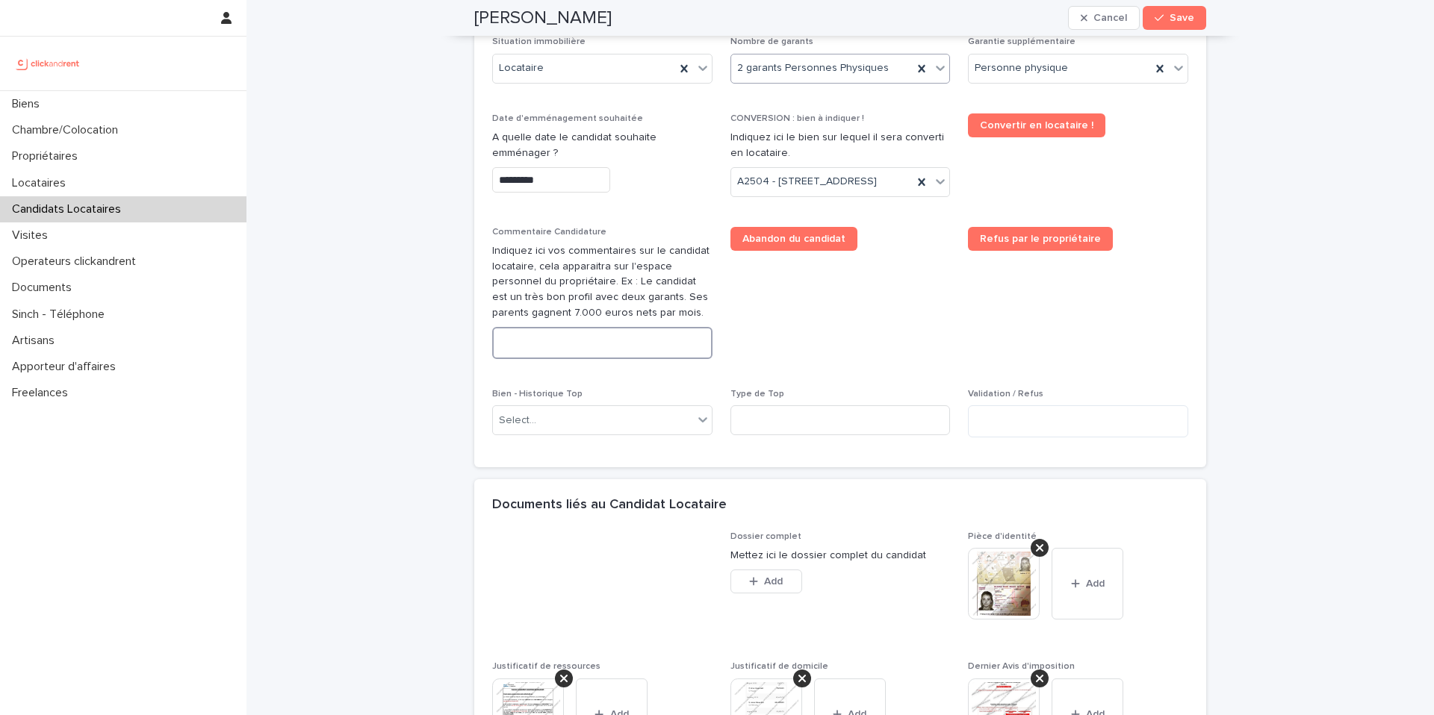
click at [544, 359] on textarea at bounding box center [602, 343] width 220 height 32
paste textarea "**********"
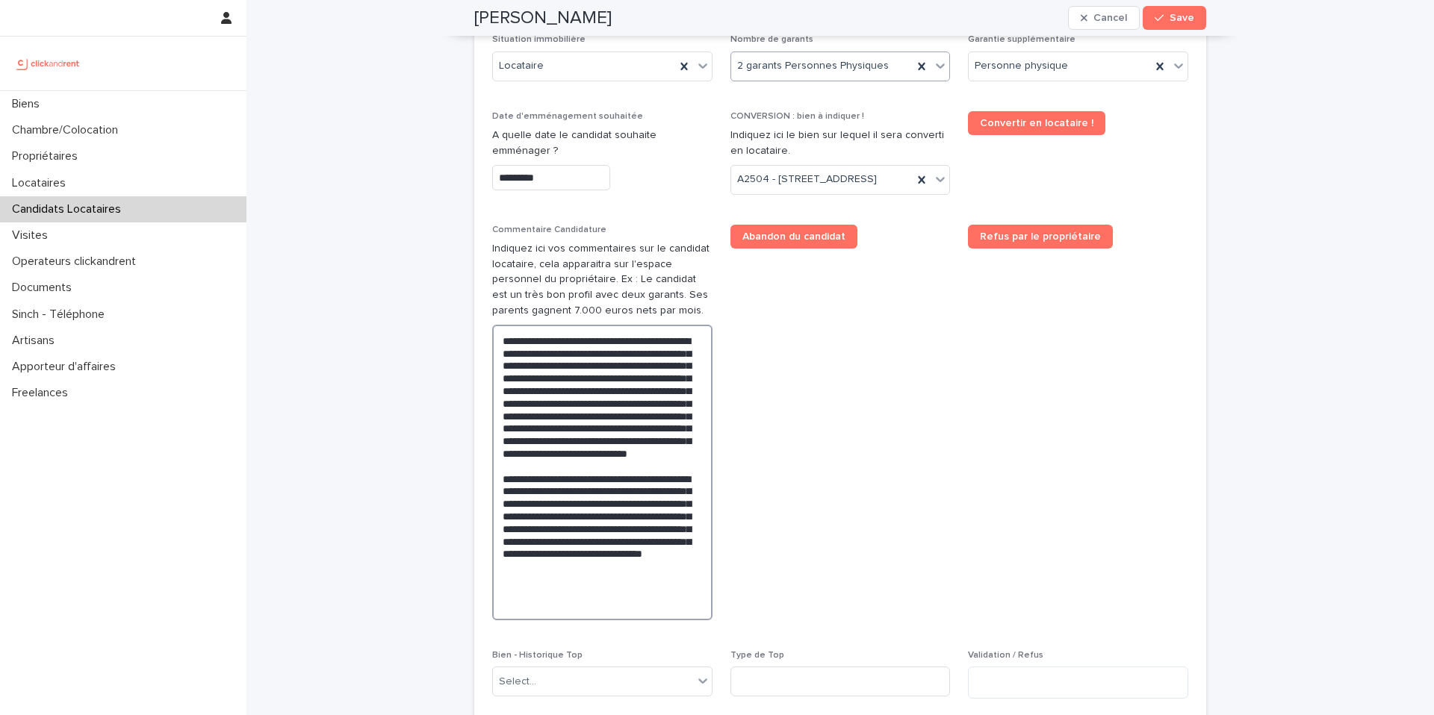
scroll to position [671, 0]
drag, startPoint x: 609, startPoint y: 638, endPoint x: 475, endPoint y: 358, distance: 310.3
click at [475, 358] on div "Situation d'emploi ********* Revenus mensuels * Type de personne Particulier Si…" at bounding box center [840, 342] width 732 height 771
paste textarea "**********"
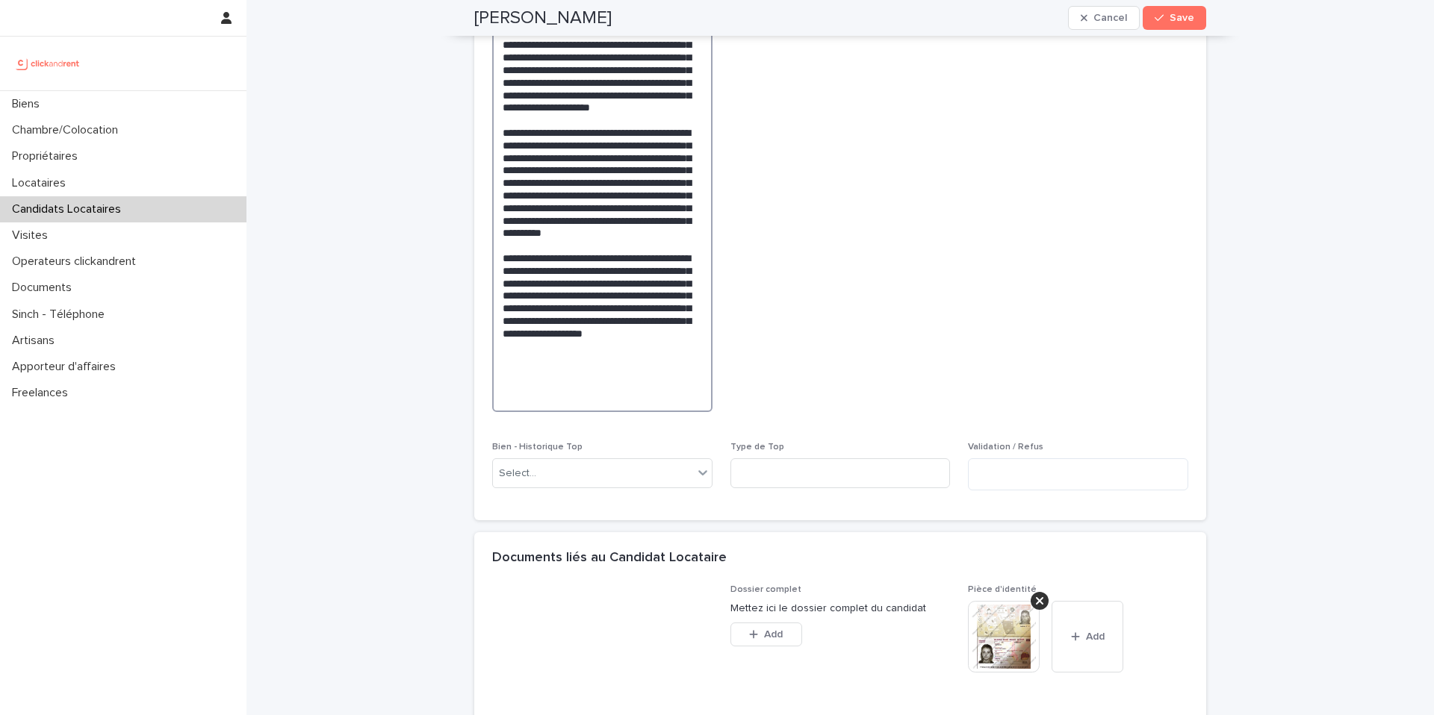
scroll to position [906, 0]
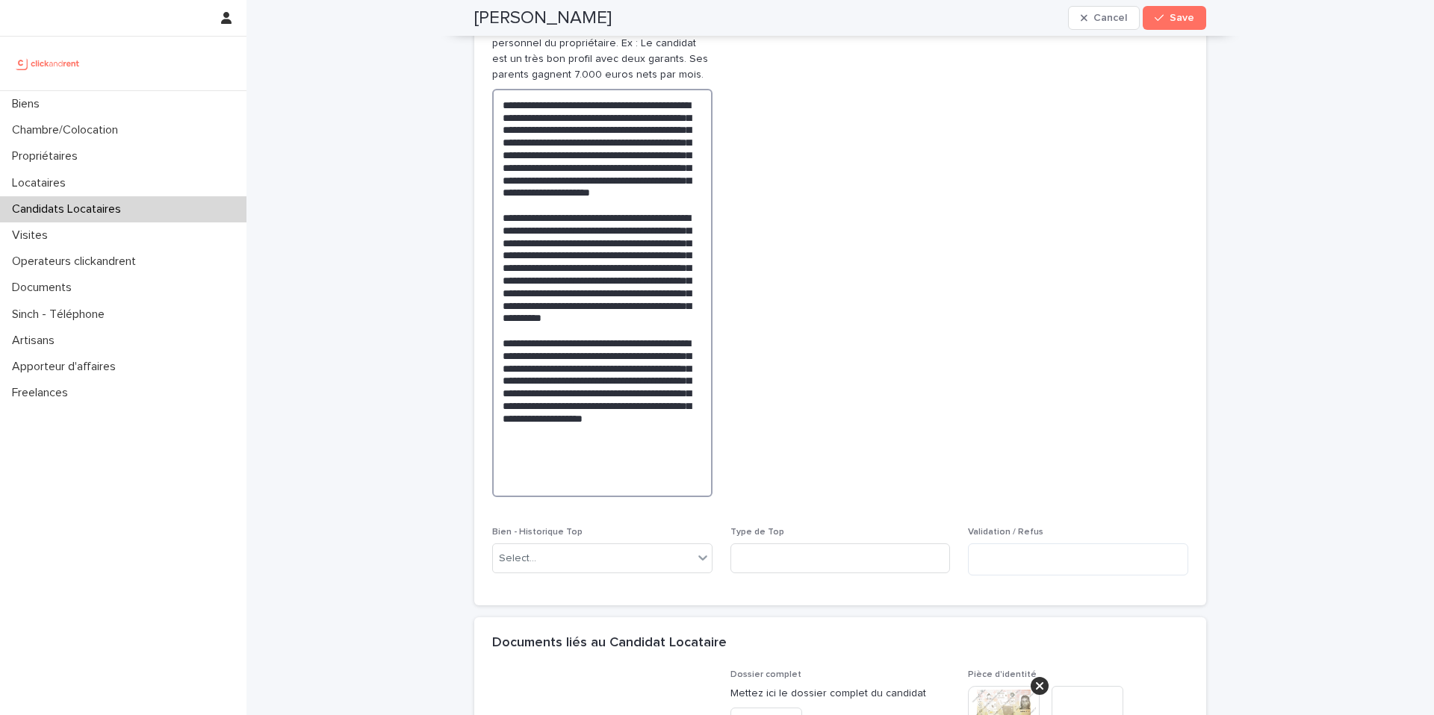
drag, startPoint x: 590, startPoint y: 499, endPoint x: 569, endPoint y: 499, distance: 20.9
click at [569, 497] on textarea at bounding box center [602, 293] width 220 height 408
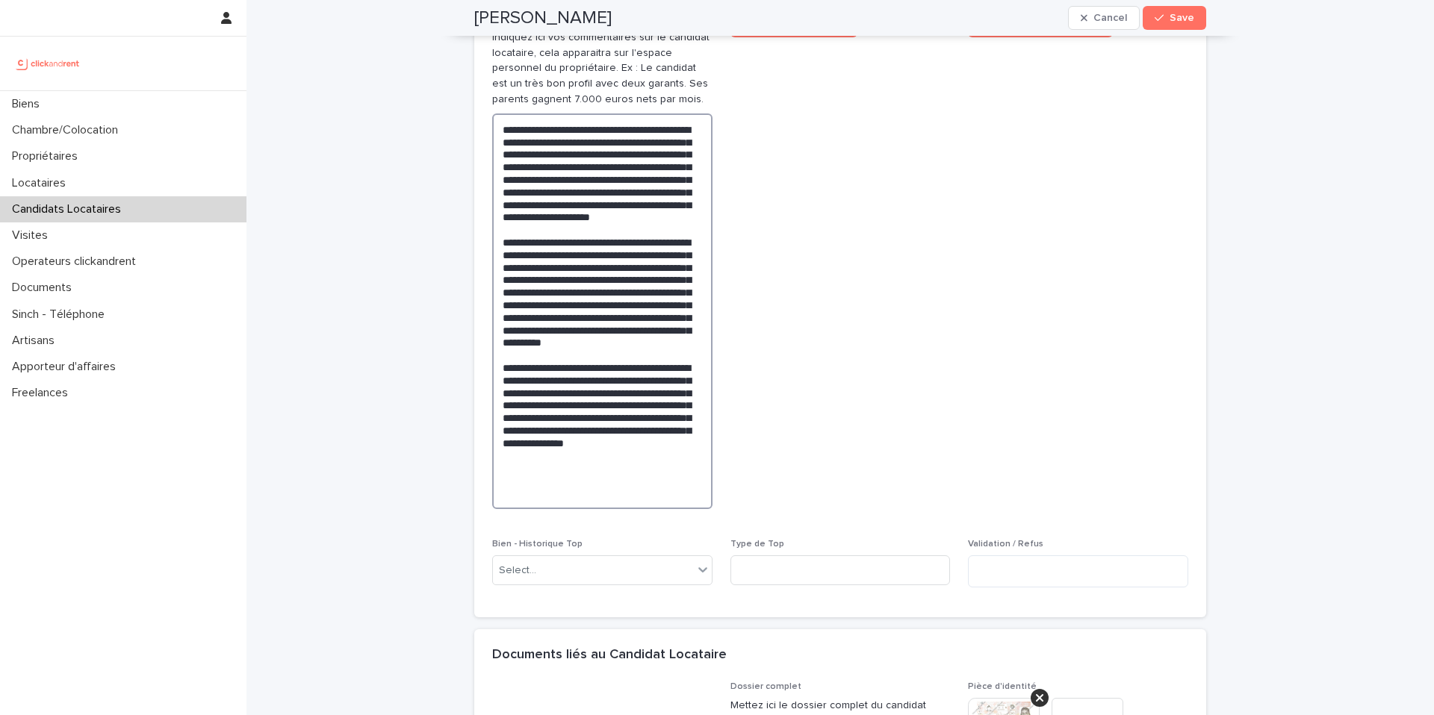
scroll to position [880, 0]
drag, startPoint x: 575, startPoint y: 195, endPoint x: 580, endPoint y: 211, distance: 16.3
click at [580, 211] on textarea at bounding box center [602, 312] width 220 height 396
drag, startPoint x: 576, startPoint y: 211, endPoint x: 577, endPoint y: 196, distance: 15.0
click at [577, 196] on textarea at bounding box center [602, 312] width 220 height 396
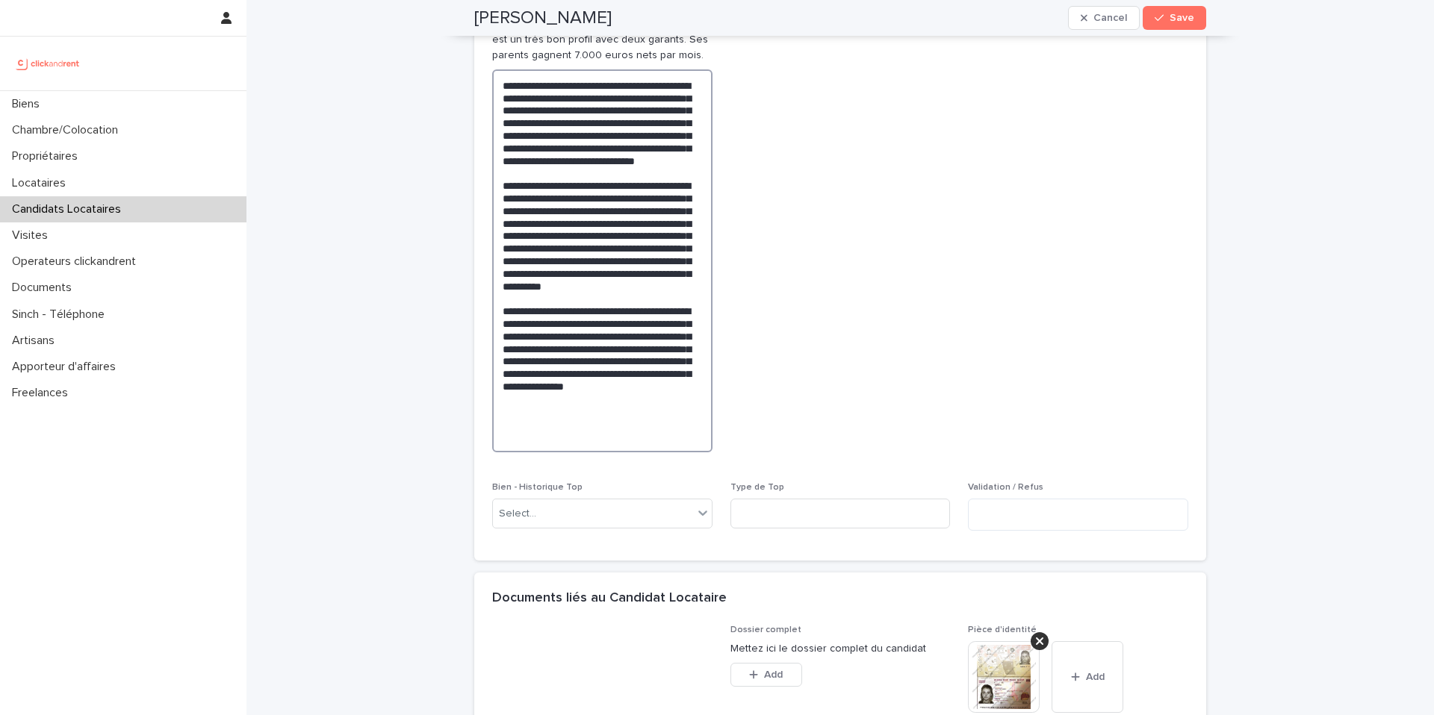
scroll to position [927, 0]
drag, startPoint x: 612, startPoint y: 263, endPoint x: 556, endPoint y: 298, distance: 65.5
click at [556, 298] on textarea at bounding box center [602, 259] width 220 height 383
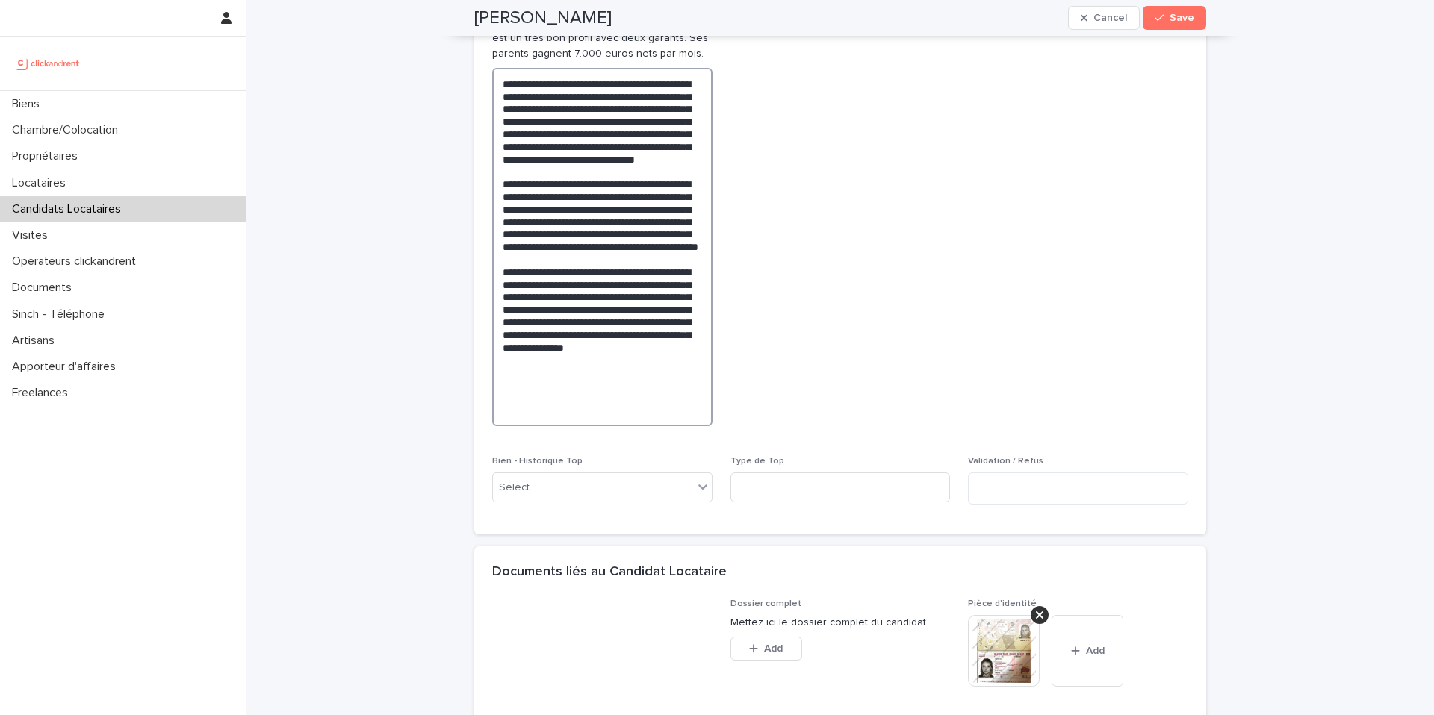
drag, startPoint x: 544, startPoint y: 325, endPoint x: 603, endPoint y: 261, distance: 86.7
click at [603, 261] on textarea "**********" at bounding box center [602, 247] width 220 height 358
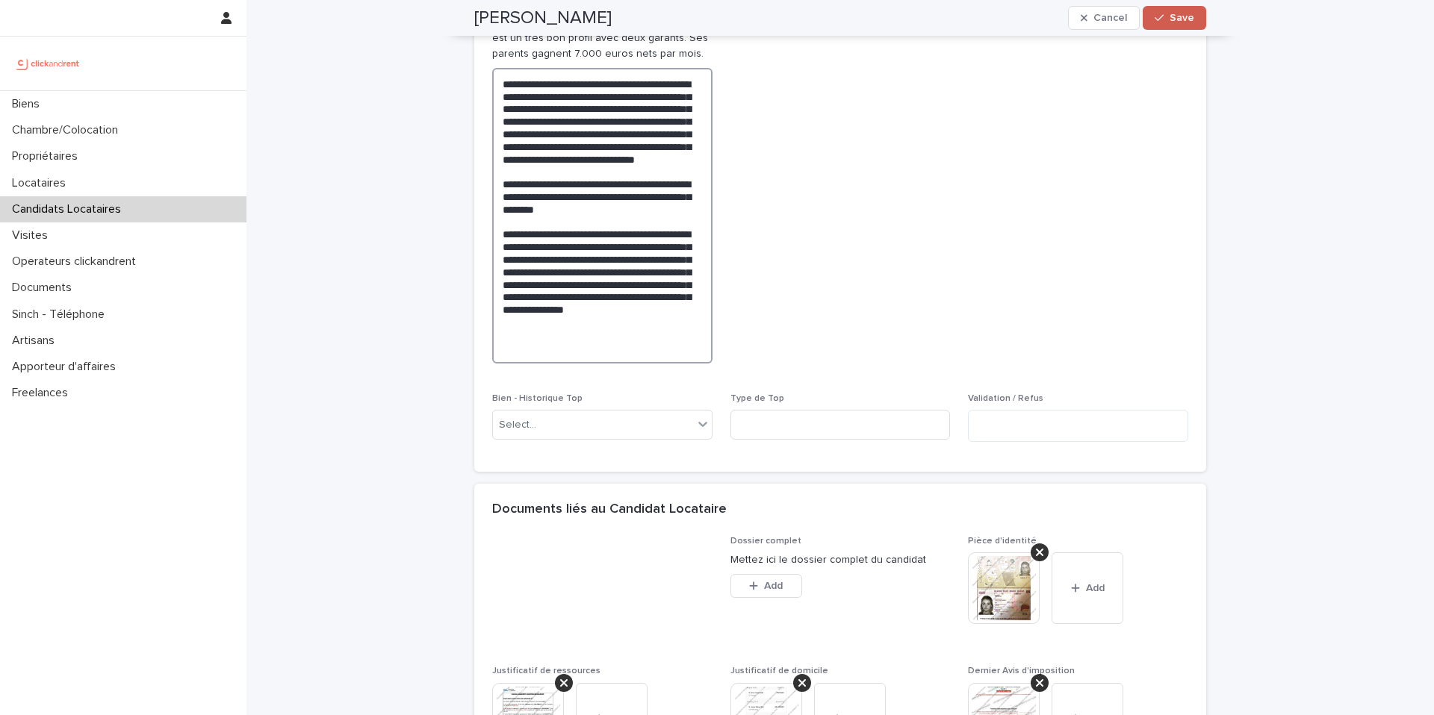
type textarea "**********"
click at [1169, 22] on span "Save" at bounding box center [1181, 18] width 25 height 10
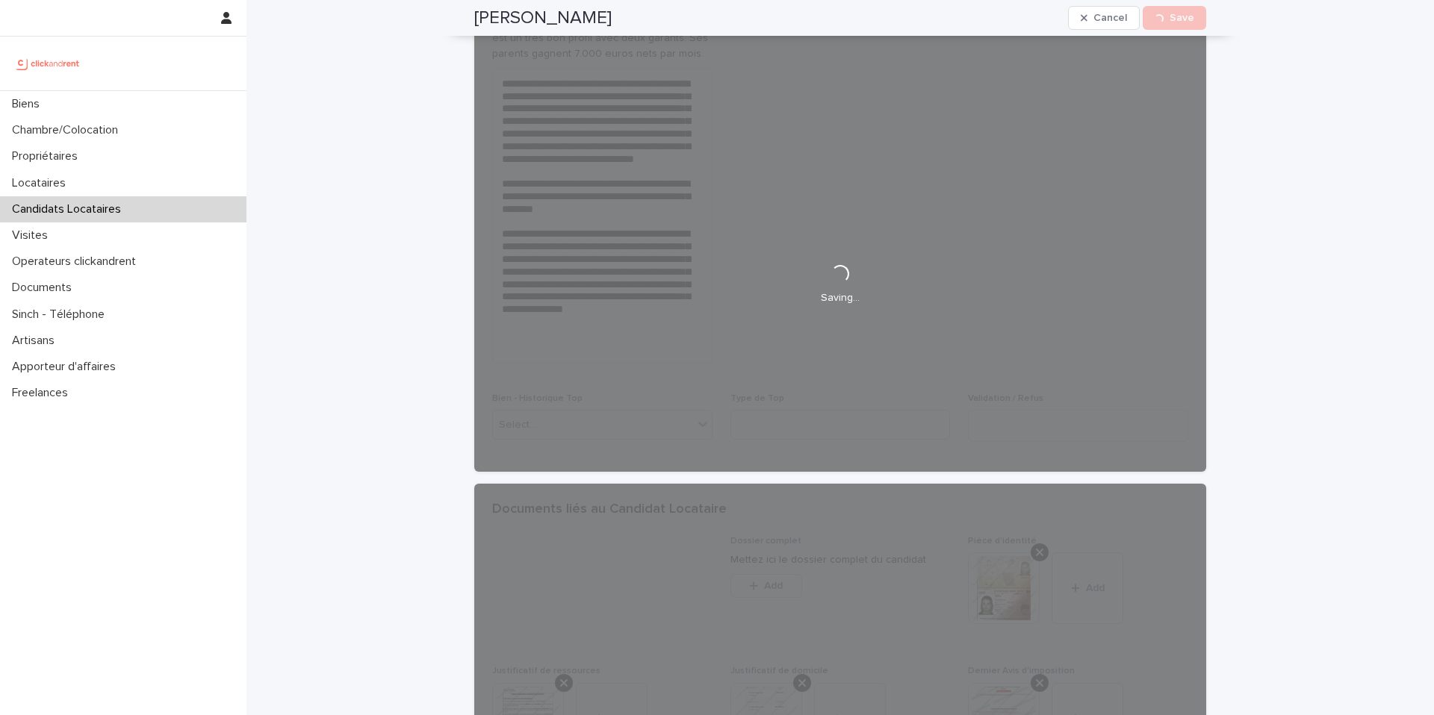
drag, startPoint x: 642, startPoint y: 13, endPoint x: 465, endPoint y: 19, distance: 177.8
click at [465, 19] on div "[PERSON_NAME] Cancel Loading... Save" at bounding box center [840, 18] width 804 height 36
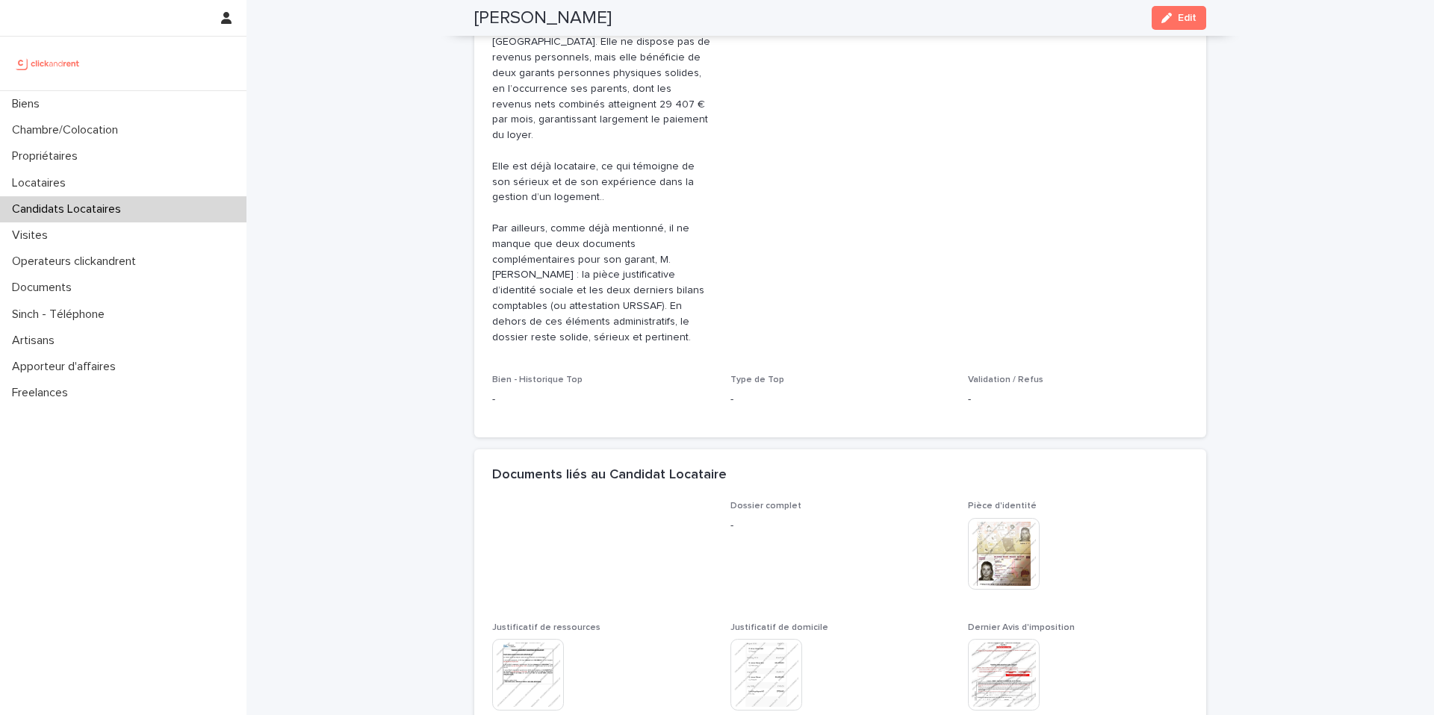
copy h2 "[PERSON_NAME]"
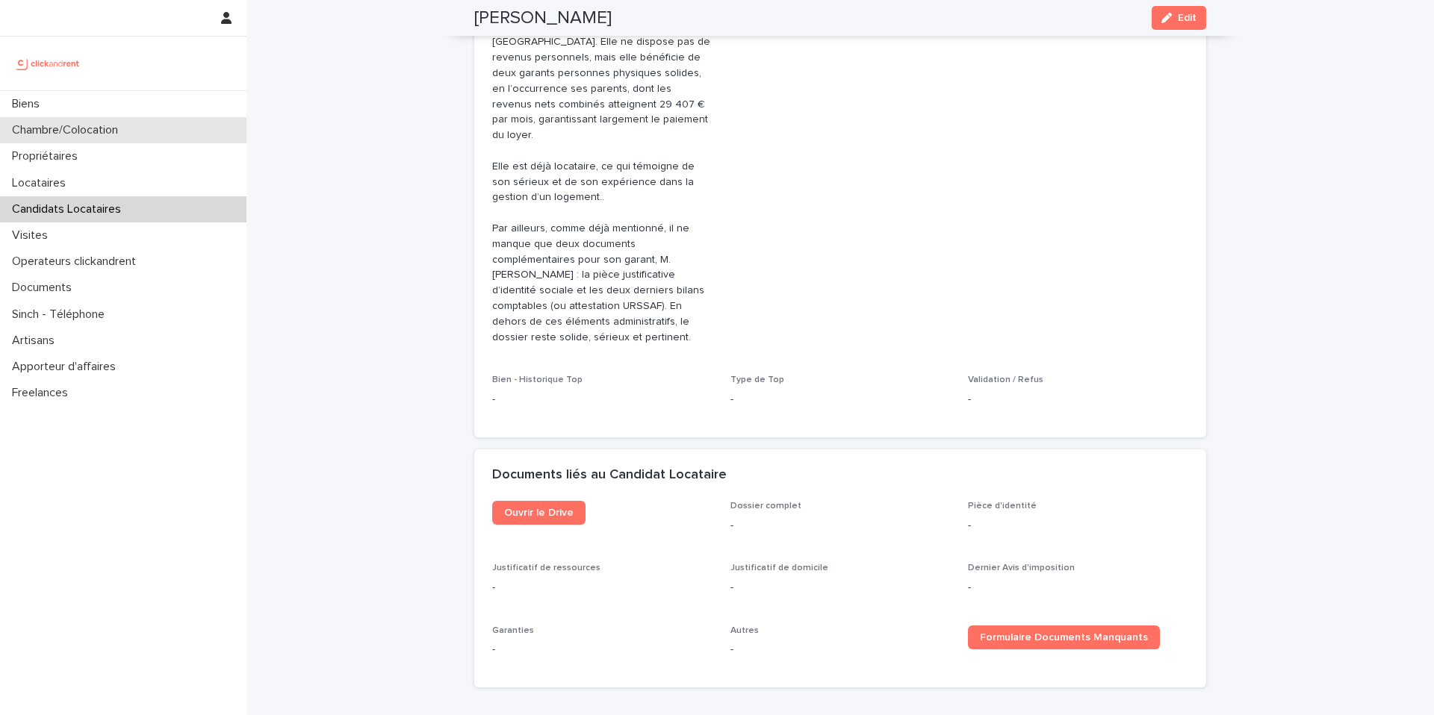
scroll to position [433, 0]
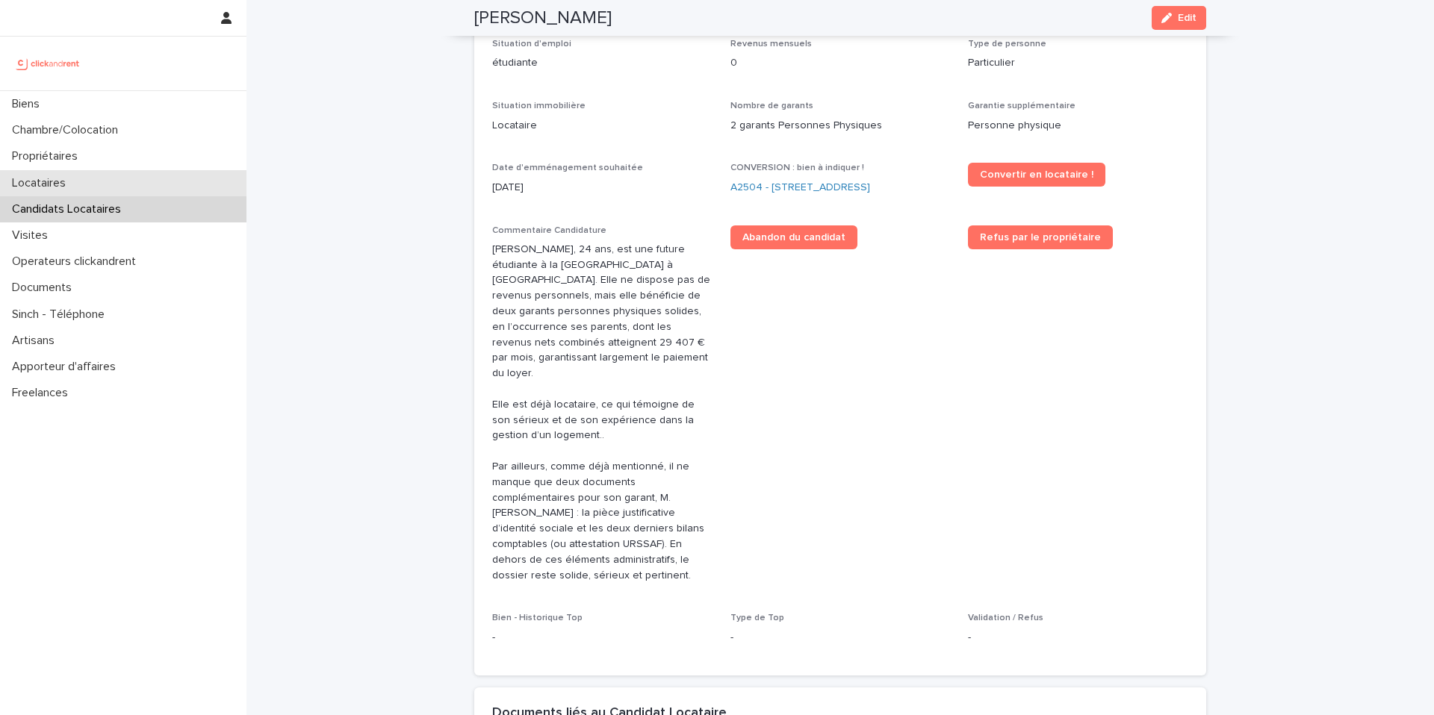
click at [113, 190] on div "Locataires" at bounding box center [123, 183] width 246 height 26
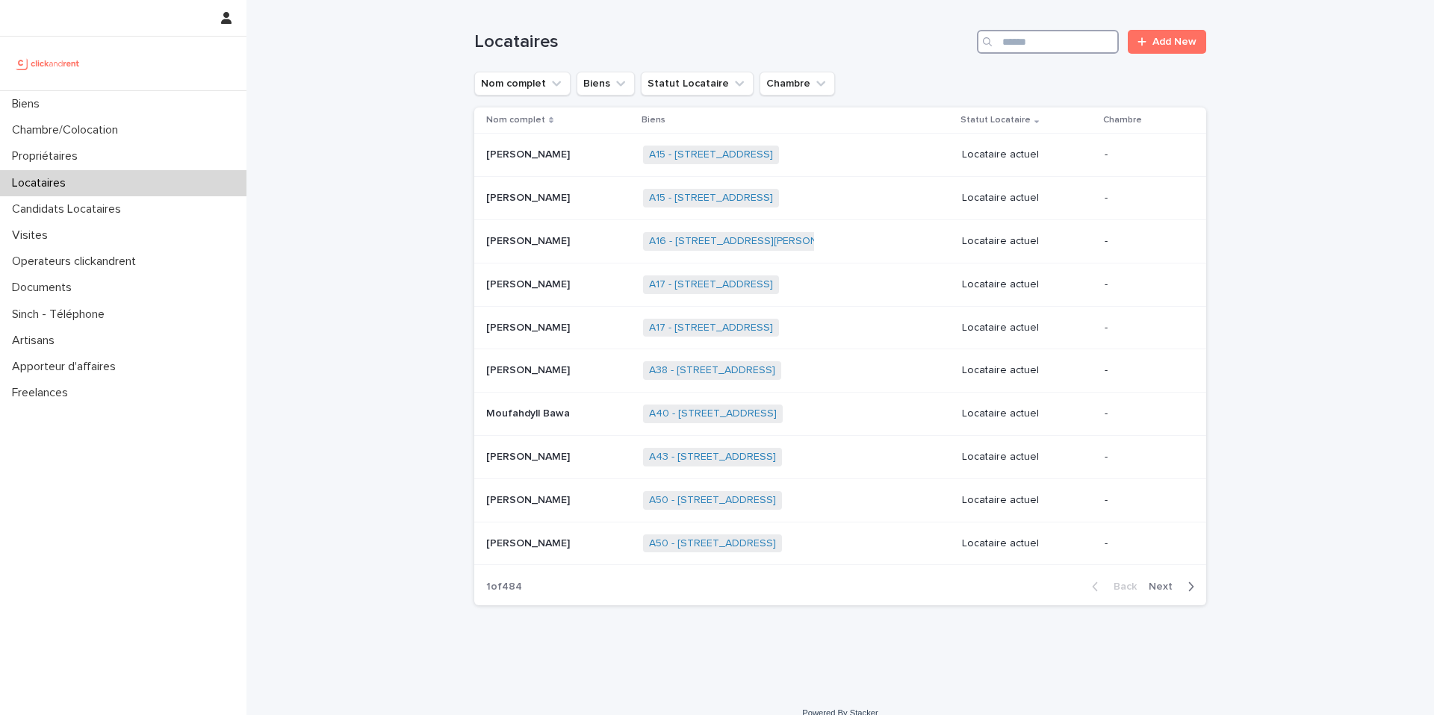
click at [1008, 49] on input "Search" at bounding box center [1048, 42] width 142 height 24
paste input "**********"
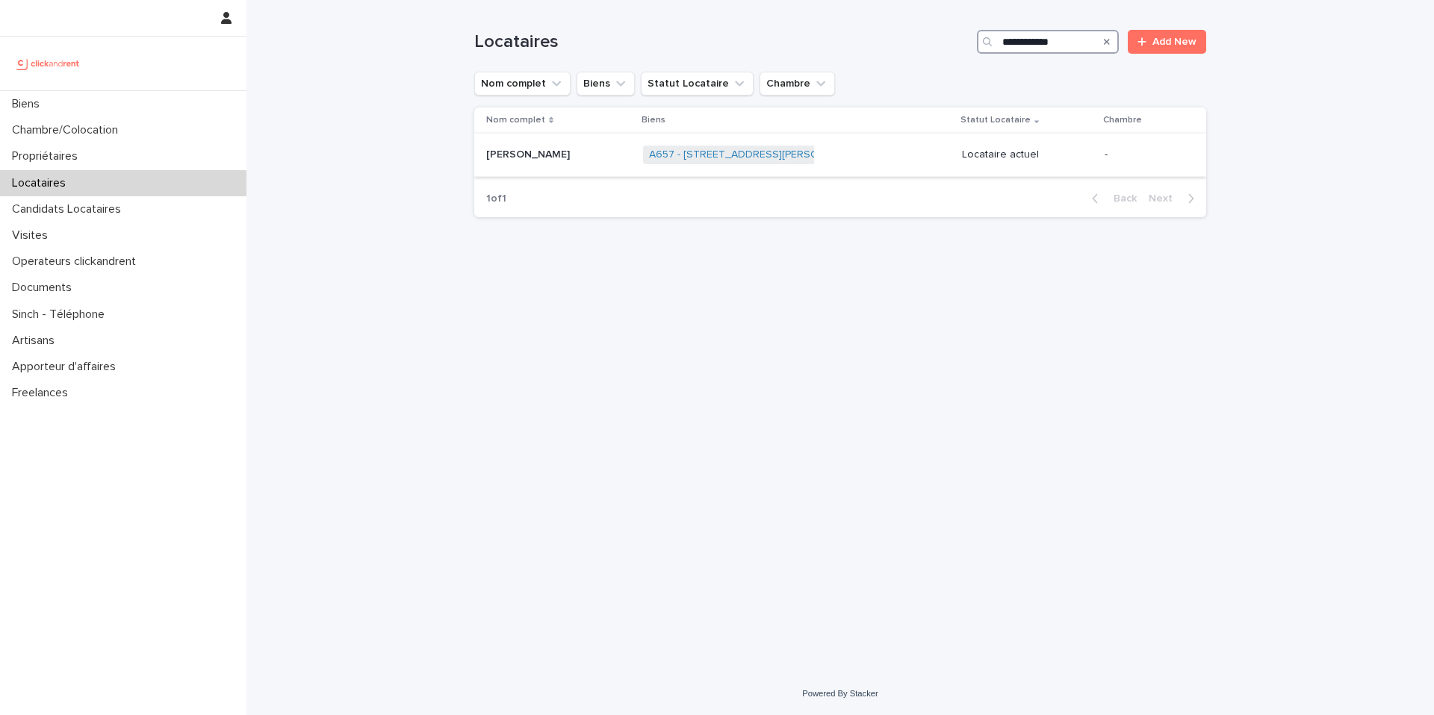
type input "**********"
click at [574, 164] on div "[PERSON_NAME] [PERSON_NAME]" at bounding box center [558, 155] width 145 height 25
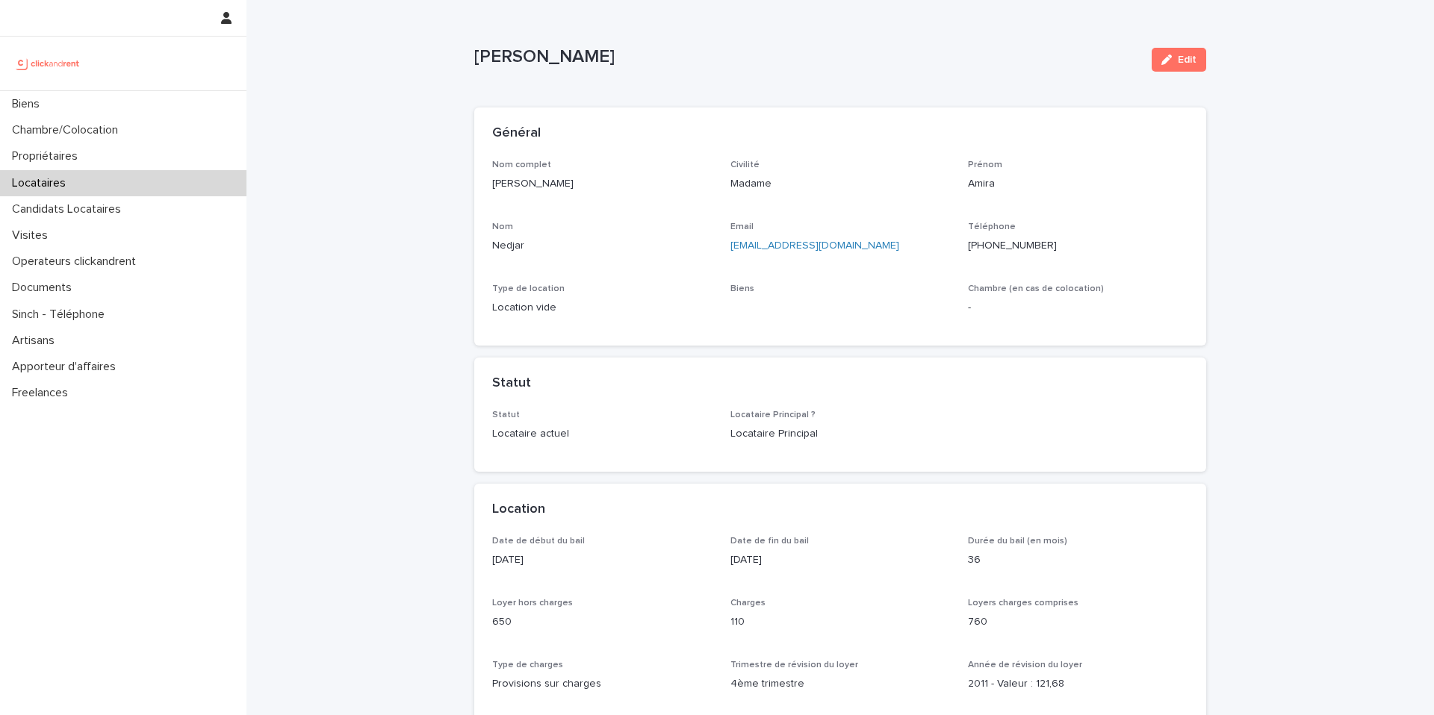
click at [999, 246] on ringoverc2c-number-84e06f14122c "[PHONE_NUMBER]" at bounding box center [1012, 245] width 89 height 10
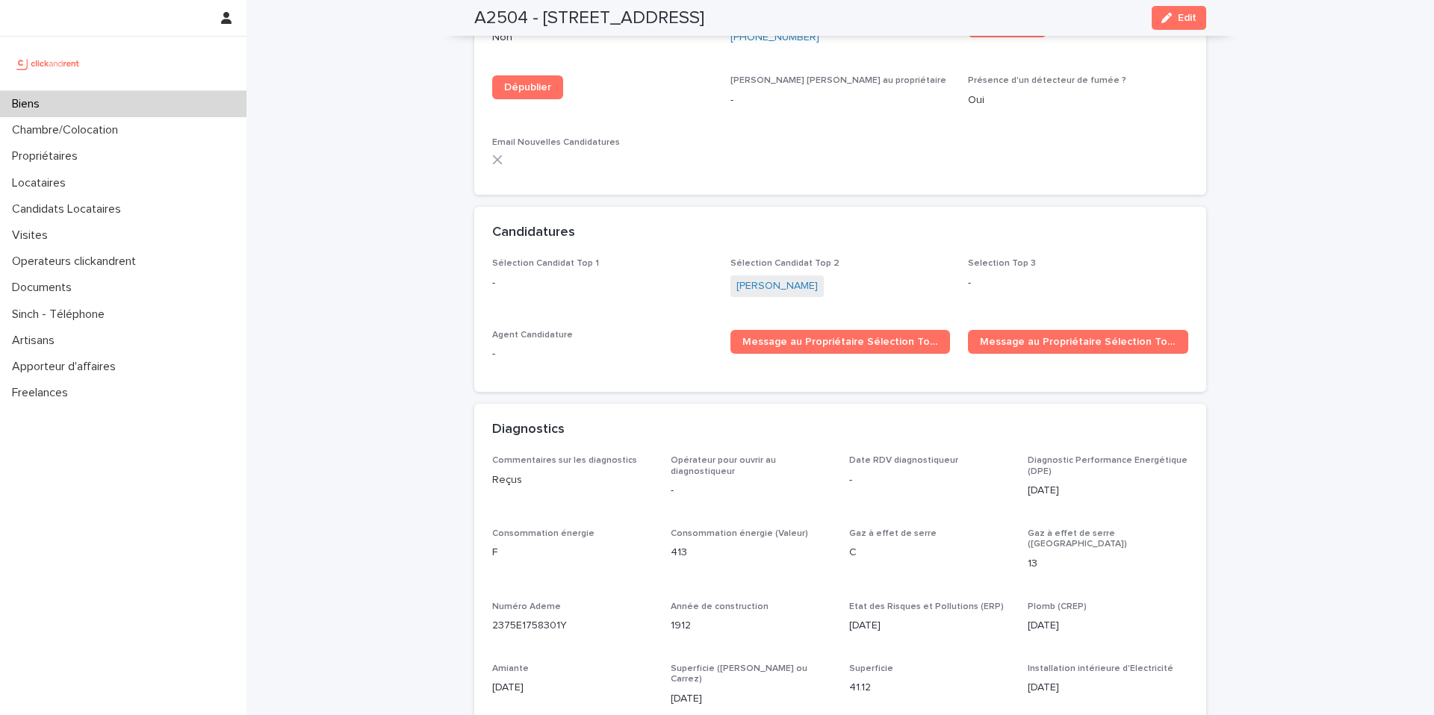
scroll to position [4939, 0]
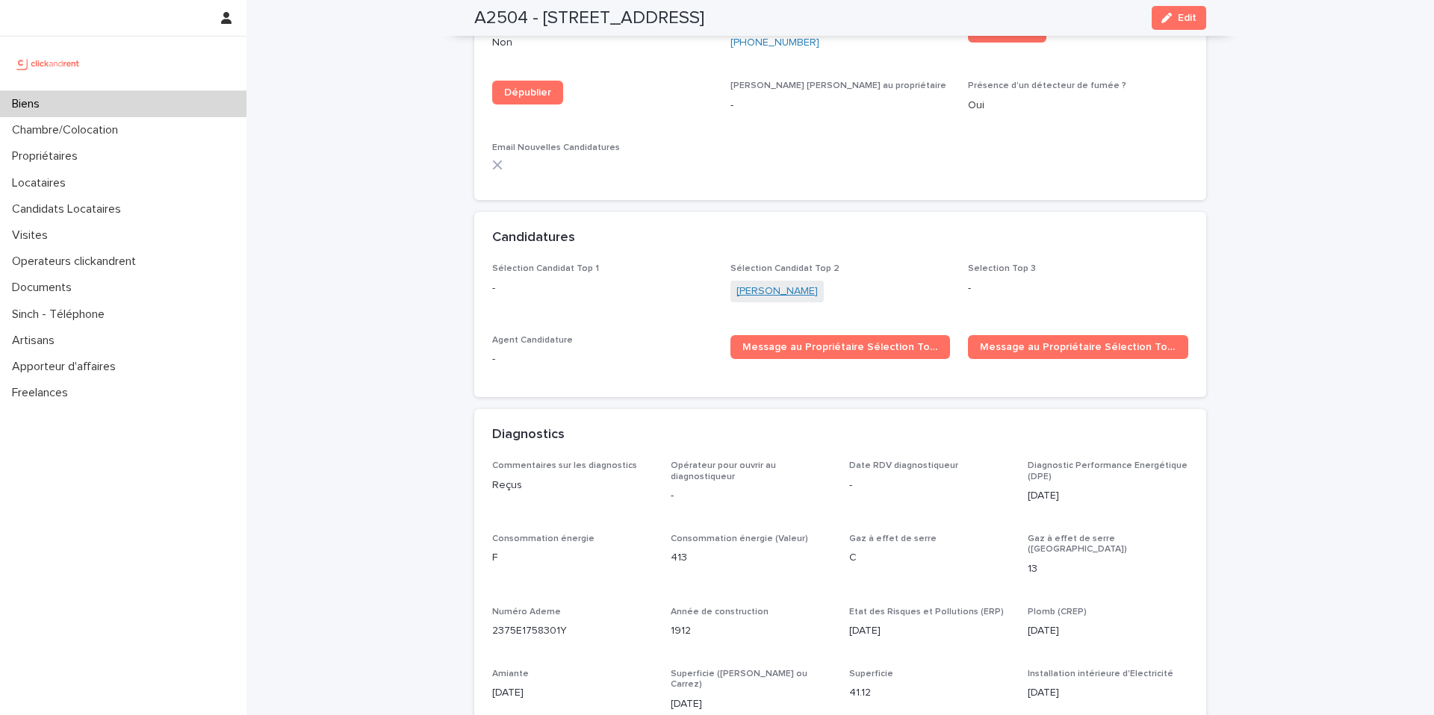
click at [807, 284] on link "Sylvain Favre-bulle" at bounding box center [776, 292] width 81 height 16
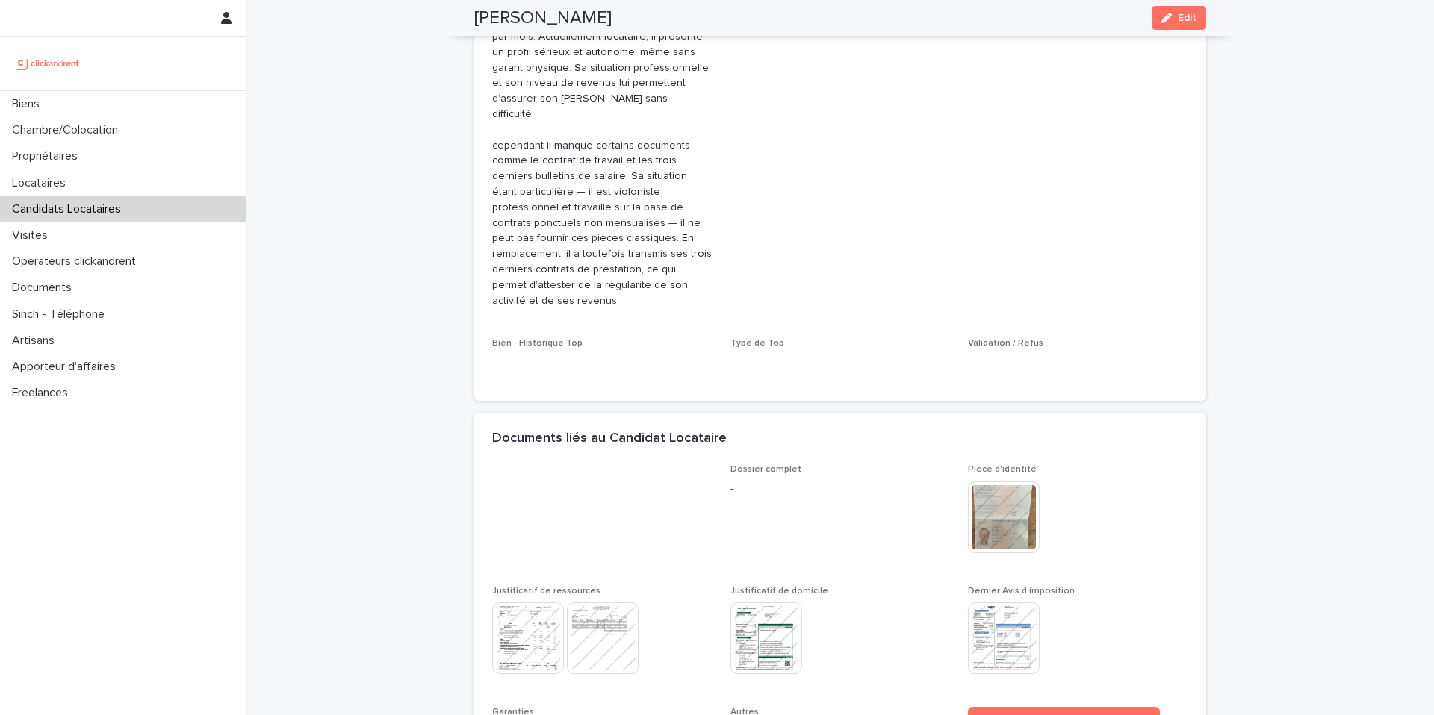
scroll to position [524, 0]
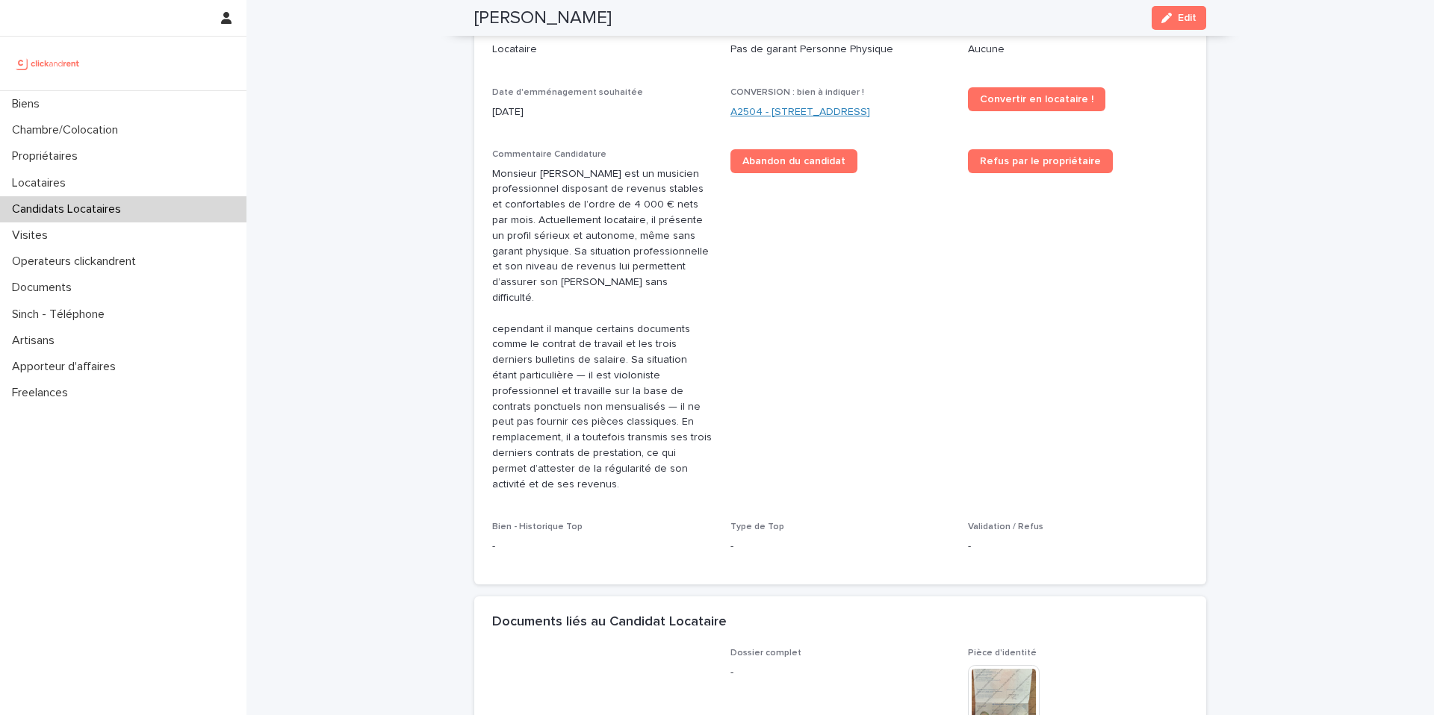
click at [782, 105] on link "A2504 - [STREET_ADDRESS]" at bounding box center [800, 113] width 140 height 16
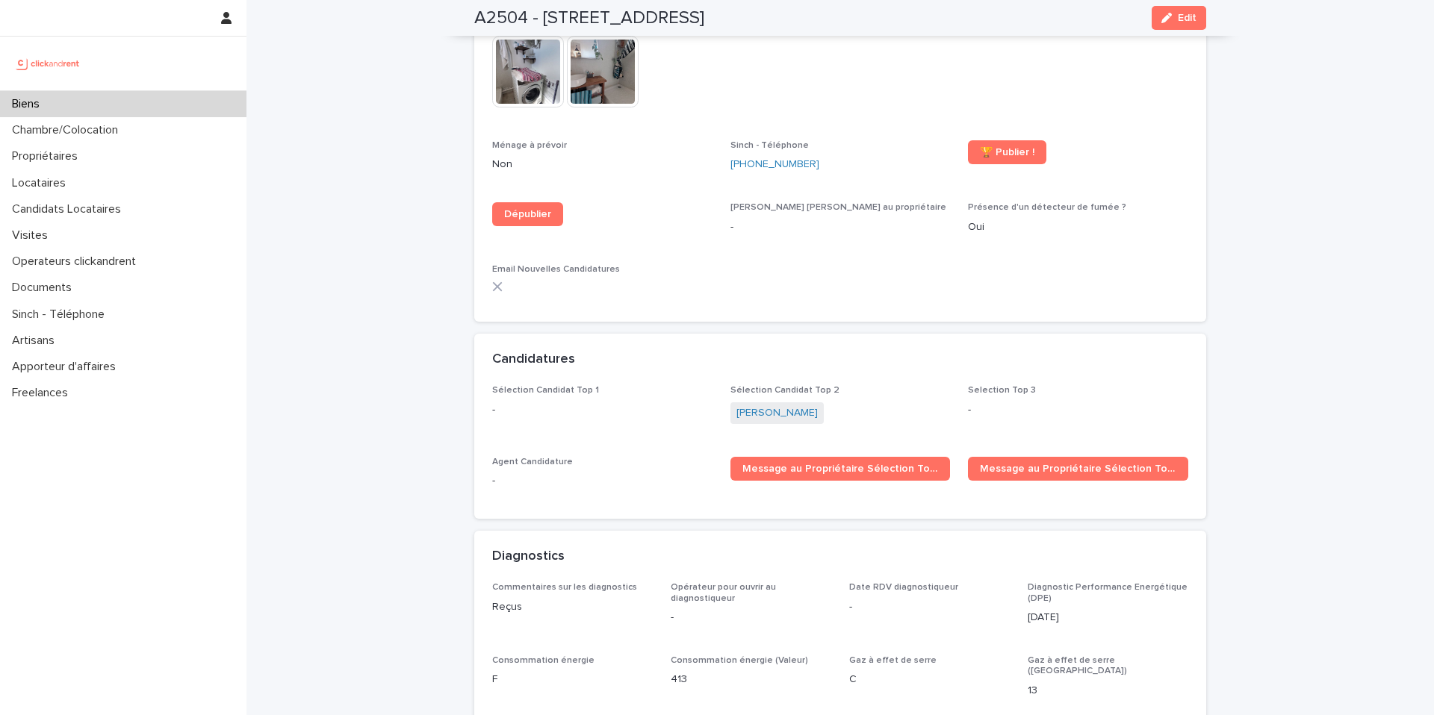
scroll to position [4816, 0]
click at [1048, 465] on span "Message au Propriétaire Sélection Top 2" at bounding box center [1078, 470] width 196 height 10
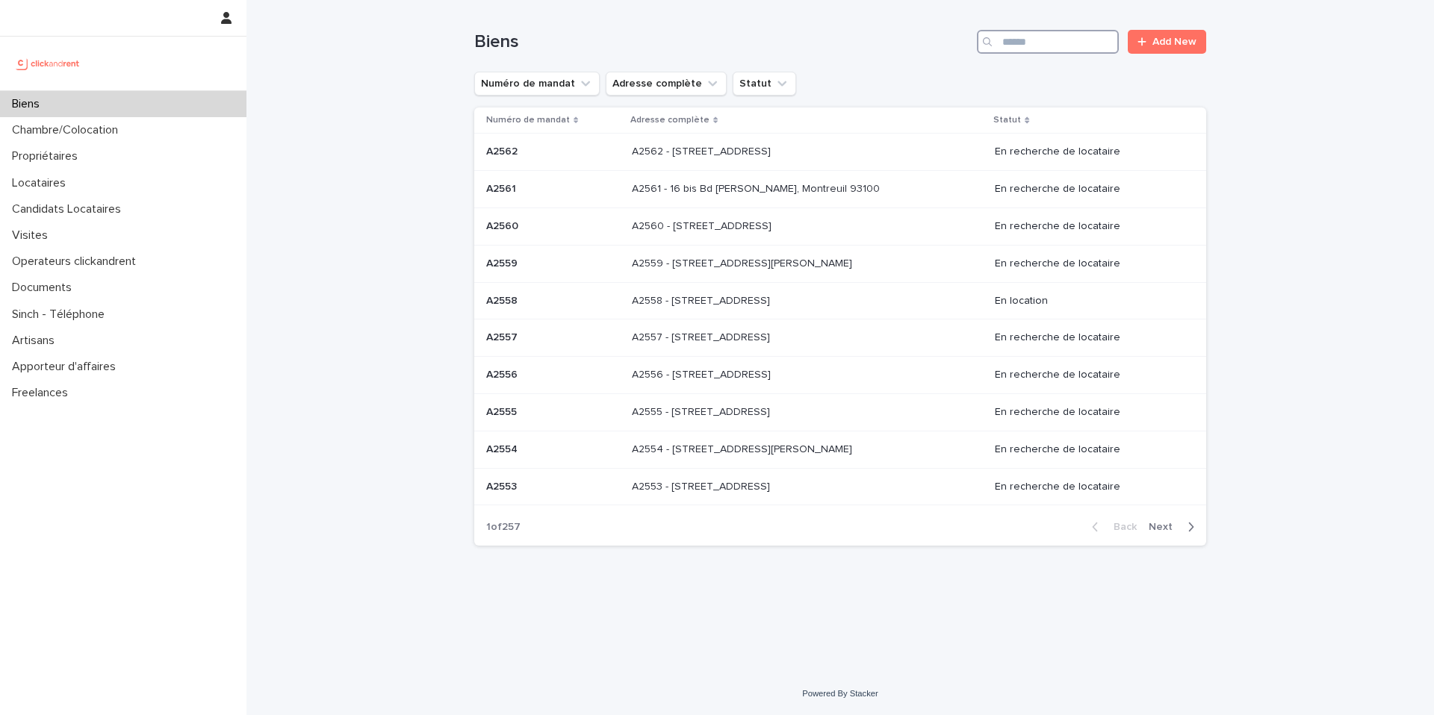
click at [1054, 46] on input "Search" at bounding box center [1048, 42] width 142 height 24
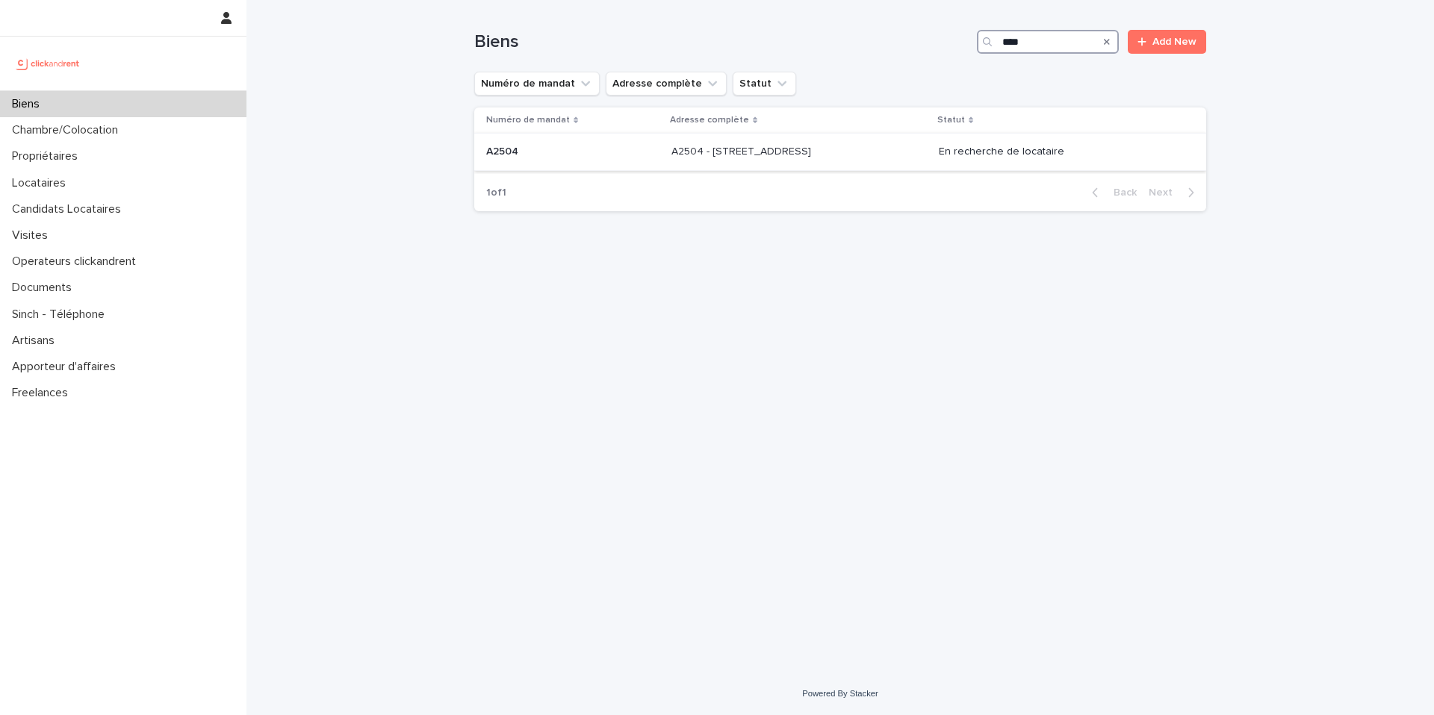
type input "****"
click at [693, 163] on div "A2504 - 30 rue Belgrand, Paris 75020 A2504 - 30 rue Belgrand, Paris 75020" at bounding box center [798, 152] width 255 height 25
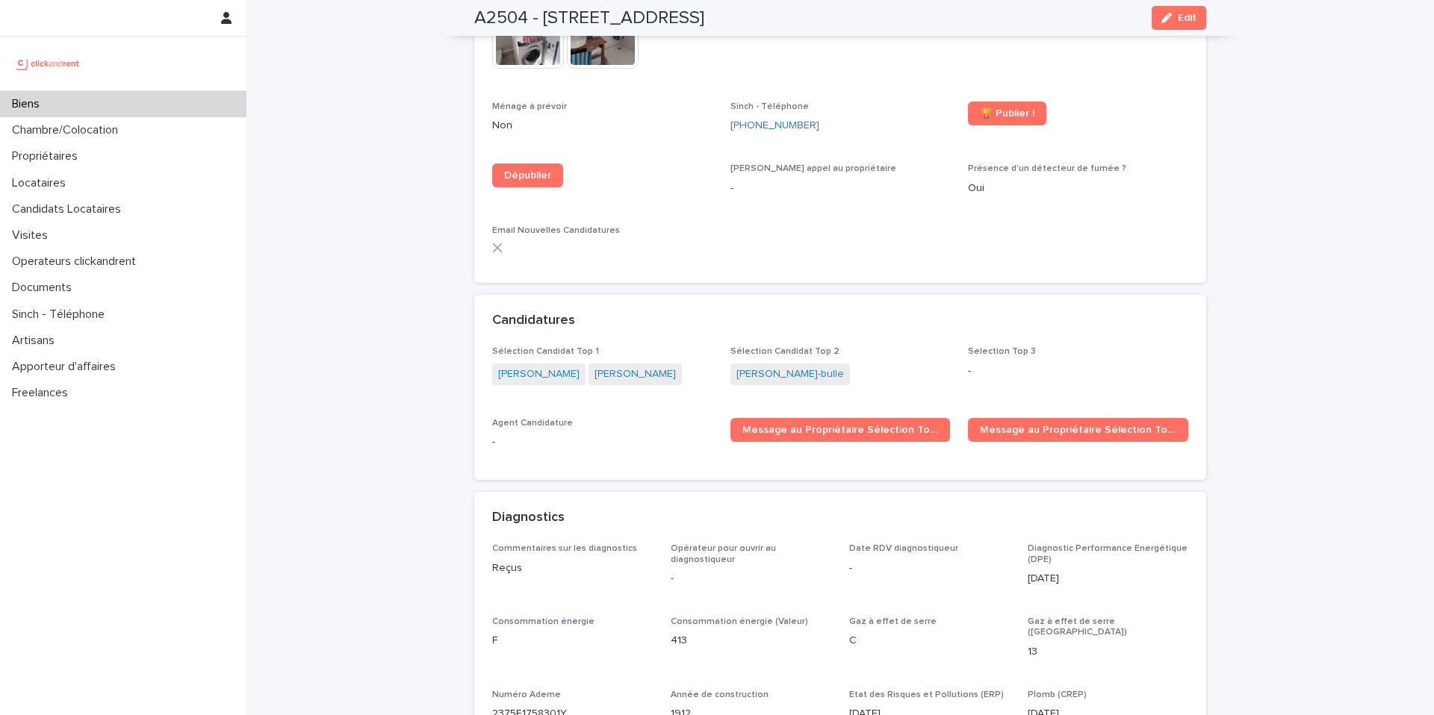
scroll to position [4859, 0]
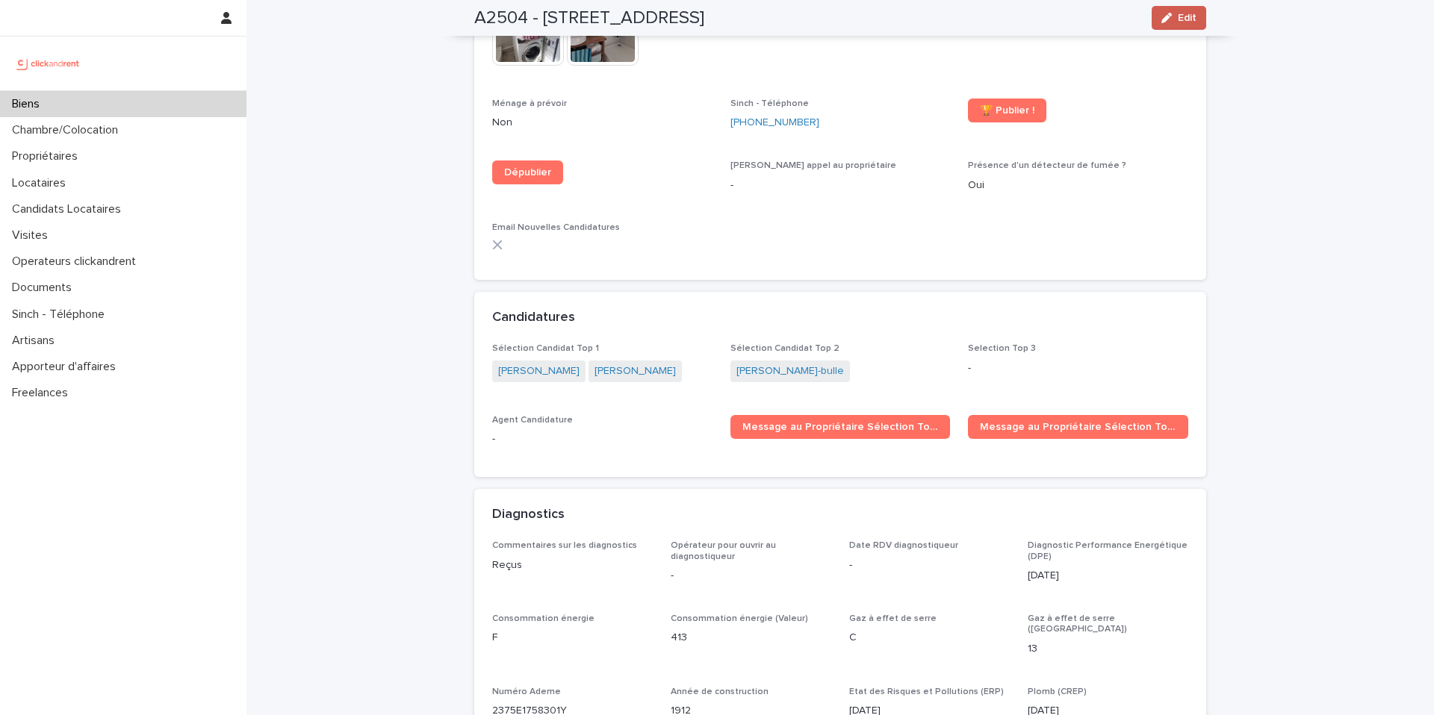
click at [1163, 24] on button "Edit" at bounding box center [1179, 18] width 55 height 24
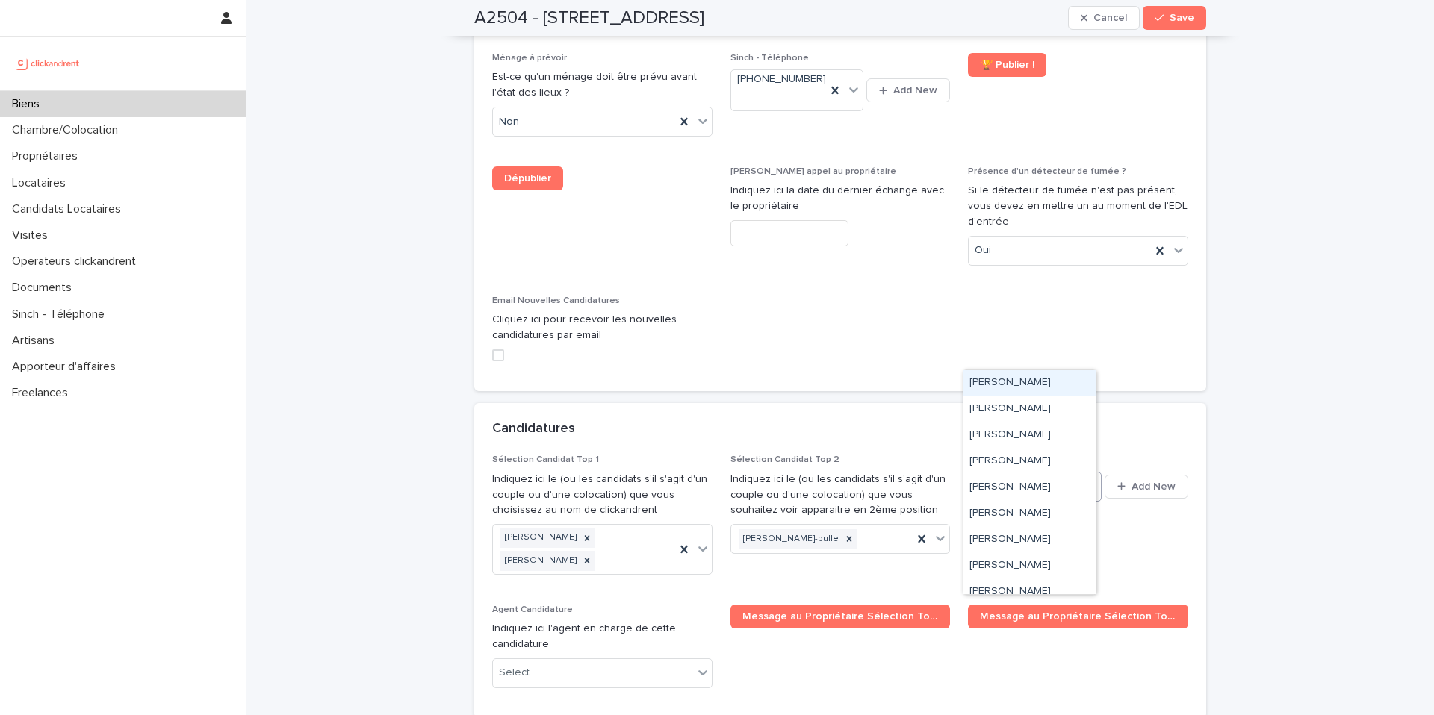
click at [1028, 474] on div "Select..." at bounding box center [1025, 486] width 113 height 25
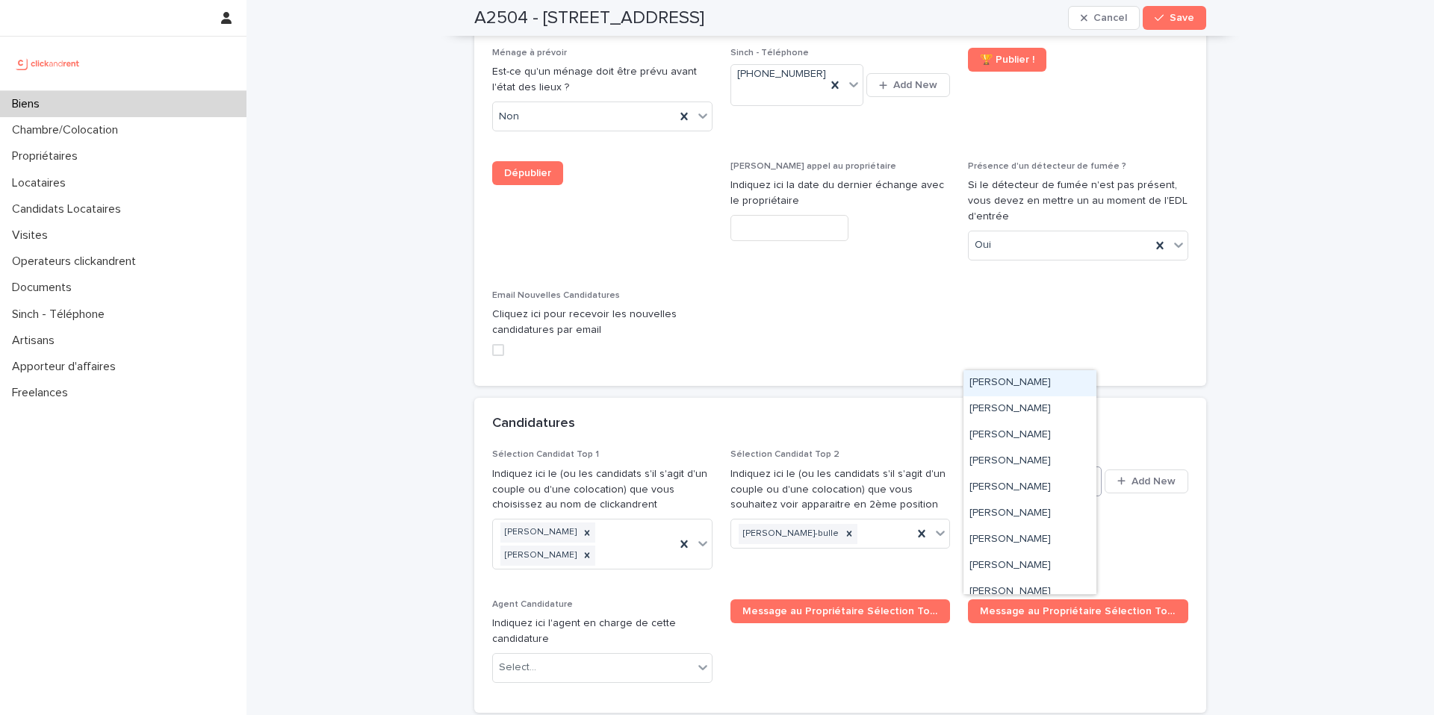
paste input "**********"
type input "**********"
click at [1006, 382] on div "[PERSON_NAME]" at bounding box center [1029, 383] width 133 height 26
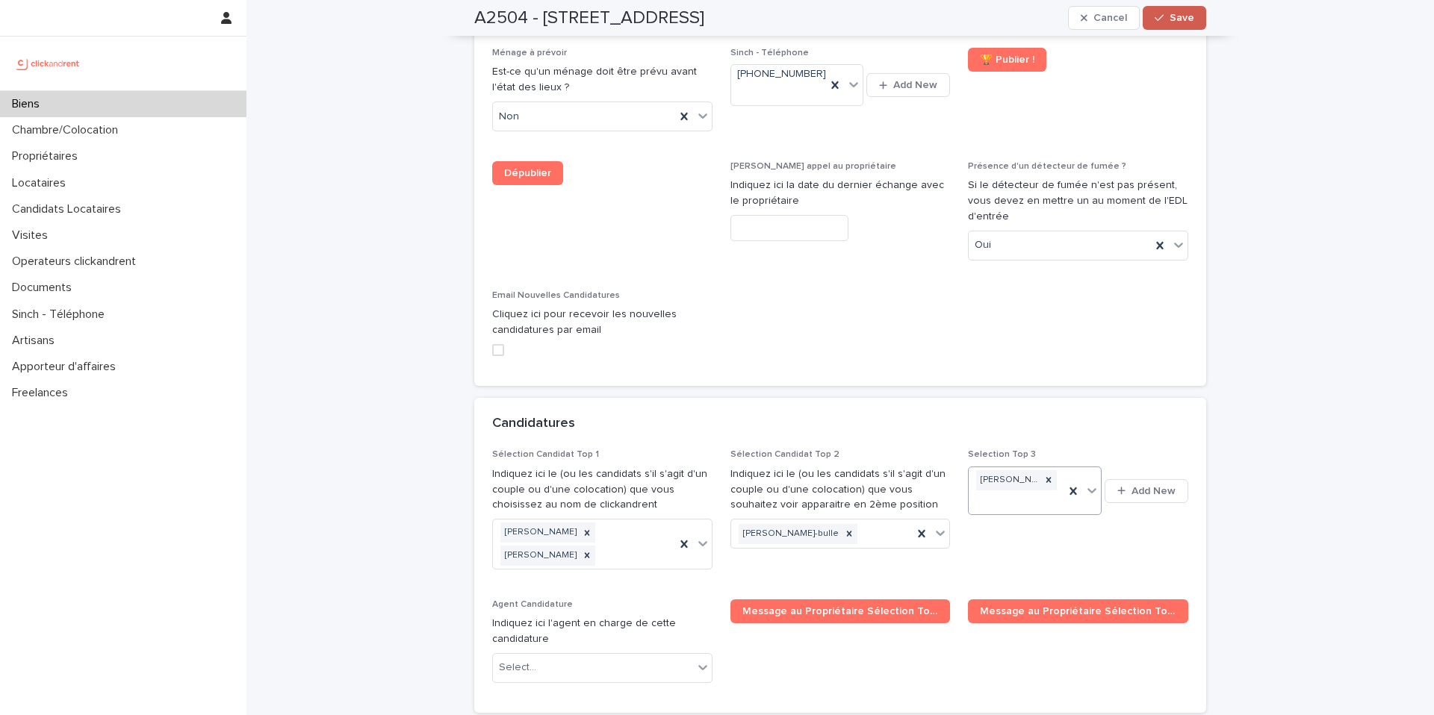
click at [1169, 21] on span "Save" at bounding box center [1181, 18] width 25 height 10
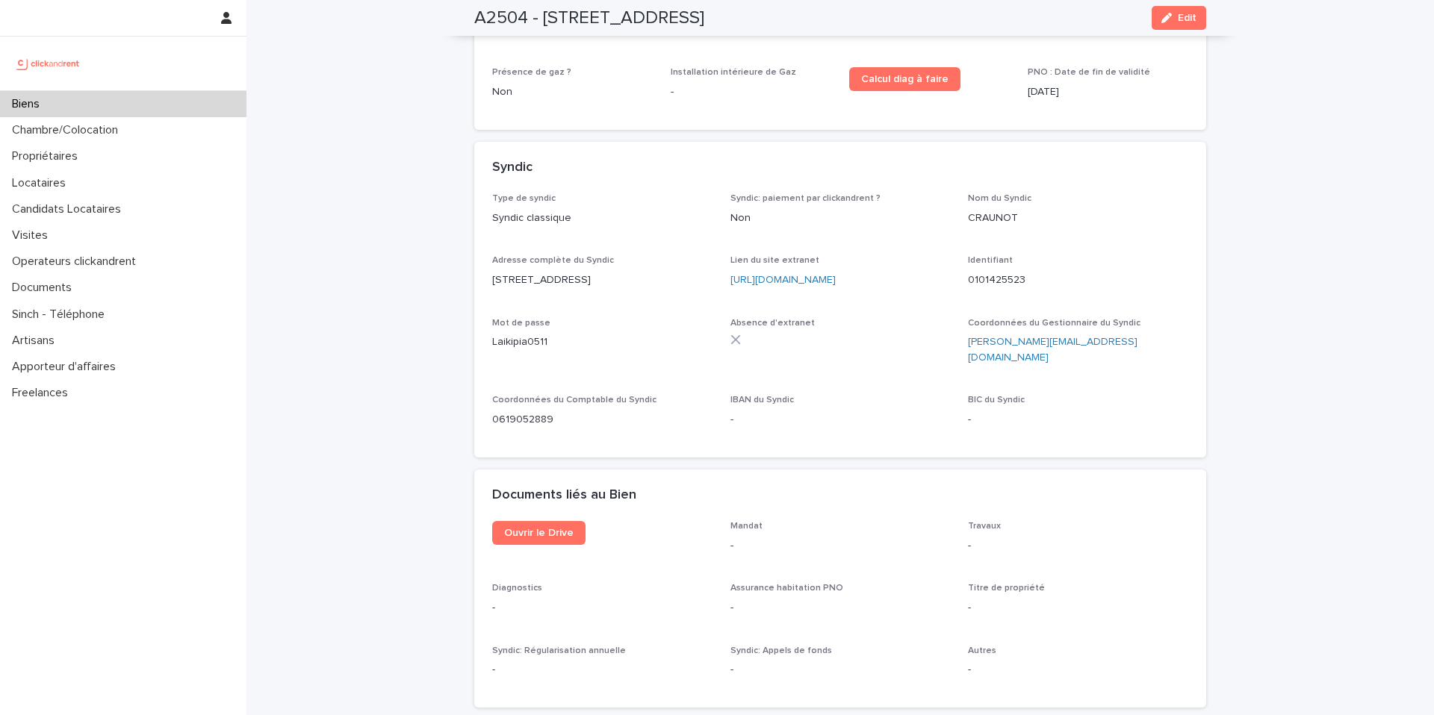
scroll to position [4960, 0]
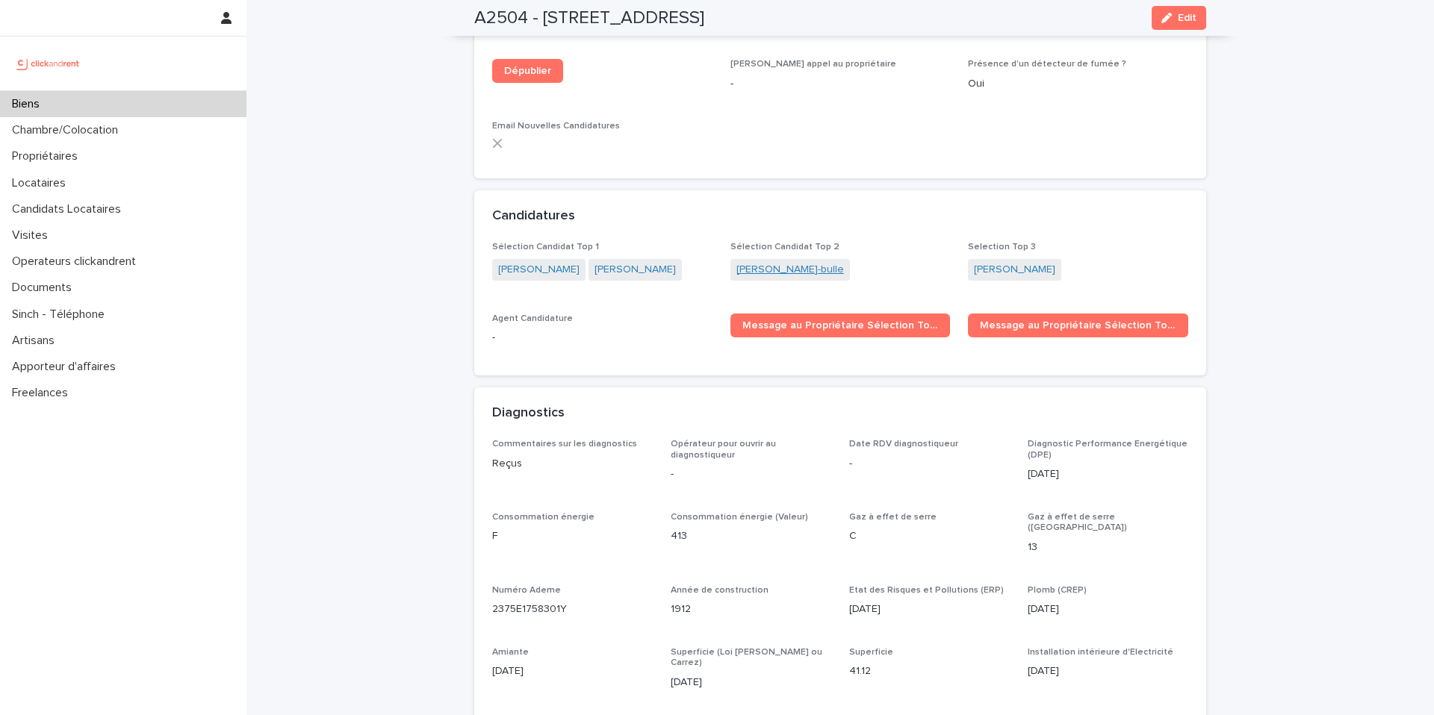
click at [786, 262] on link "Sylvain Favre-bulle" at bounding box center [790, 270] width 108 height 16
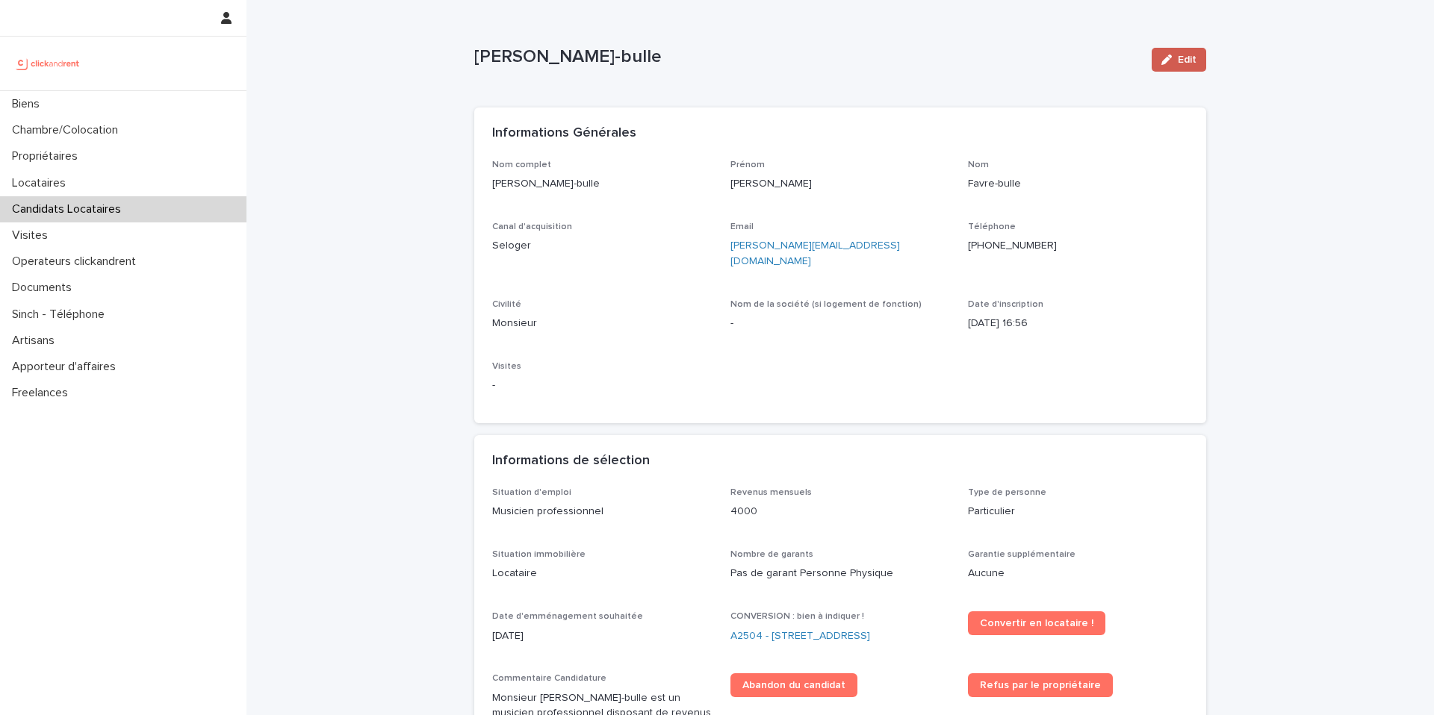
click at [1192, 55] on button "Edit" at bounding box center [1179, 60] width 55 height 24
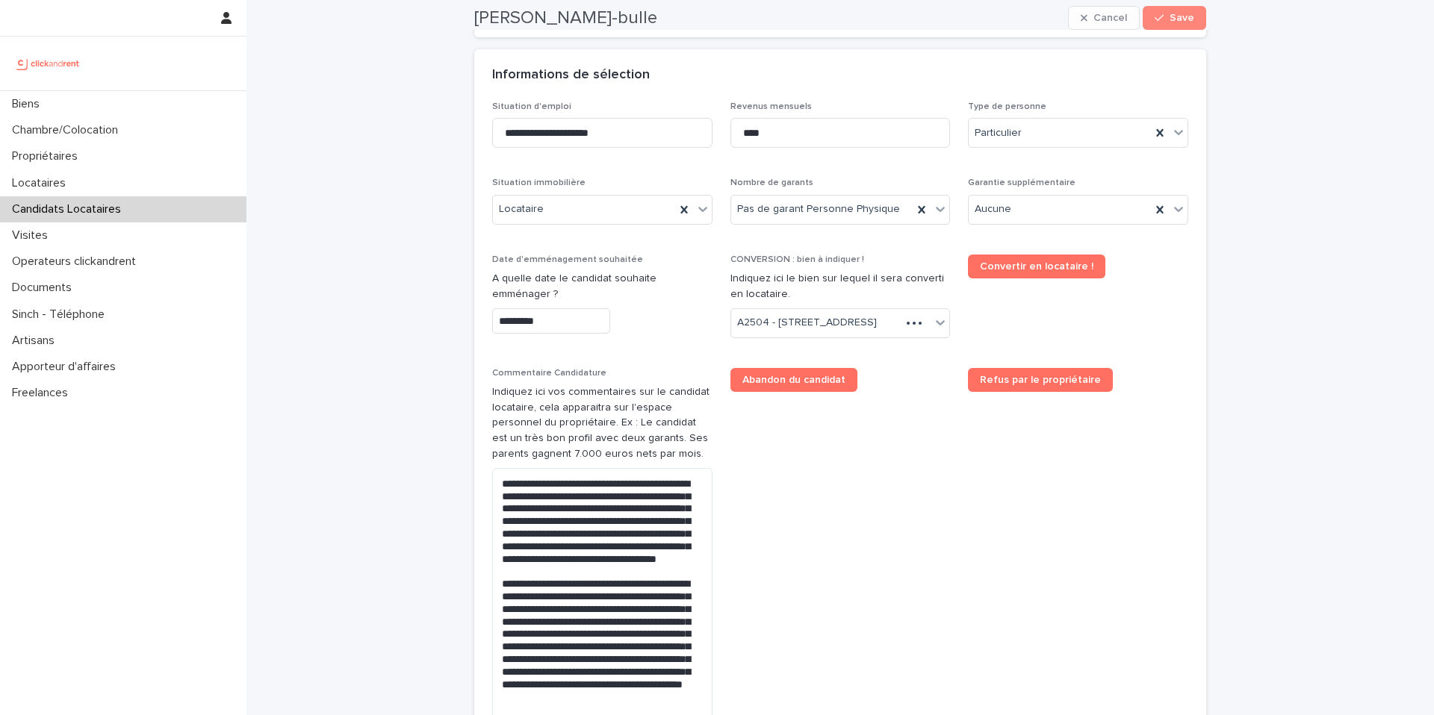
scroll to position [859, 0]
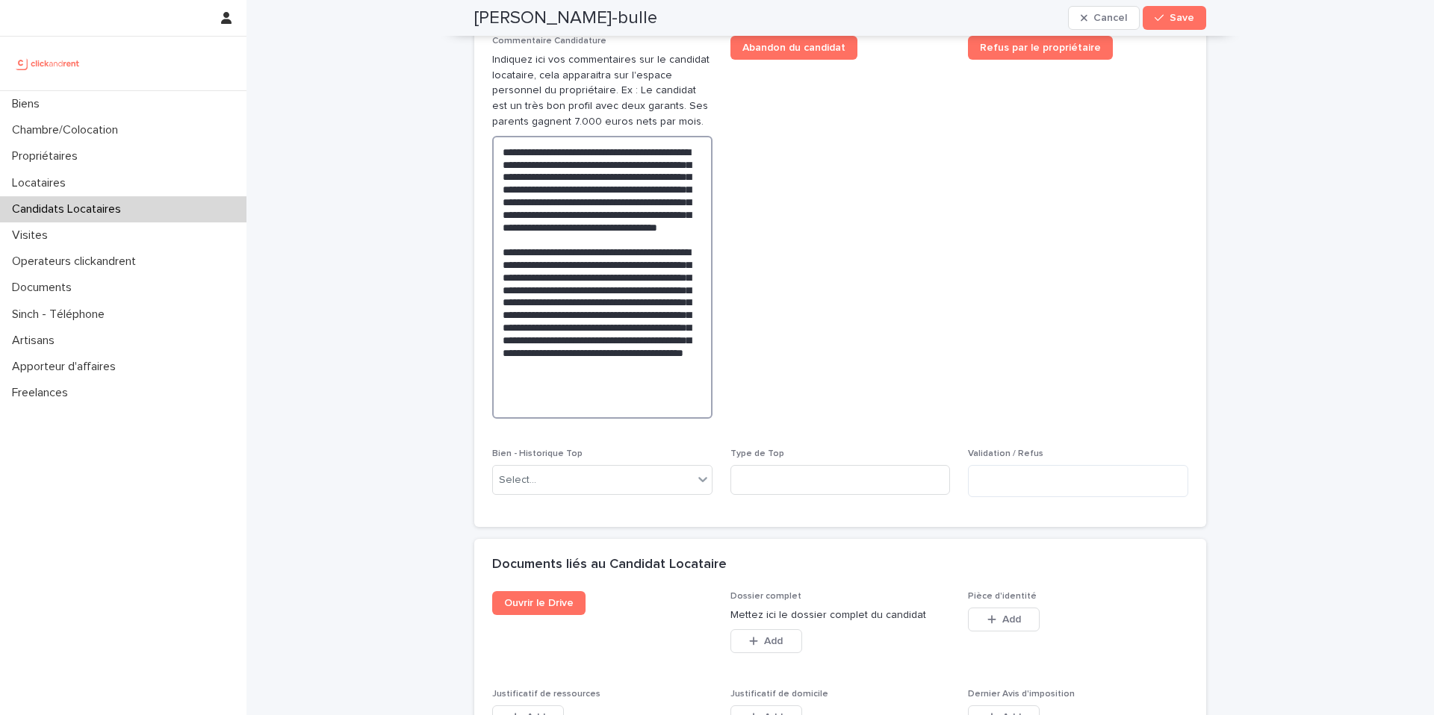
click at [635, 419] on textarea "**********" at bounding box center [602, 277] width 220 height 283
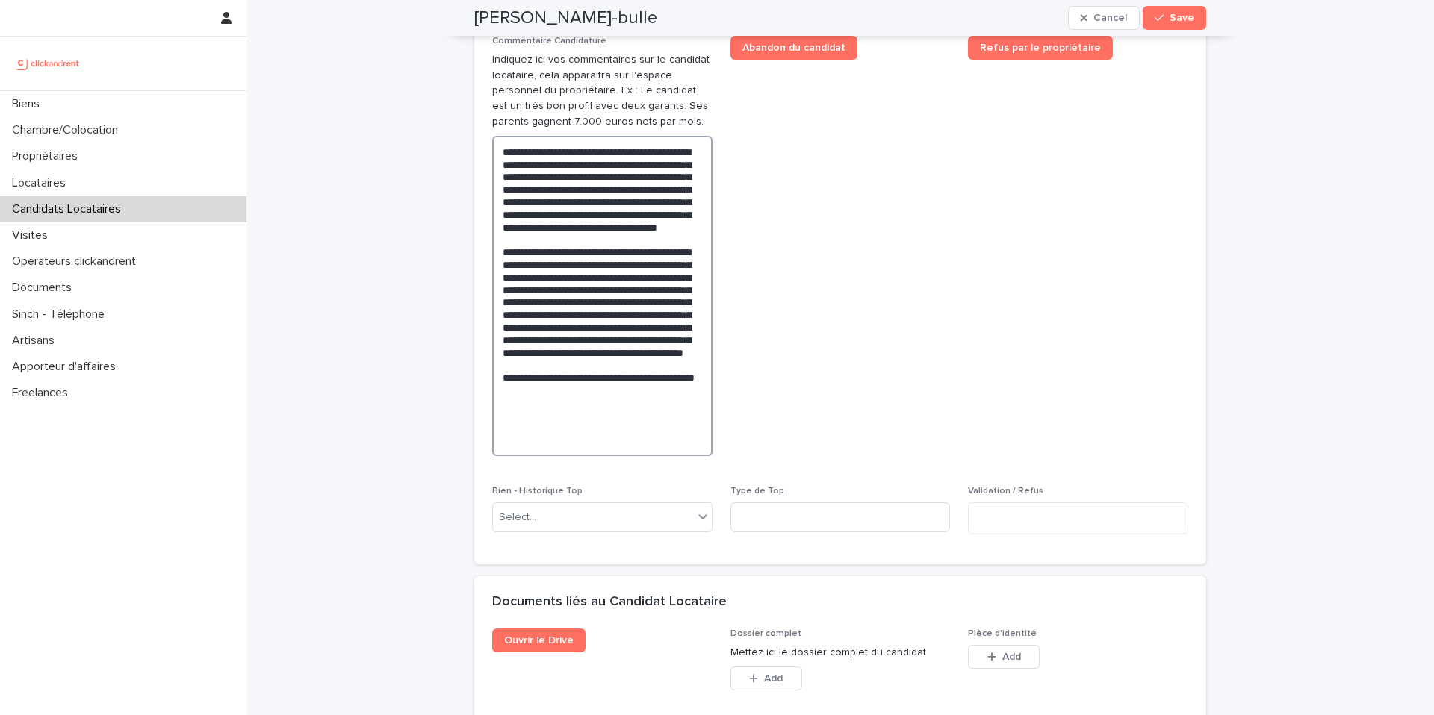
click at [498, 456] on textarea "**********" at bounding box center [602, 296] width 220 height 320
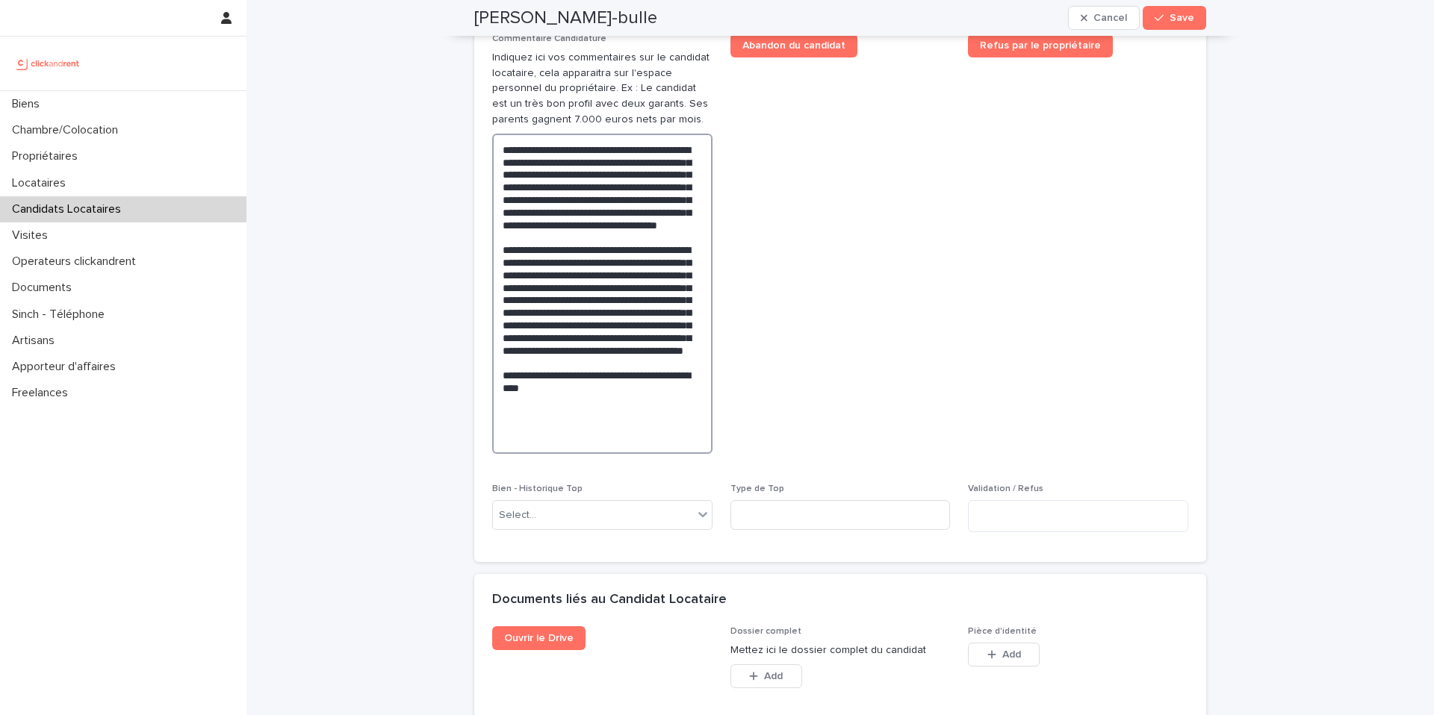
type textarea "**********"
click at [1020, 462] on span "Refus par le propriétaire" at bounding box center [1078, 250] width 220 height 432
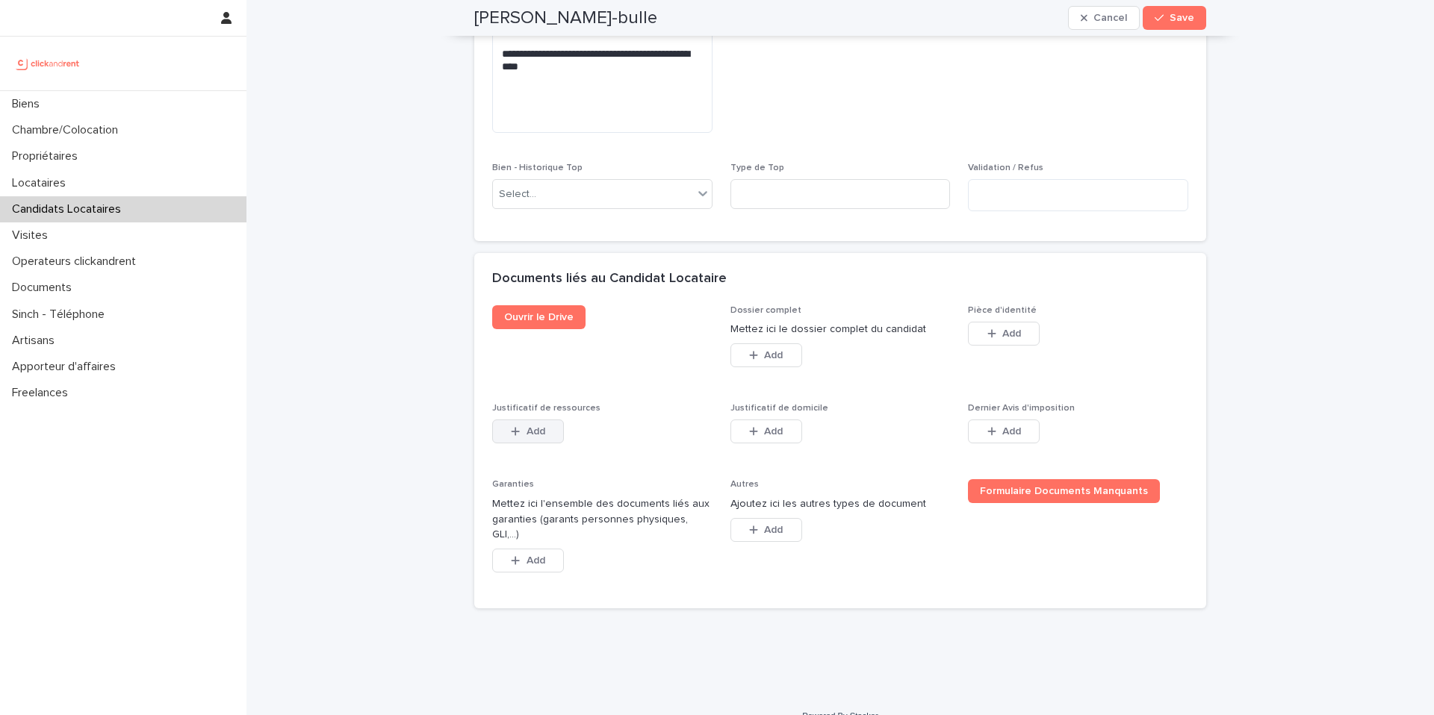
click at [529, 437] on span "Add" at bounding box center [535, 431] width 19 height 10
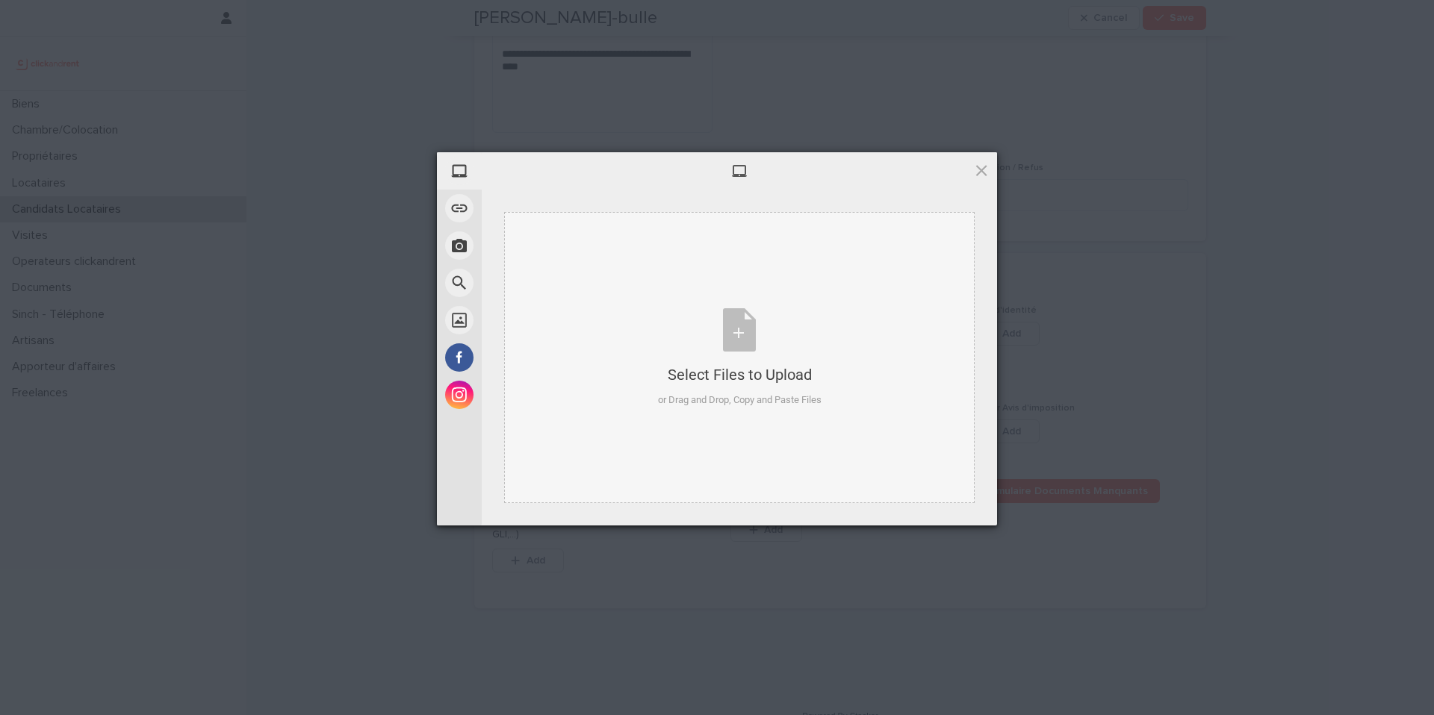
click at [750, 355] on div "Select Files to Upload or Drag and Drop, Copy and Paste Files" at bounding box center [740, 357] width 164 height 99
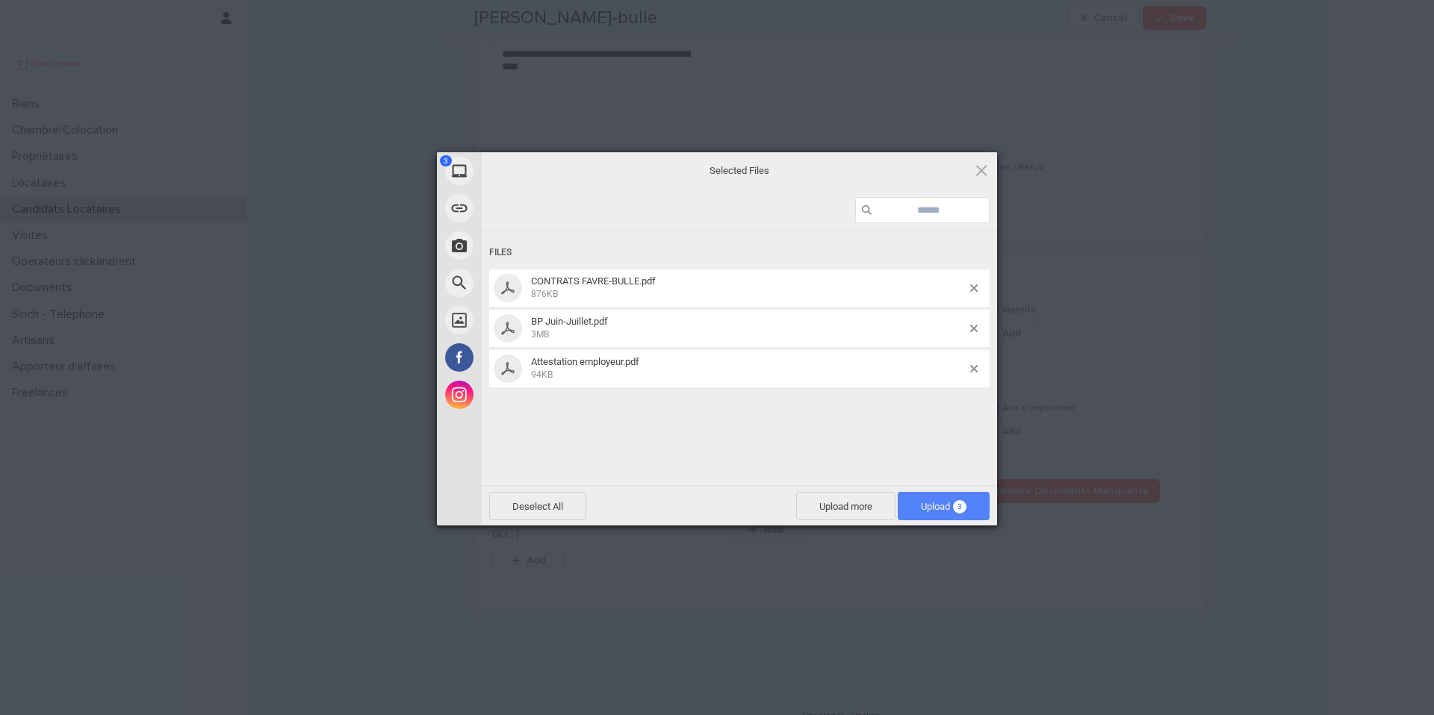
click at [930, 513] on span "Upload 3" at bounding box center [944, 506] width 92 height 28
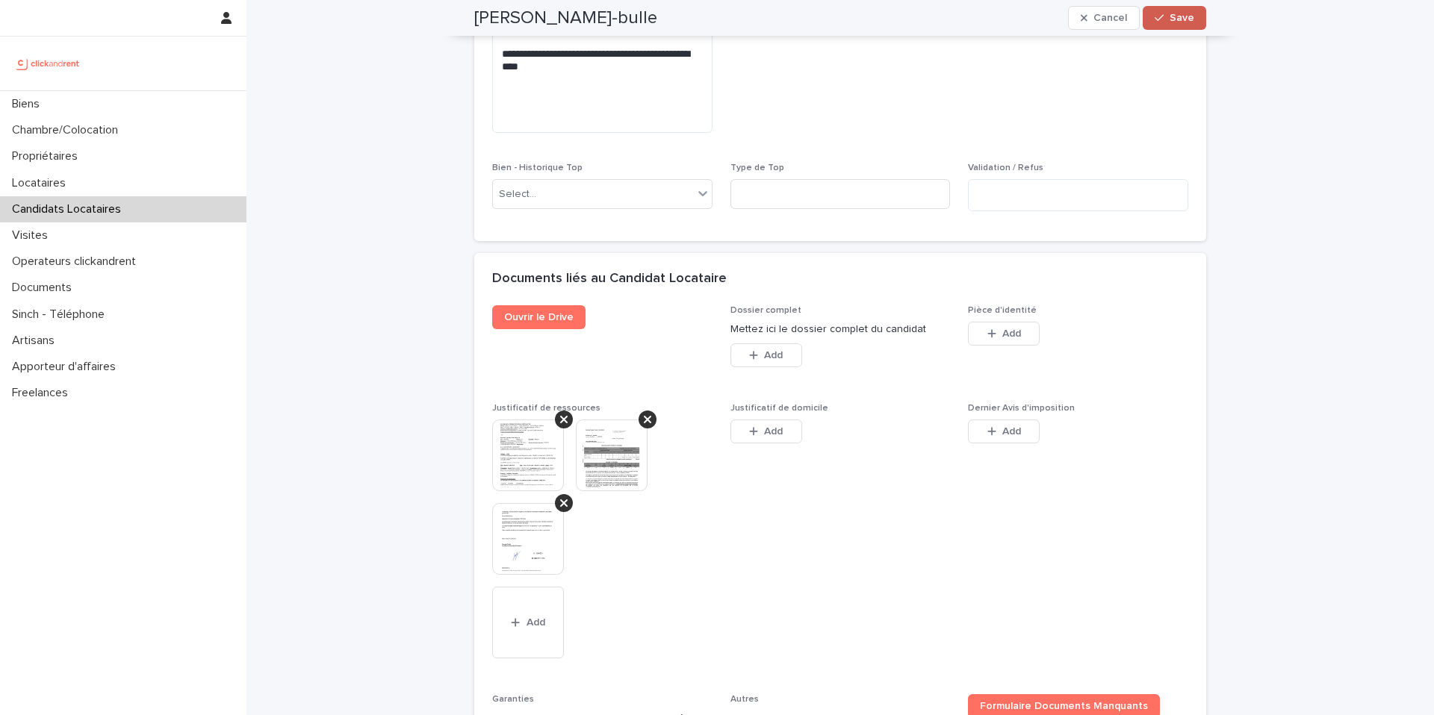
click at [1180, 25] on button "Save" at bounding box center [1174, 18] width 63 height 24
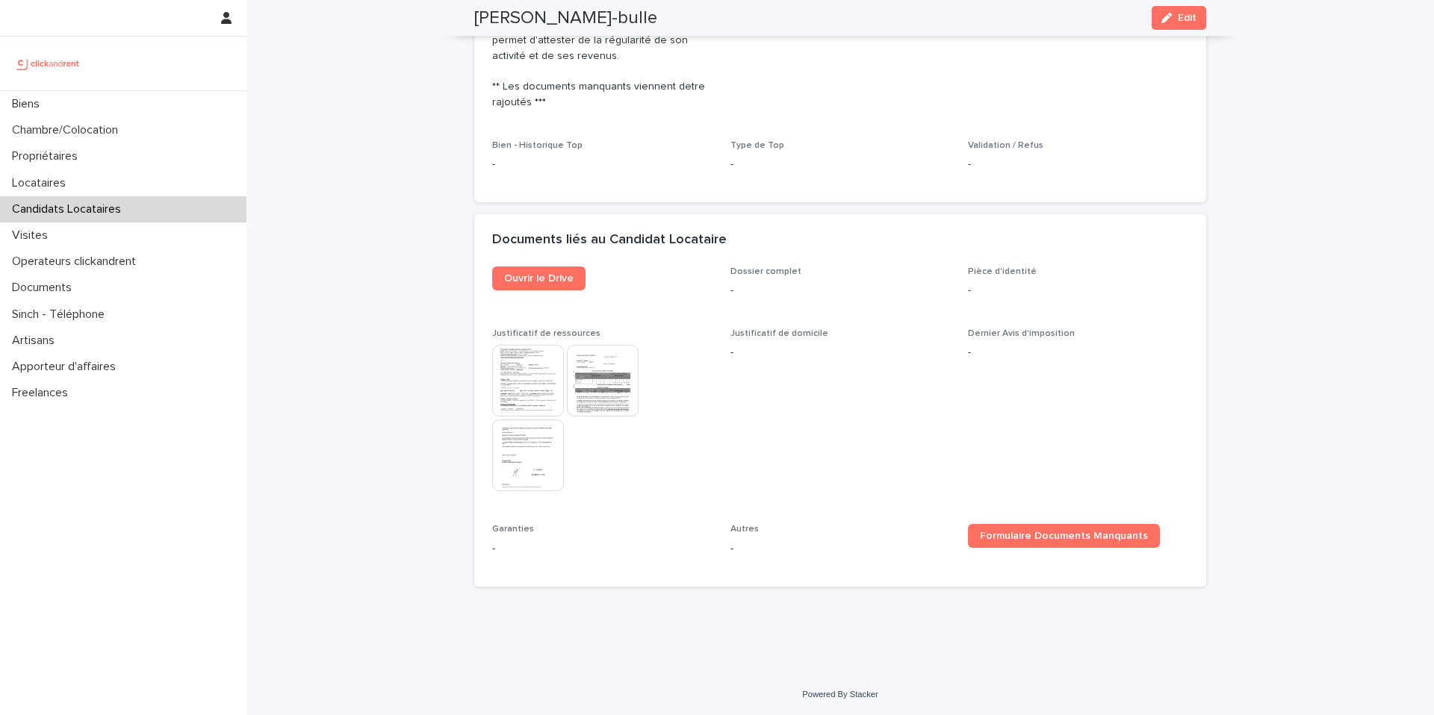
scroll to position [907, 0]
